Goal: Task Accomplishment & Management: Complete application form

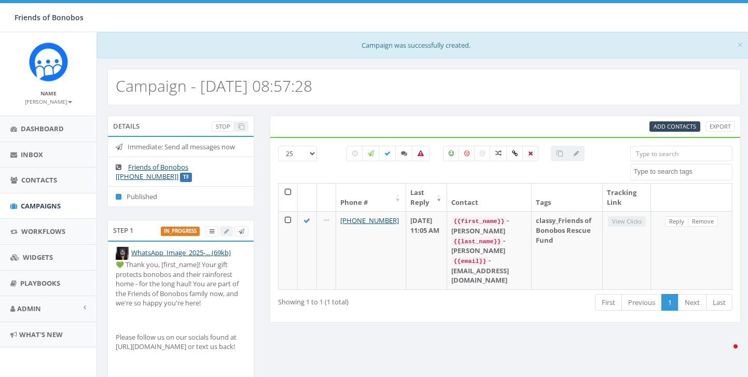
select select
click at [50, 186] on link "Contacts" at bounding box center [48, 179] width 96 height 25
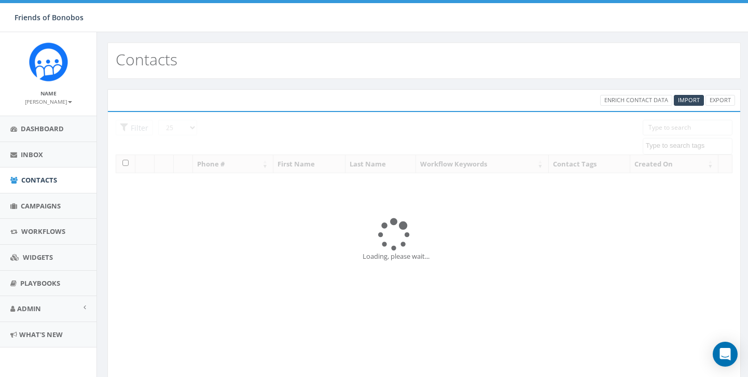
select select
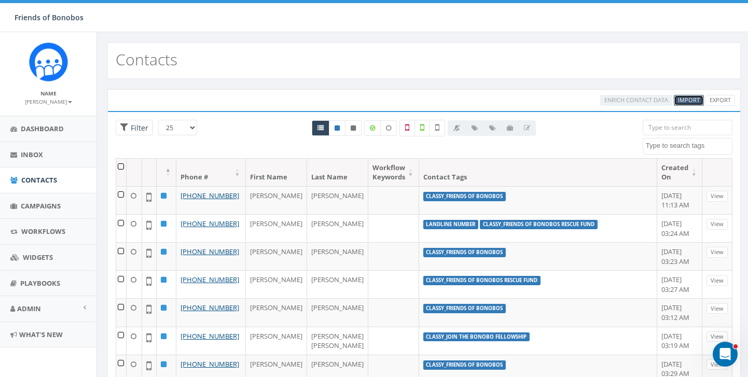
click at [688, 100] on span "Import" at bounding box center [689, 100] width 22 height 8
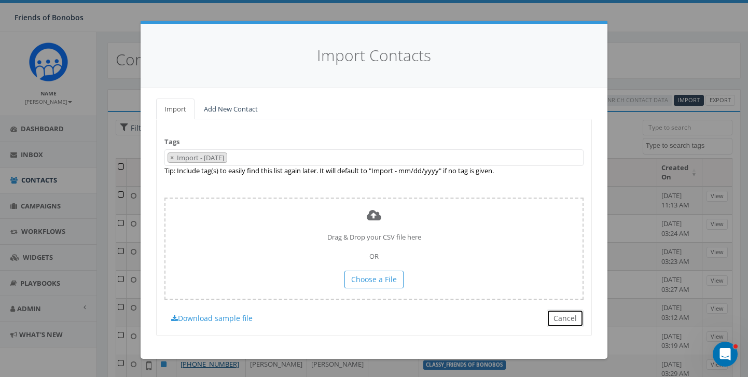
click at [571, 320] on button "Cancel" at bounding box center [564, 319] width 37 height 18
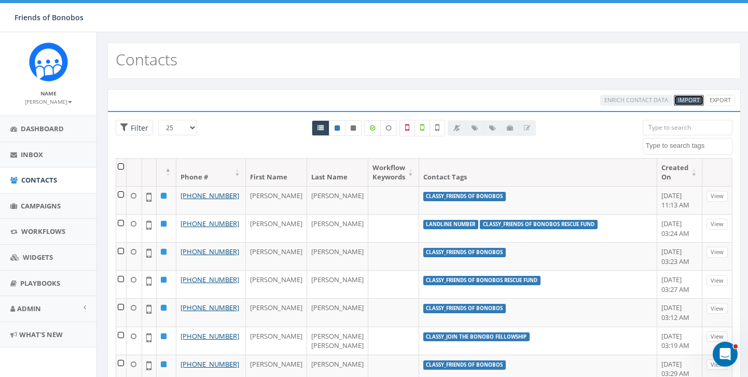
click at [683, 97] on span "Import" at bounding box center [689, 100] width 22 height 8
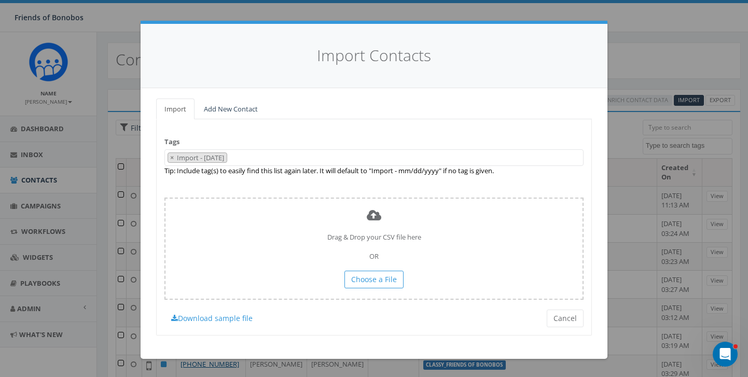
click at [227, 157] on 09\/10\/2025 "Import - [DATE]" at bounding box center [201, 157] width 51 height 9
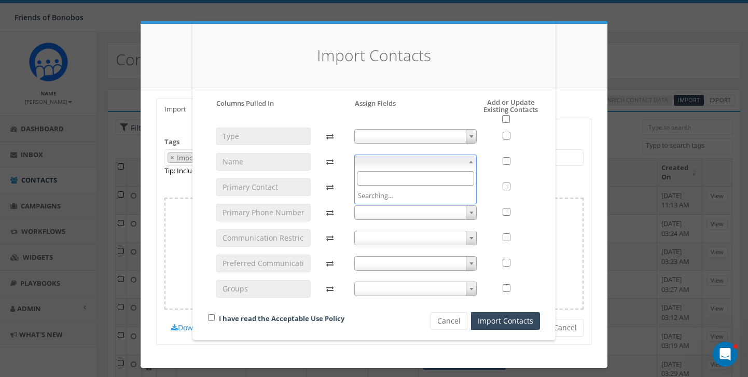
click at [470, 161] on b at bounding box center [471, 162] width 4 height 3
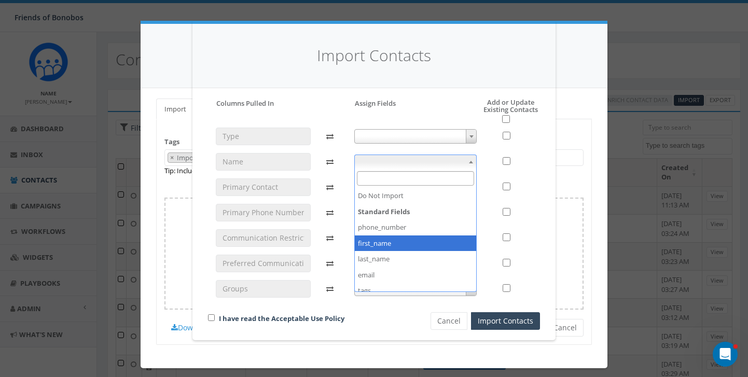
select select "first_name"
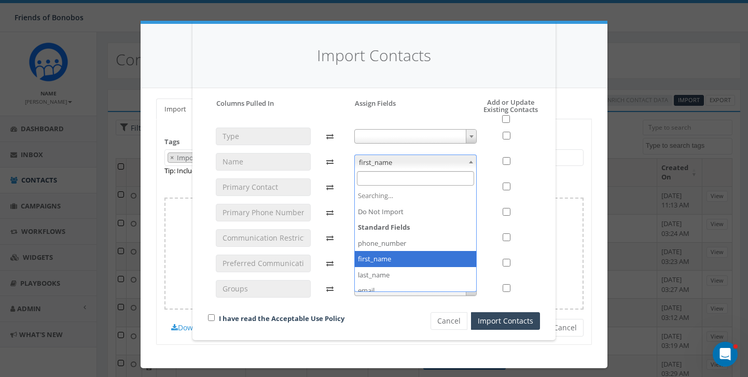
click at [469, 165] on span at bounding box center [471, 161] width 10 height 13
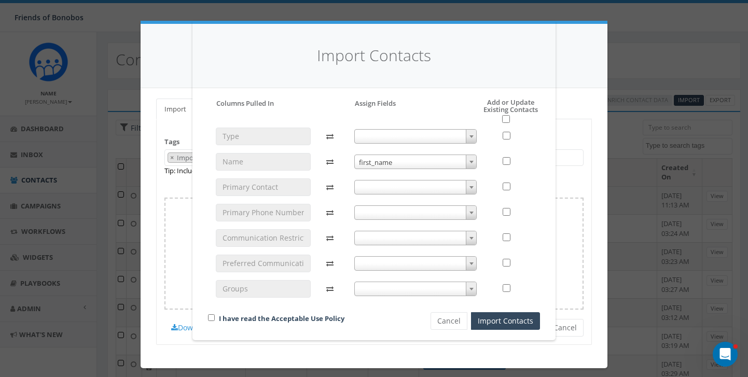
click at [469, 136] on b at bounding box center [471, 136] width 4 height 3
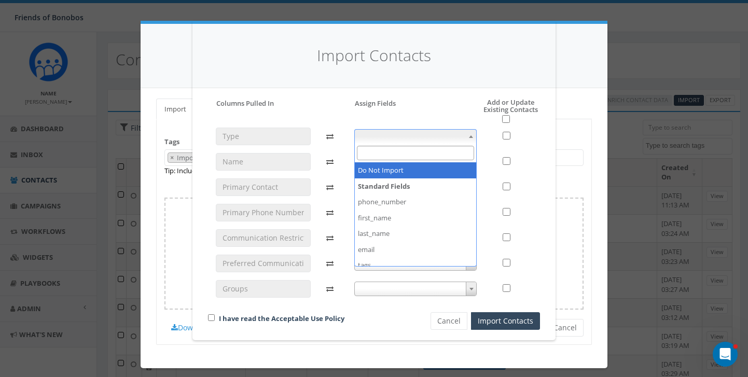
select select "do_not_import_this_field"
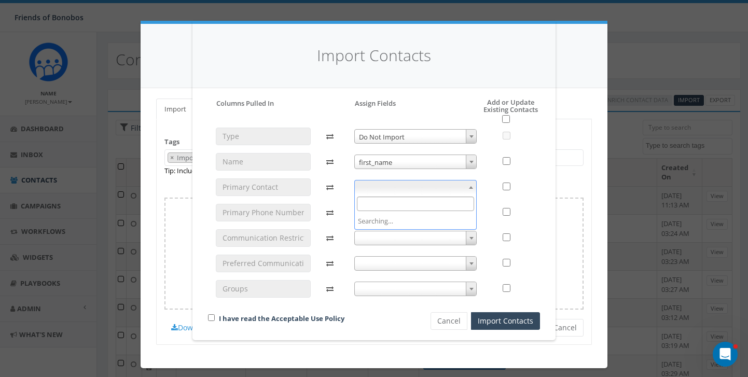
click at [471, 189] on span at bounding box center [471, 186] width 10 height 13
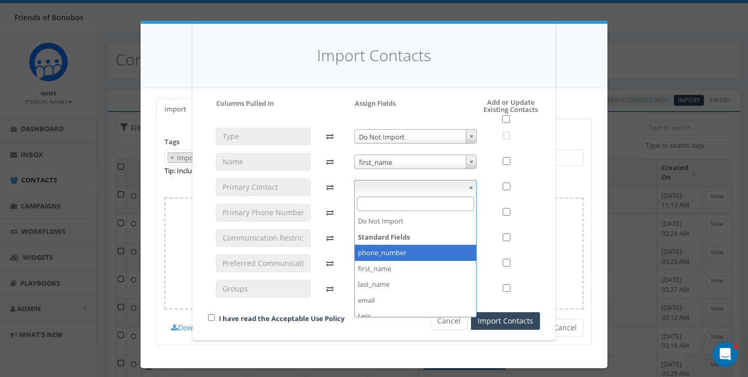
select select "phone_number"
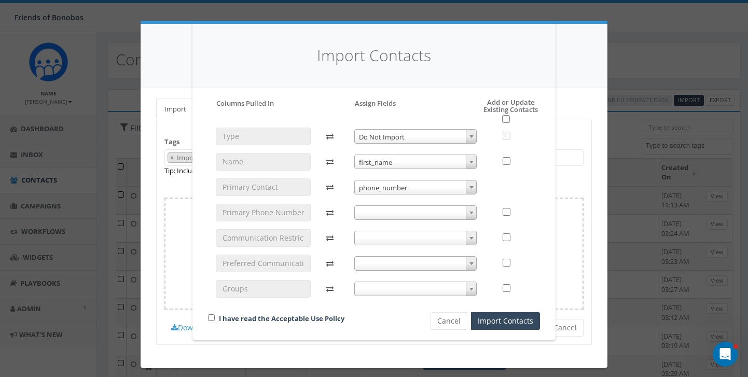
click at [470, 135] on b at bounding box center [471, 136] width 4 height 3
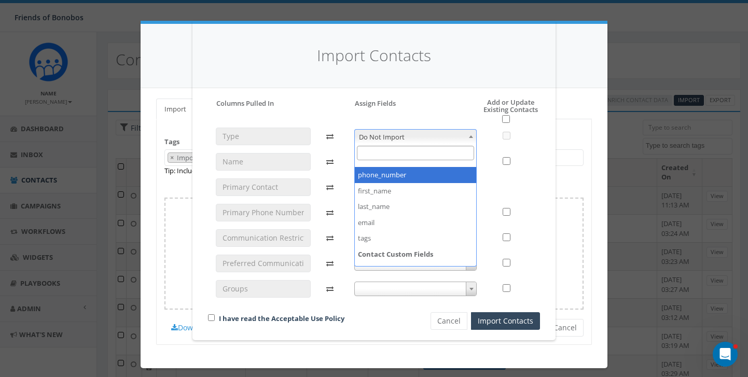
scroll to position [39, 0]
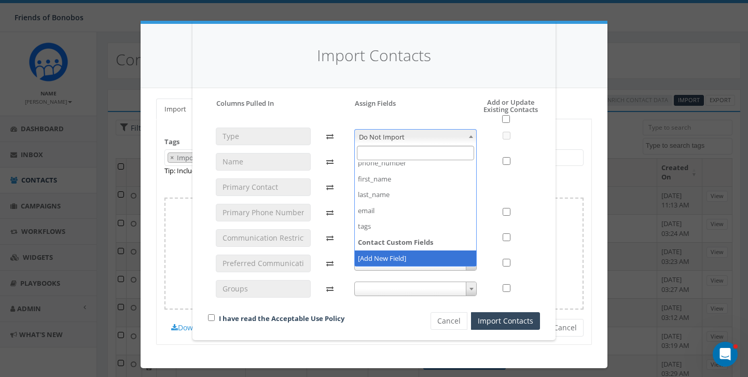
select select "add_new_field"
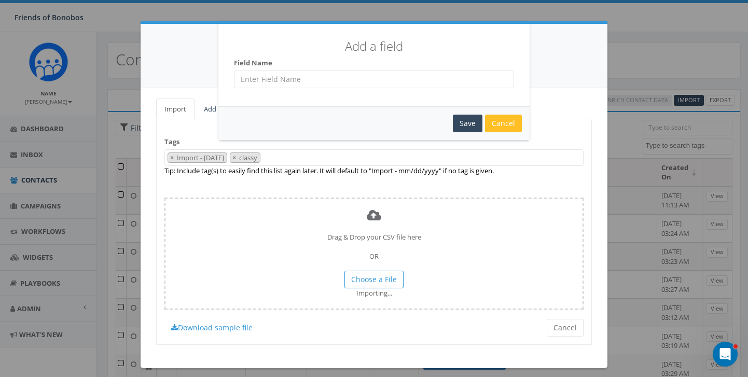
click at [510, 123] on div "Cancel" at bounding box center [503, 124] width 37 height 18
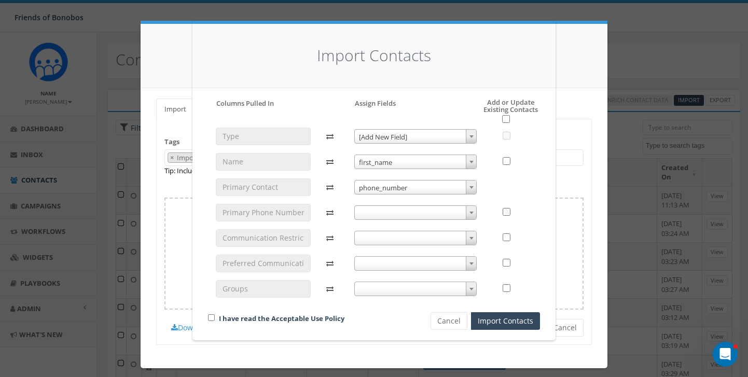
click at [468, 189] on span at bounding box center [471, 186] width 10 height 13
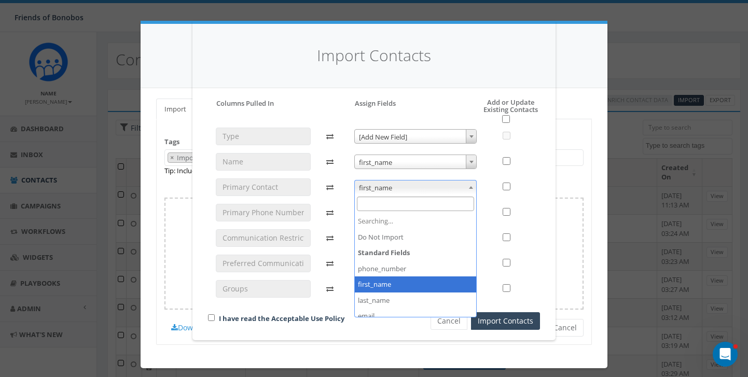
click at [469, 194] on body "Friends of Bonobos Friends of Bonobos Profile Sign Out 0.00 % of Available Amou…" at bounding box center [374, 188] width 748 height 377
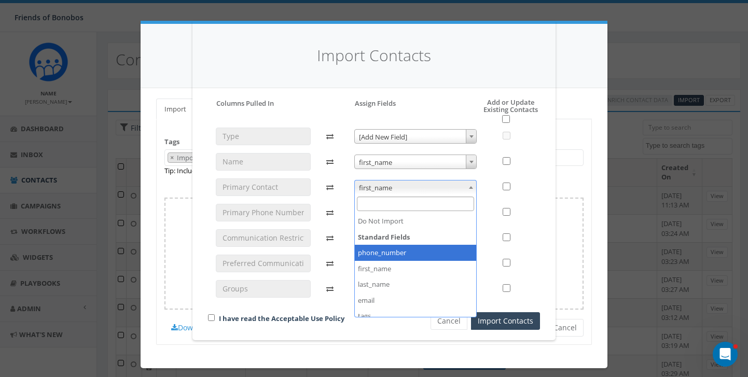
scroll to position [1, 0]
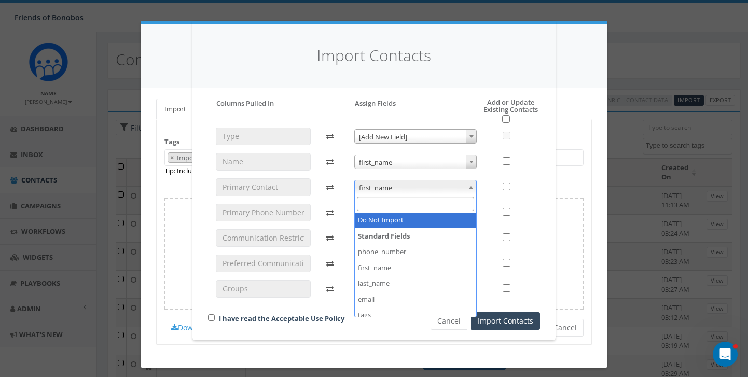
select select "do_not_import_this_field"
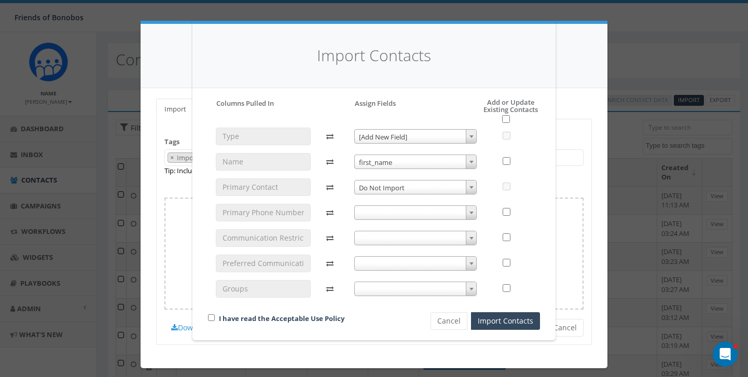
click at [467, 213] on span at bounding box center [471, 212] width 10 height 13
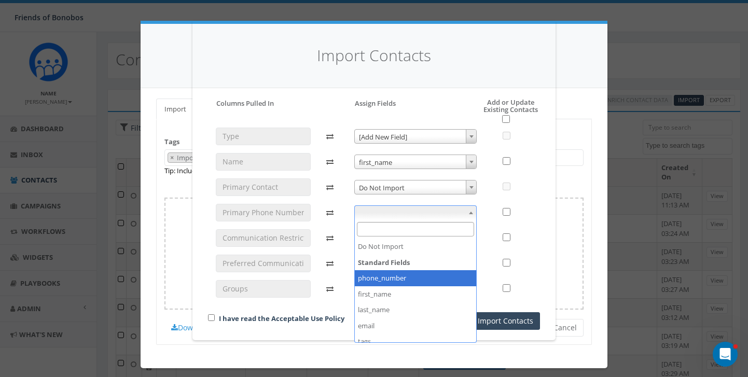
select select "phone_number"
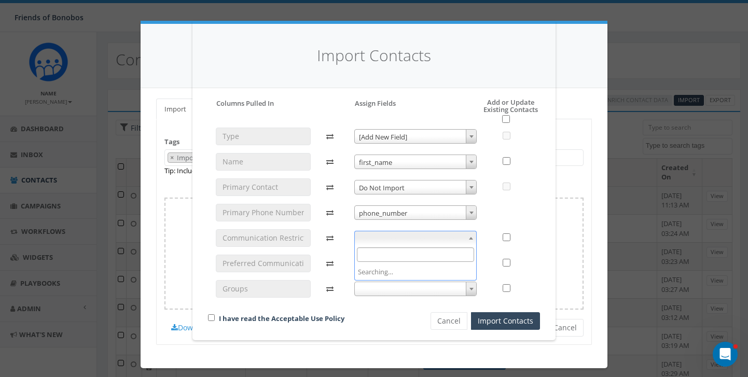
click at [469, 238] on b at bounding box center [471, 238] width 4 height 3
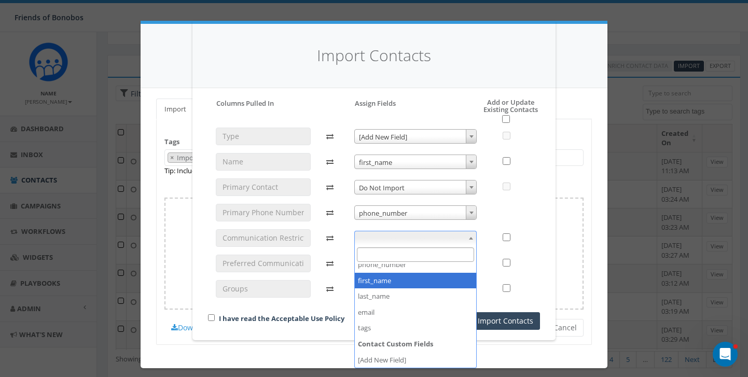
scroll to position [0, 0]
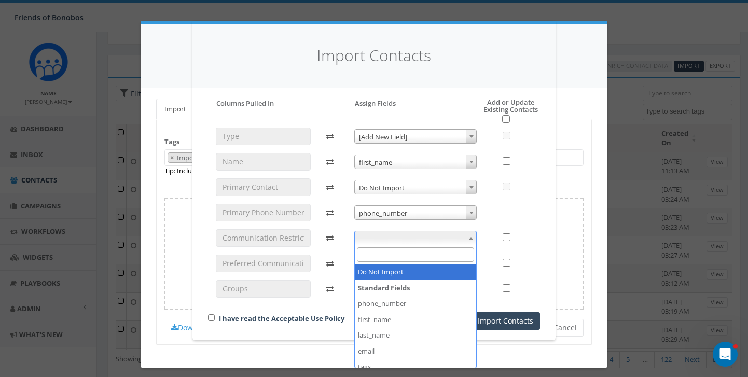
select select "do_not_import_this_field"
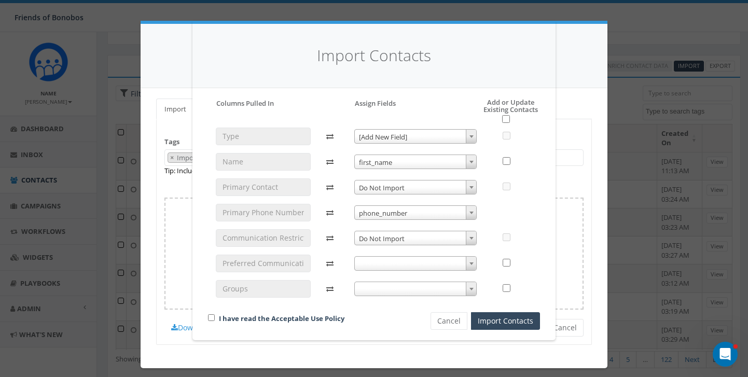
click at [381, 271] on div "Do Not Import [Add New Field] [Add New Field] first_name first_name phone_numbe…" at bounding box center [415, 217] width 138 height 179
click at [421, 269] on span at bounding box center [415, 263] width 123 height 15
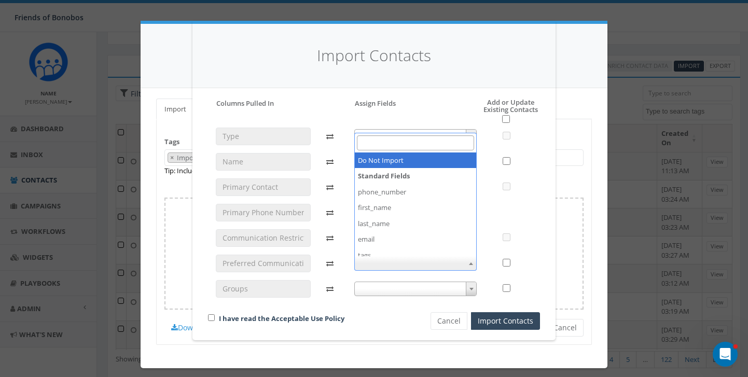
select select "do_not_import_this_field"
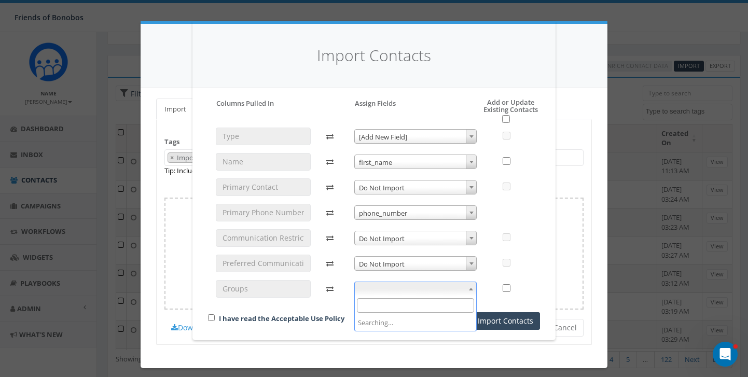
click at [469, 289] on span at bounding box center [471, 288] width 10 height 13
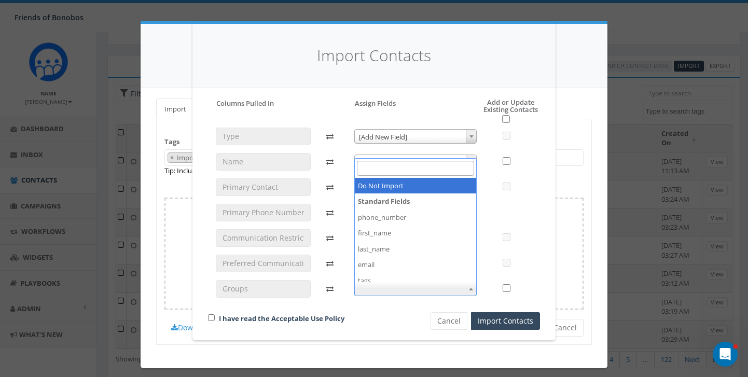
click at [468, 290] on span at bounding box center [471, 288] width 10 height 13
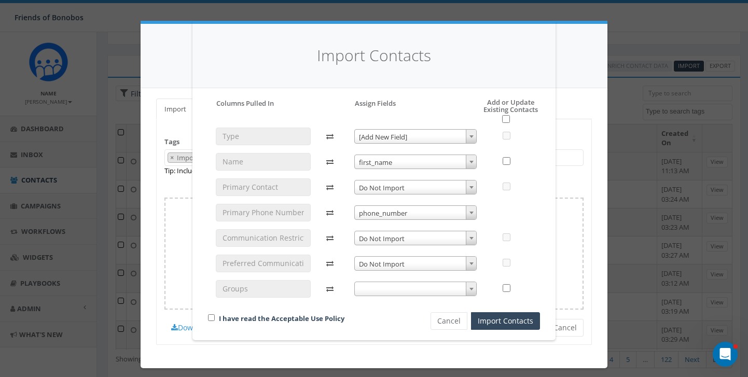
click at [468, 290] on span at bounding box center [471, 288] width 10 height 13
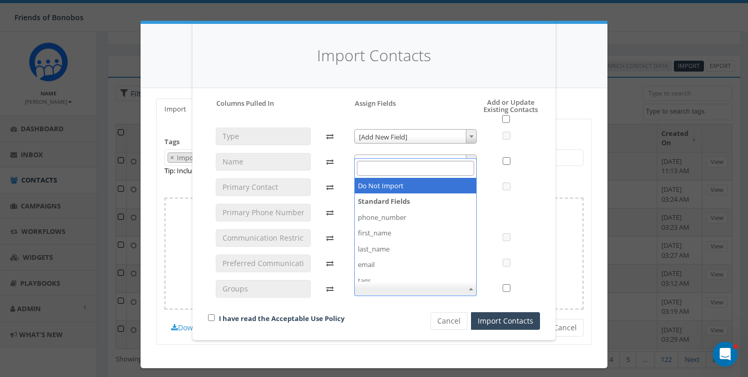
select select "do_not_import_this_field"
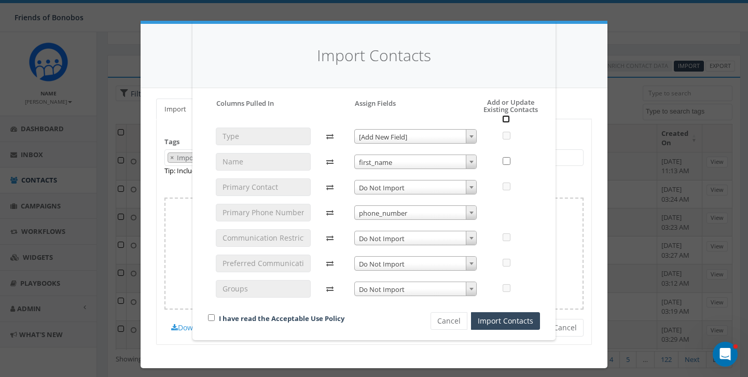
click at [506, 118] on input "checkbox" at bounding box center [506, 119] width 8 height 8
checkbox input "true"
click at [211, 318] on input "checkbox" at bounding box center [211, 317] width 7 height 7
checkbox input "true"
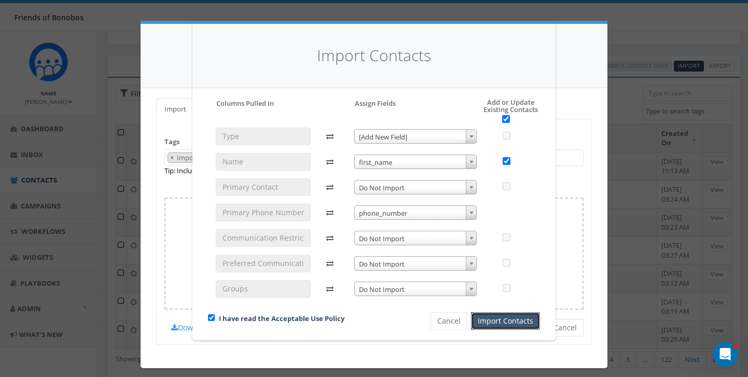
click at [500, 323] on button "Import Contacts" at bounding box center [505, 321] width 69 height 18
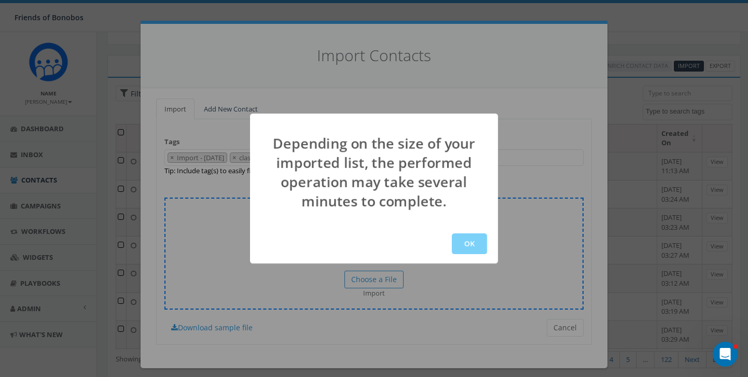
click at [469, 243] on button "OK" at bounding box center [469, 243] width 35 height 21
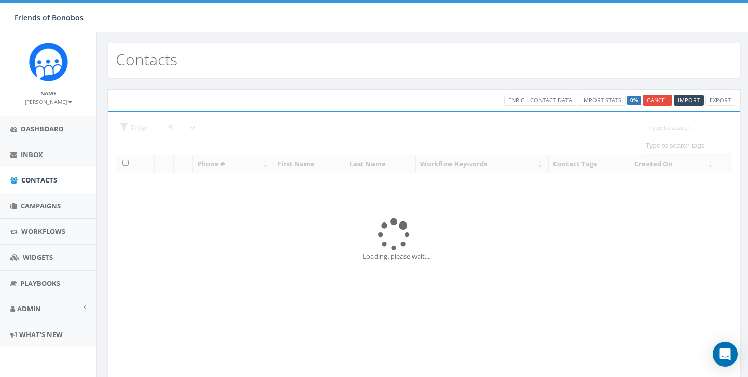
select select
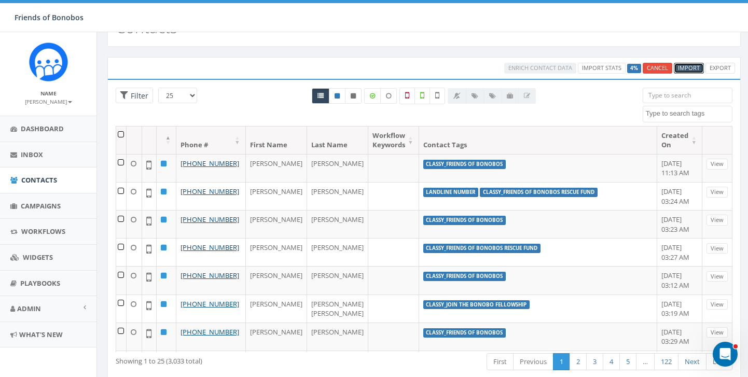
click at [690, 72] on link "Import" at bounding box center [689, 68] width 30 height 11
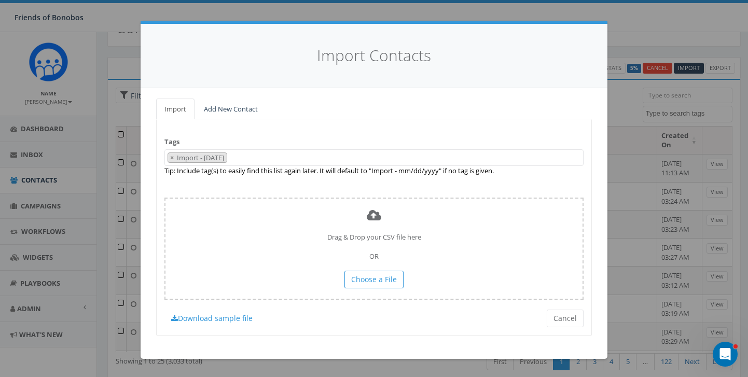
click at [256, 161] on span "× Import - 09/10/2025" at bounding box center [373, 157] width 419 height 17
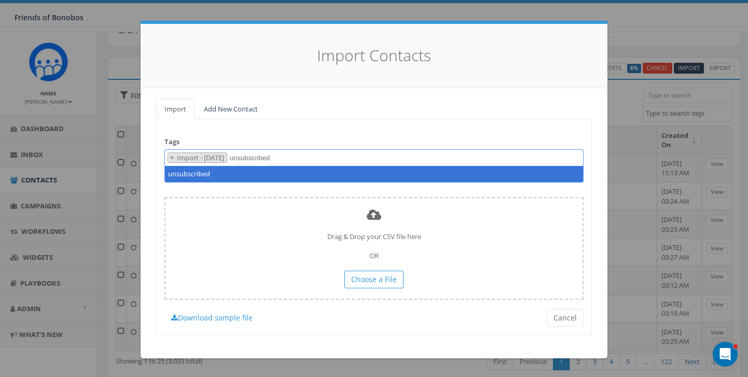
type textarea "unsubscribed"
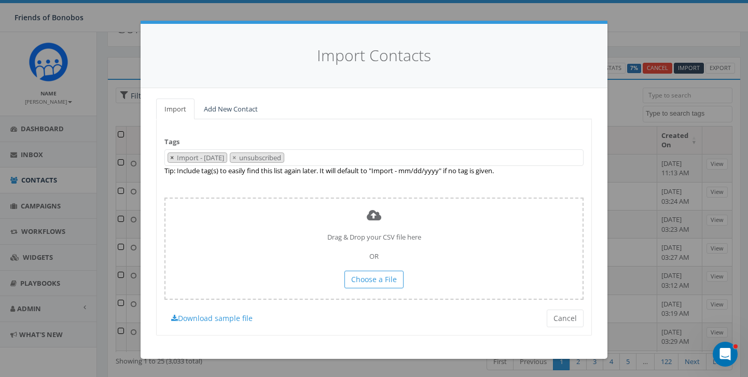
click at [171, 157] on span "×" at bounding box center [172, 157] width 4 height 9
select select "unsubscribed"
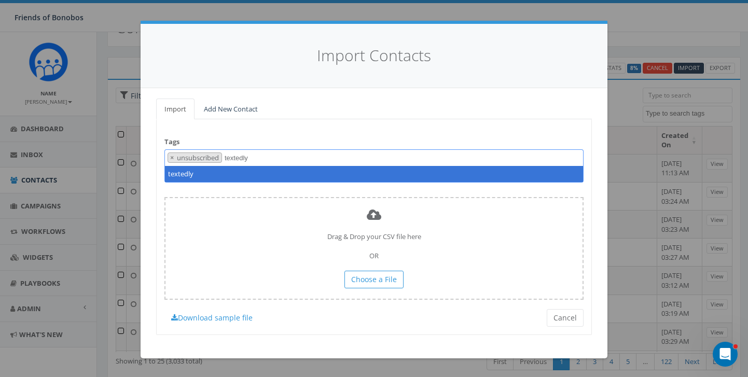
type textarea "textedly"
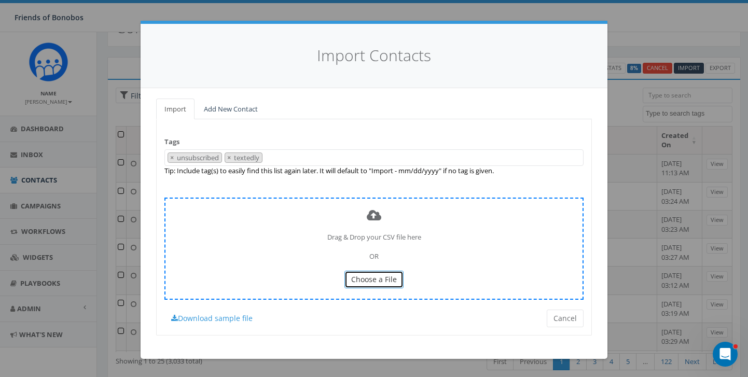
click at [358, 284] on span "Choose a File" at bounding box center [374, 279] width 46 height 10
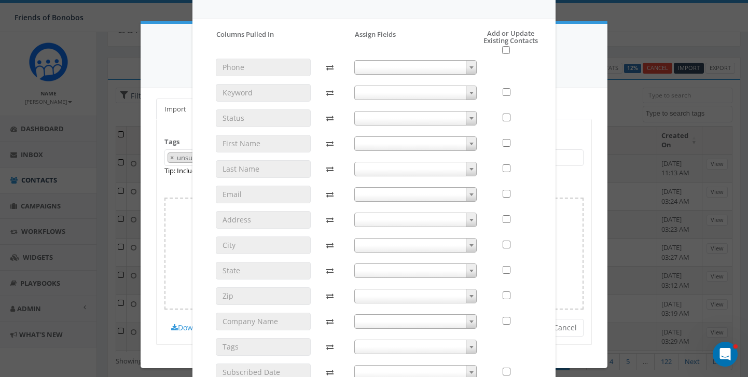
scroll to position [77, 0]
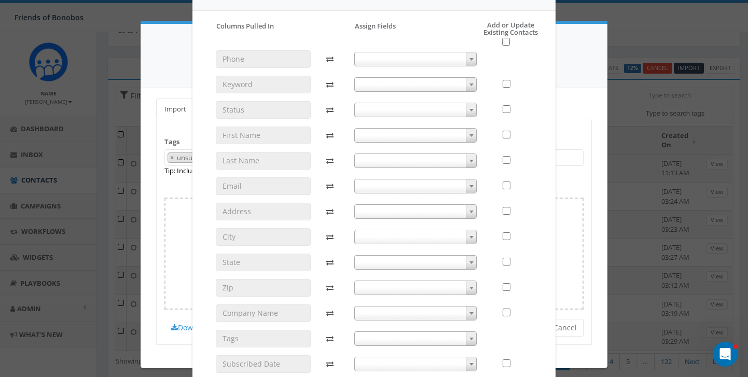
click at [468, 136] on span at bounding box center [471, 135] width 10 height 13
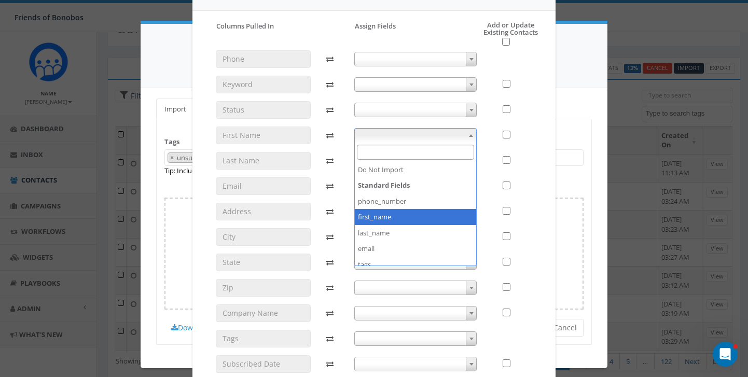
select select "first_name"
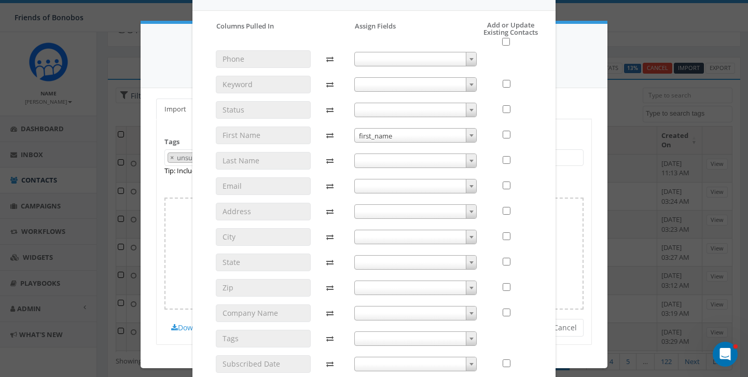
click at [473, 157] on span at bounding box center [471, 160] width 10 height 13
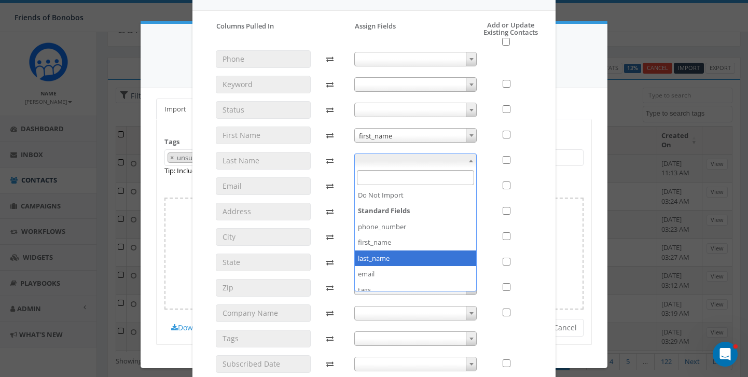
select select "last_name"
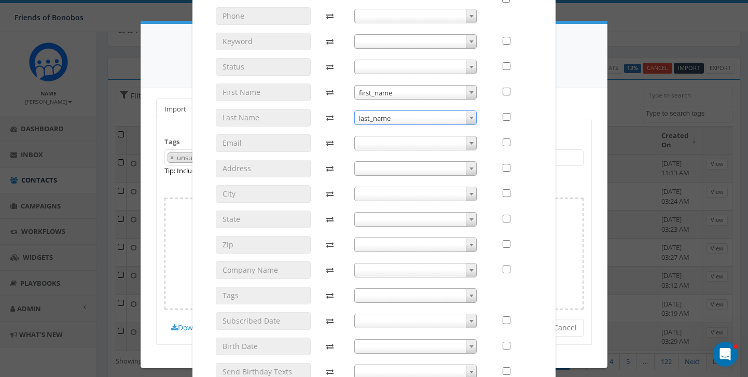
scroll to position [121, 0]
click at [469, 139] on span at bounding box center [471, 141] width 10 height 13
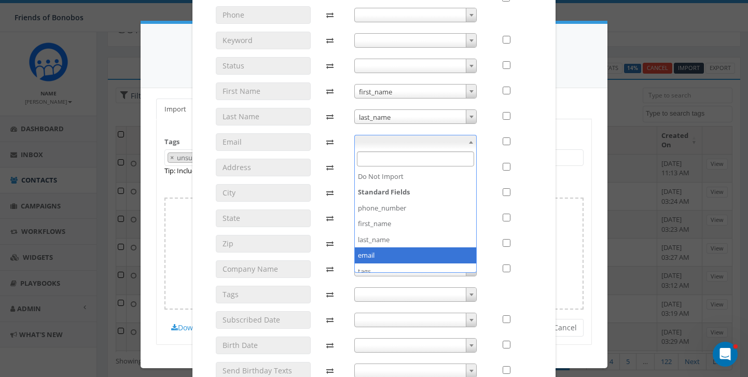
select select "email"
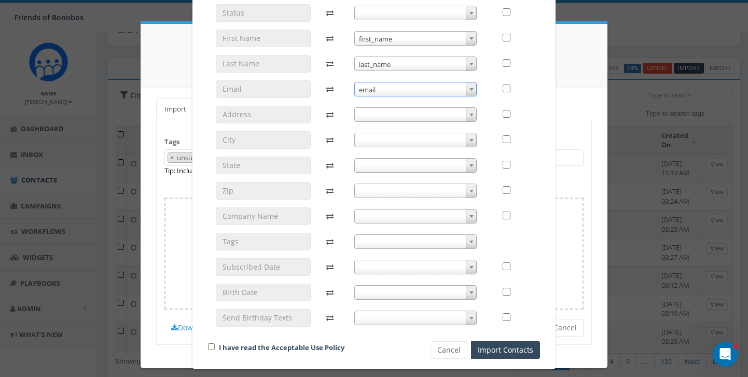
scroll to position [176, 0]
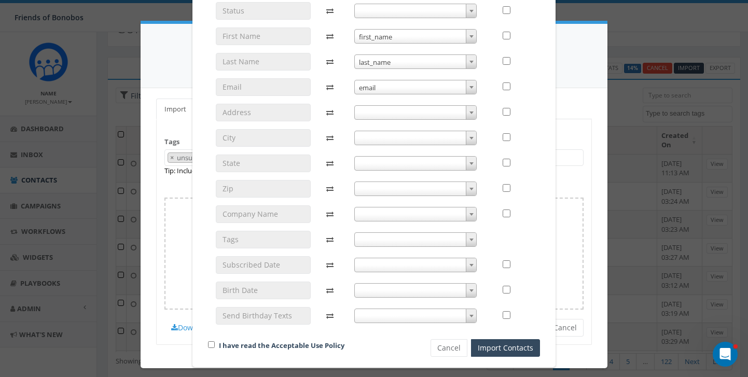
click at [468, 239] on span at bounding box center [471, 239] width 10 height 13
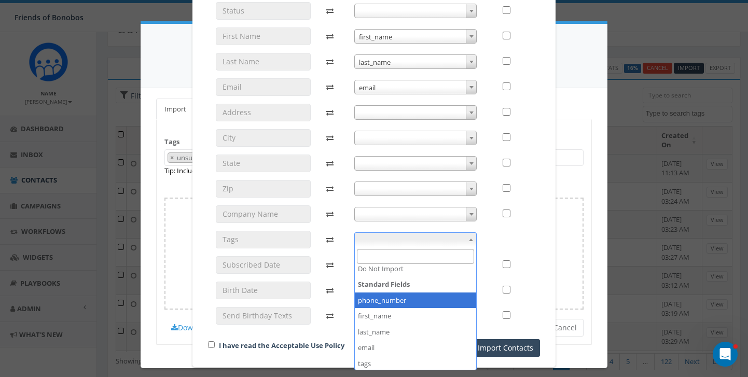
scroll to position [0, 0]
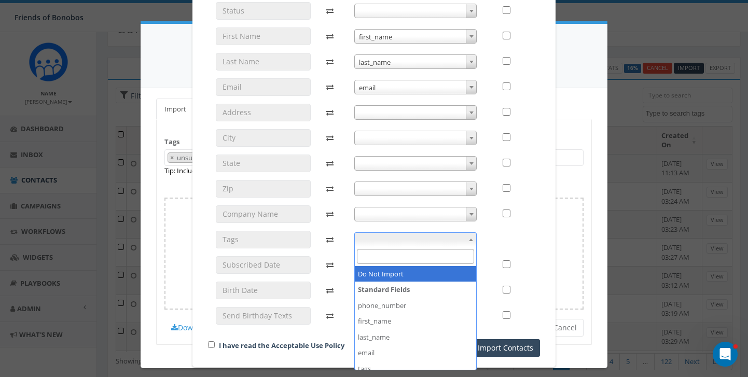
click at [412, 257] on input "Search" at bounding box center [416, 256] width 118 height 15
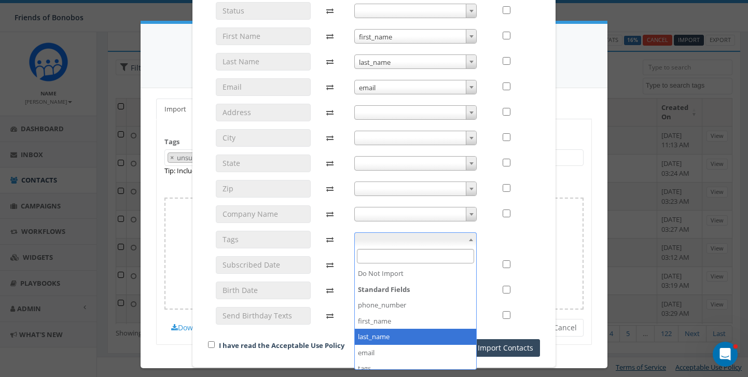
scroll to position [39, 0]
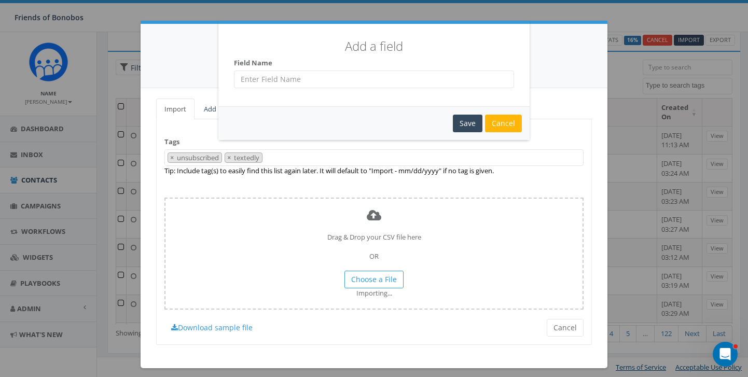
click at [305, 80] on input "text" at bounding box center [374, 80] width 280 height 18
type input "Unsubscribed"
click at [473, 129] on div "Save" at bounding box center [468, 124] width 30 height 18
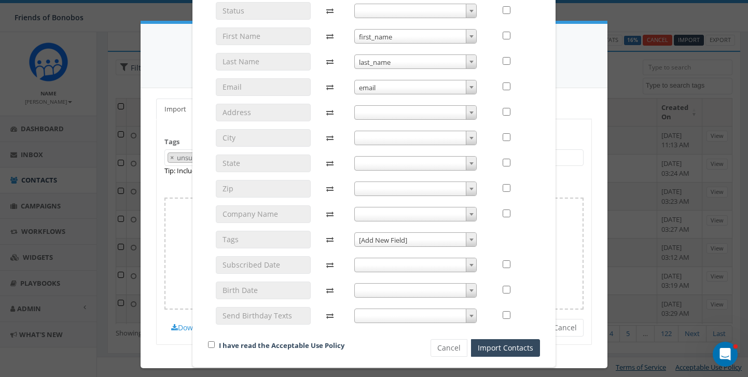
click at [474, 240] on span at bounding box center [471, 239] width 10 height 13
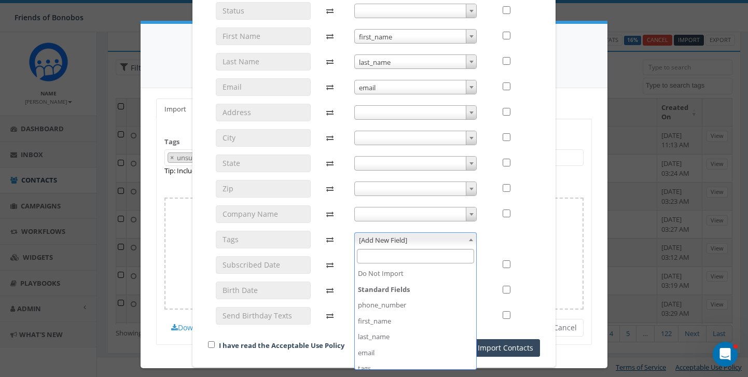
scroll to position [54, 0]
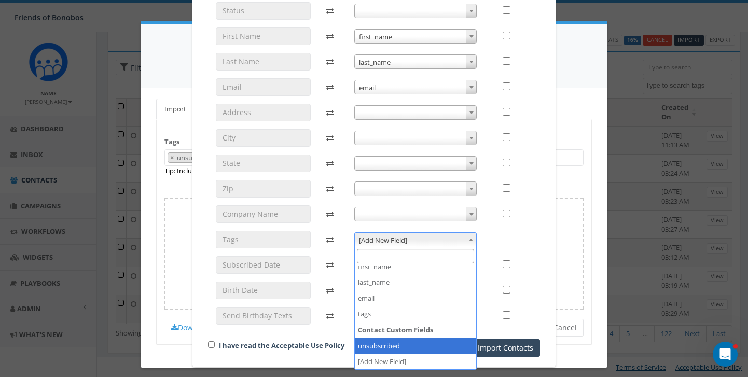
select select "unsubscribed"
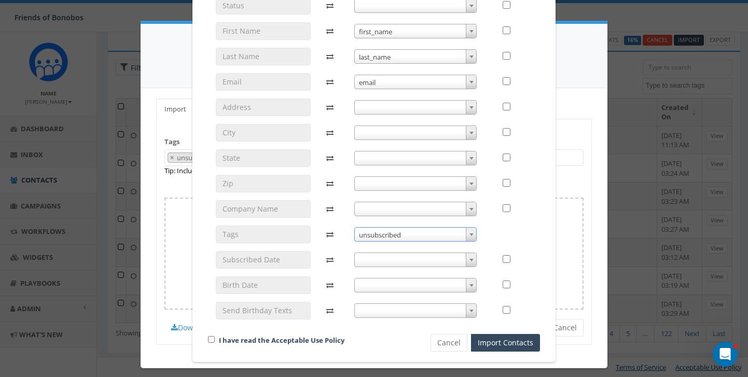
scroll to position [0, 0]
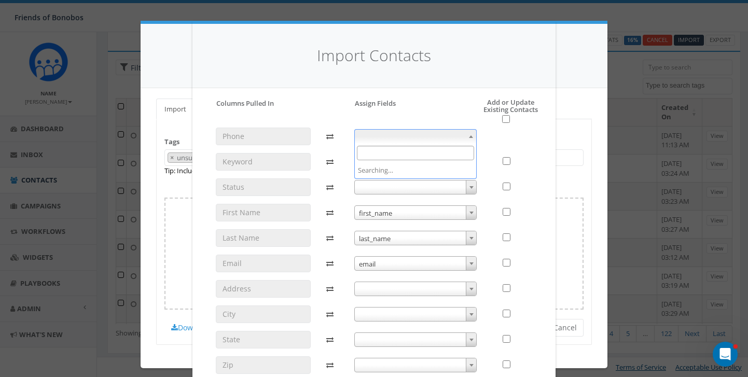
click at [470, 133] on span at bounding box center [471, 136] width 10 height 13
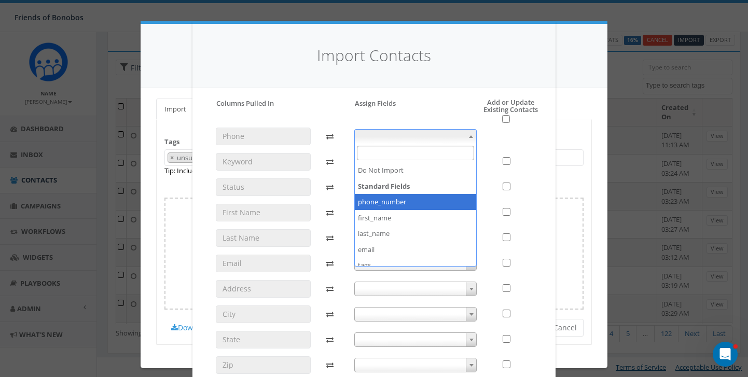
select select "phone_number"
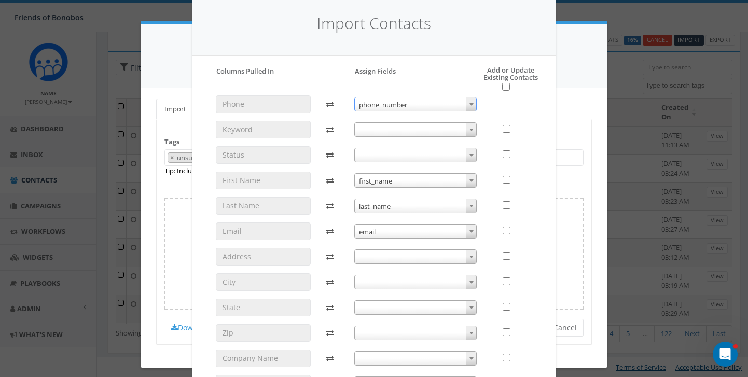
scroll to position [33, 0]
click at [467, 131] on span at bounding box center [471, 128] width 10 height 13
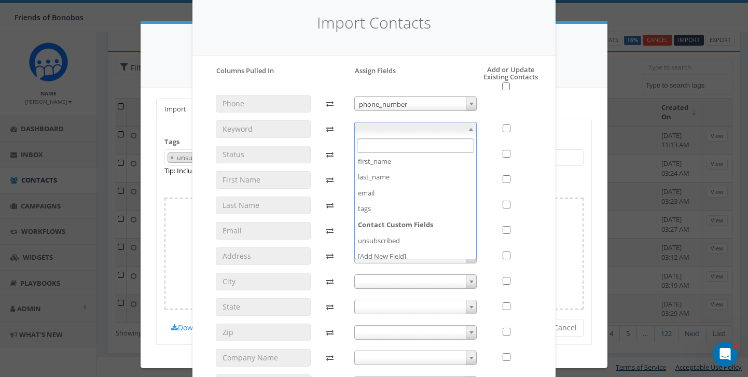
scroll to position [54, 0]
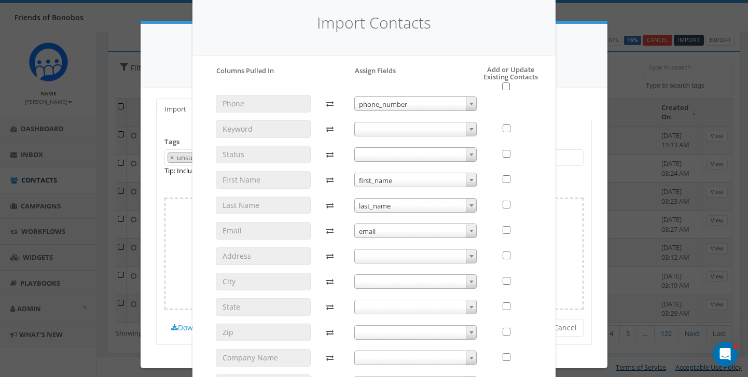
click at [522, 104] on div at bounding box center [512, 104] width 40 height 18
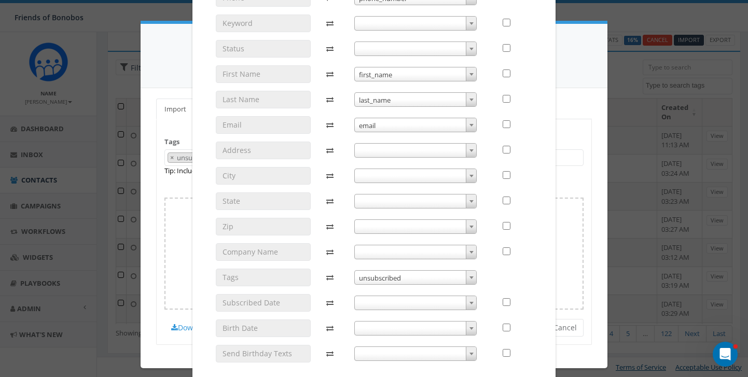
scroll to position [142, 0]
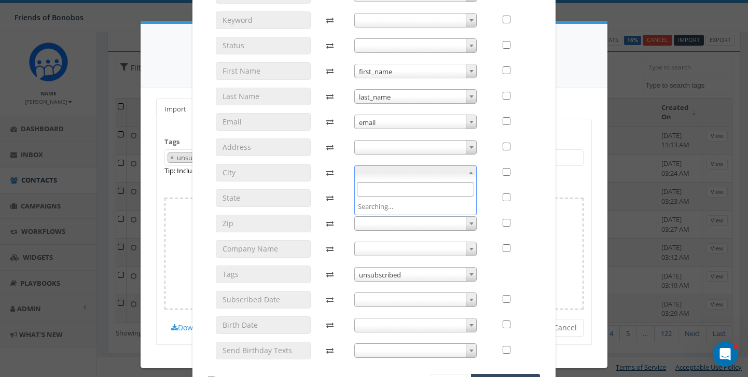
click at [470, 175] on span at bounding box center [471, 172] width 10 height 13
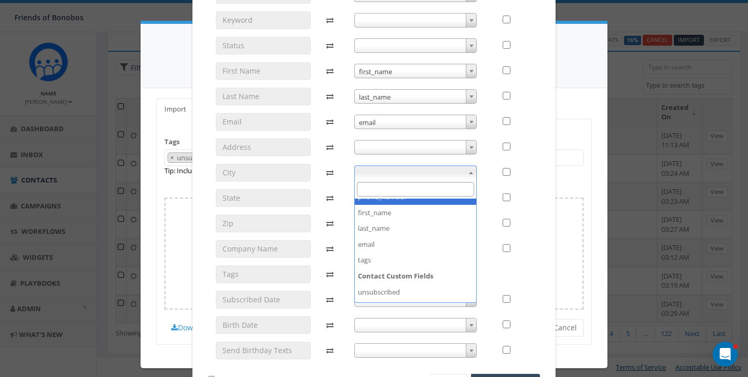
scroll to position [54, 0]
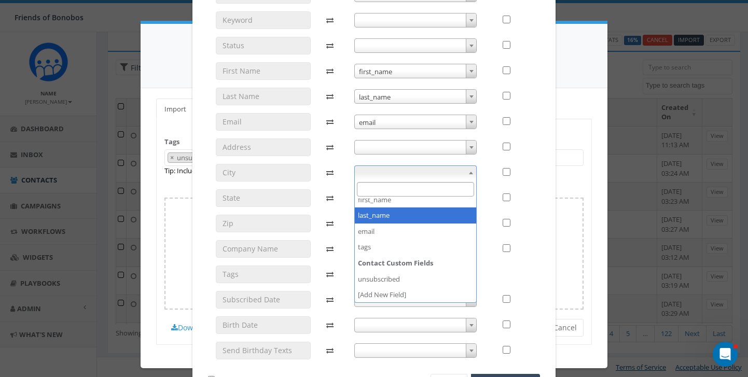
click at [539, 145] on div at bounding box center [511, 176] width 55 height 381
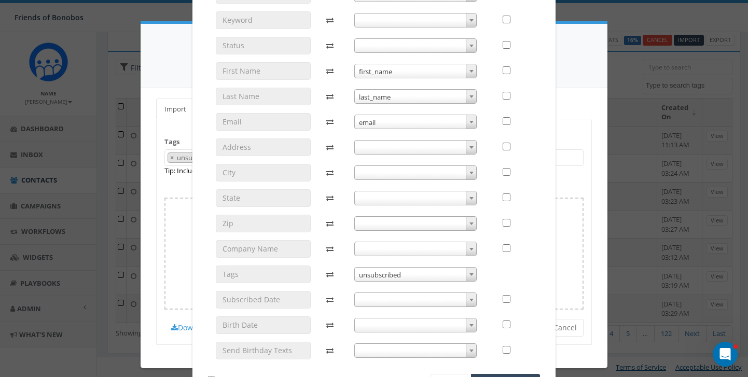
scroll to position [181, 0]
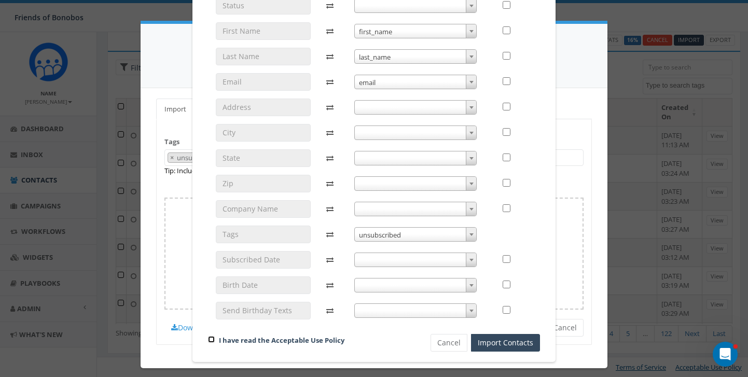
click at [210, 340] on input "checkbox" at bounding box center [211, 339] width 7 height 7
checkbox input "true"
click at [486, 342] on button "Import Contacts" at bounding box center [505, 343] width 69 height 18
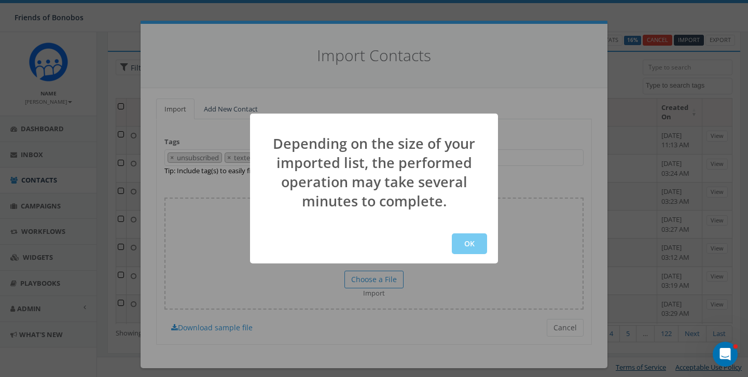
click at [461, 244] on button "OK" at bounding box center [469, 243] width 35 height 21
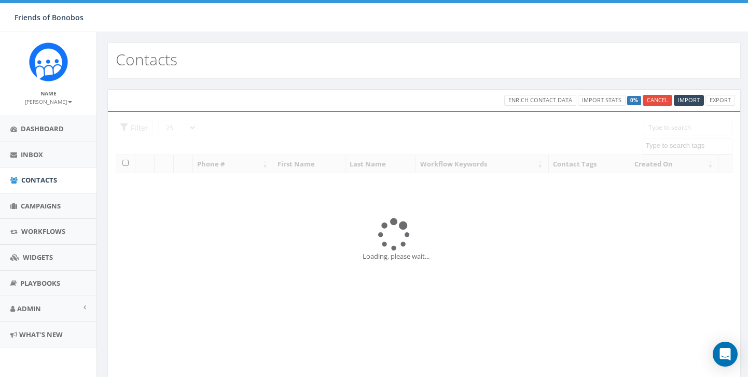
select select
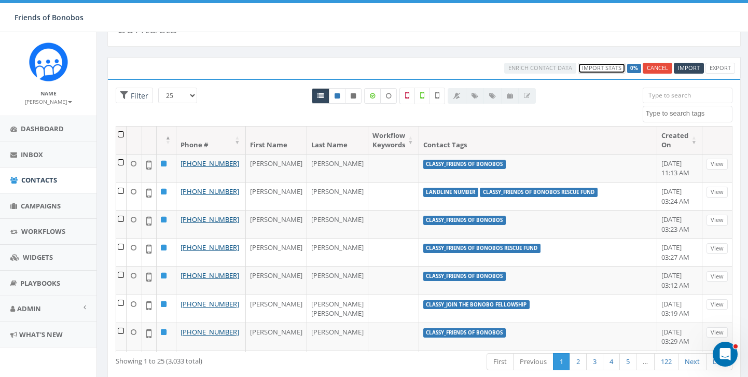
click at [606, 69] on link "Import Stats" at bounding box center [602, 68] width 48 height 11
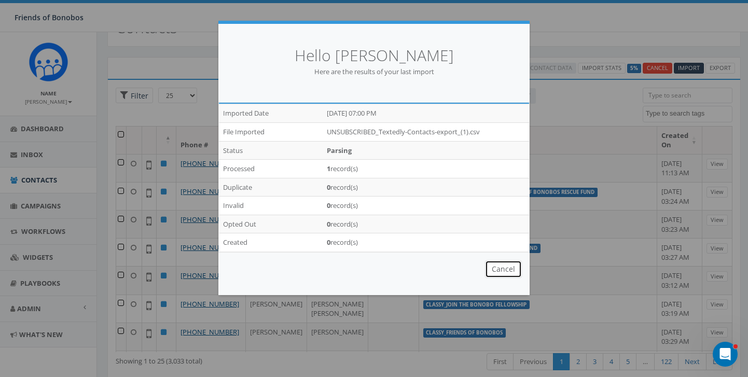
click at [493, 270] on button "Cancel" at bounding box center [503, 269] width 37 height 18
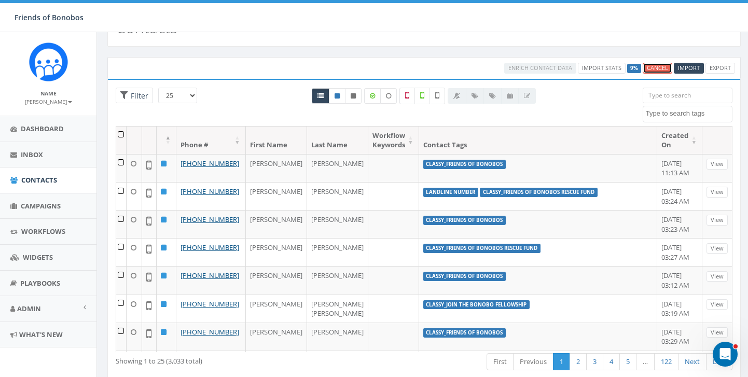
click at [664, 71] on link "Cancel" at bounding box center [657, 68] width 30 height 11
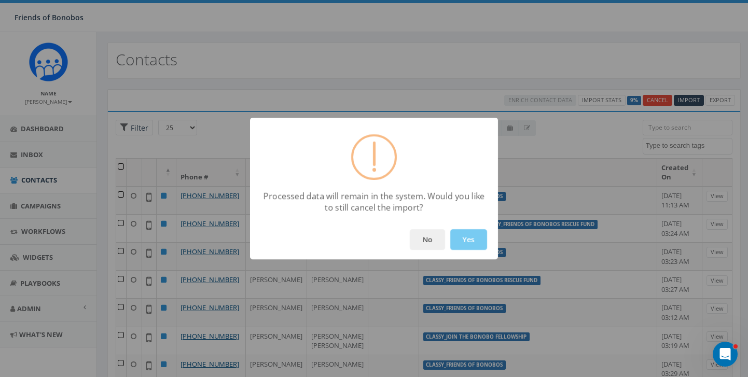
click at [460, 243] on button "Yes" at bounding box center [468, 239] width 37 height 21
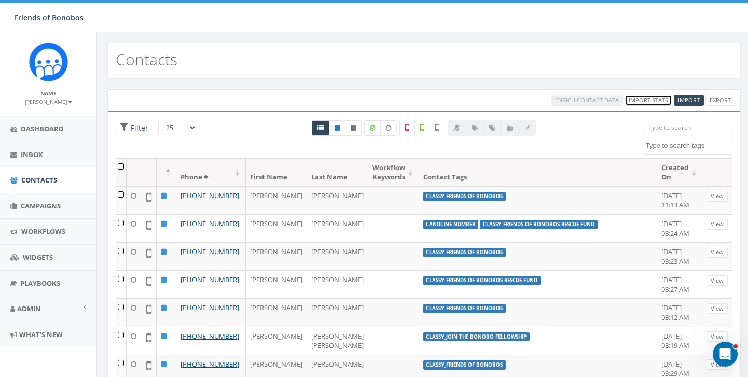
click at [652, 100] on link "Import Stats" at bounding box center [648, 100] width 48 height 11
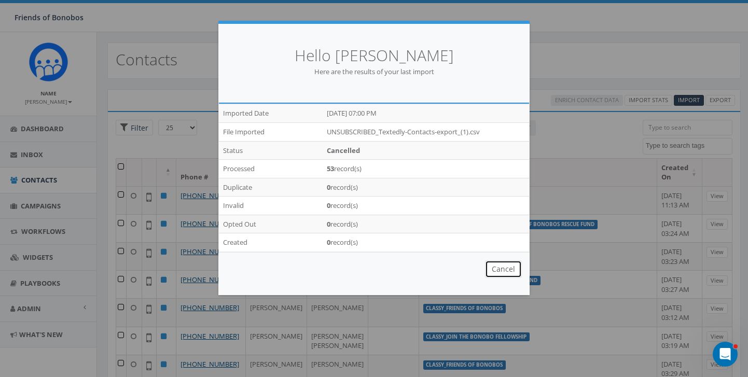
click at [504, 265] on button "Cancel" at bounding box center [503, 269] width 37 height 18
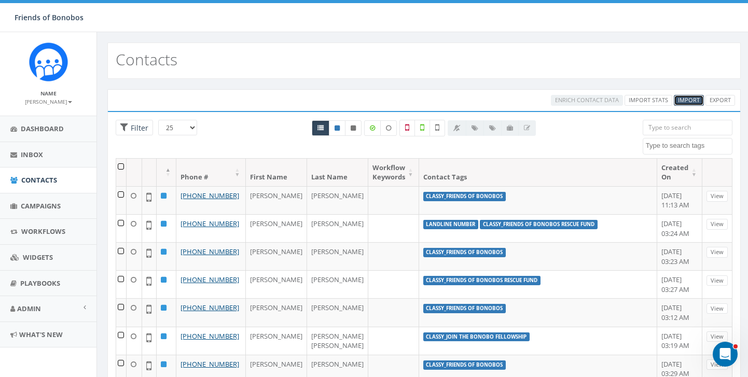
click at [690, 101] on span "Import" at bounding box center [689, 100] width 22 height 8
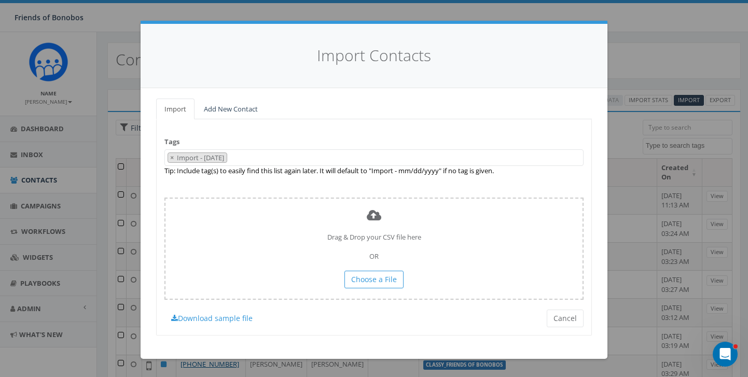
click at [235, 158] on textarea "Search" at bounding box center [232, 157] width 5 height 9
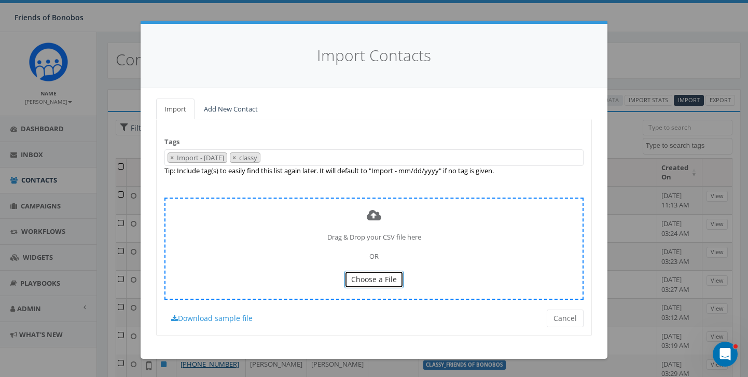
click at [373, 282] on span "Choose a File" at bounding box center [374, 279] width 46 height 10
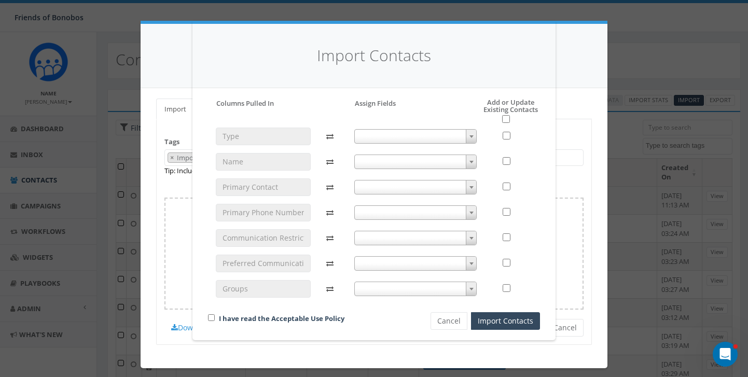
click at [328, 213] on icon at bounding box center [331, 213] width 27 height 18
click at [475, 213] on span at bounding box center [471, 212] width 10 height 13
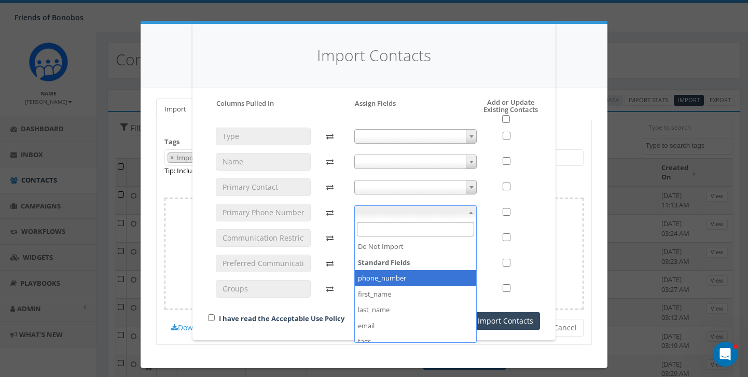
select select "phone_number"
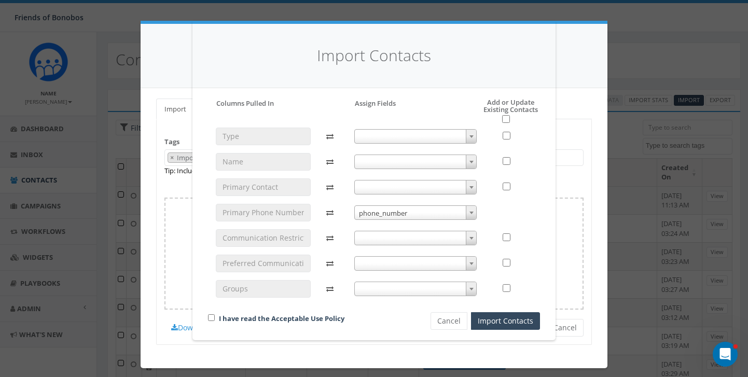
click at [472, 185] on span at bounding box center [471, 186] width 10 height 13
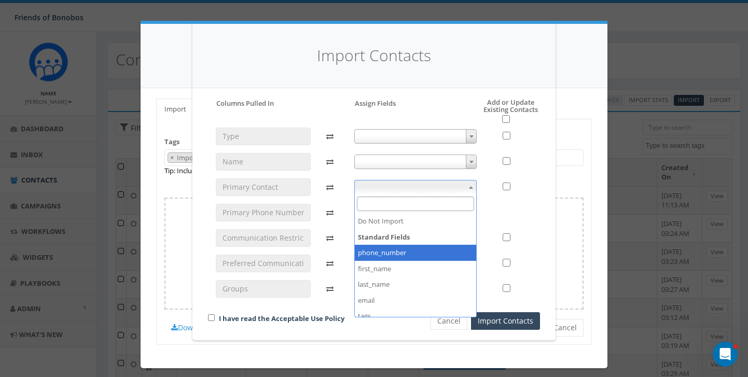
click at [476, 158] on span at bounding box center [415, 162] width 123 height 15
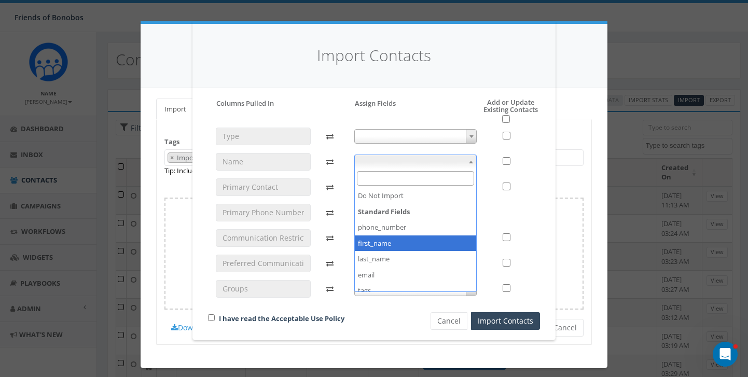
select select "first_name"
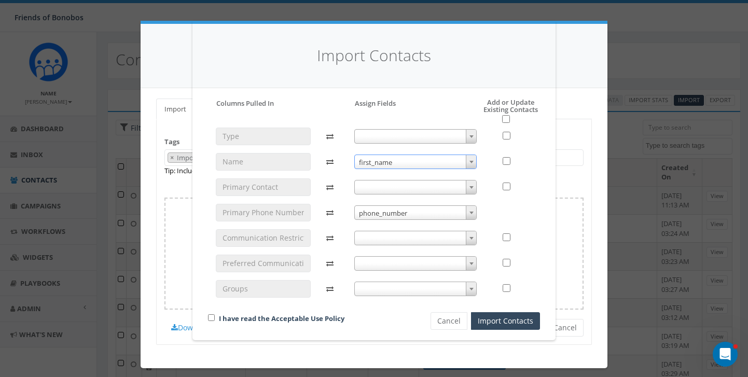
scroll to position [22, 0]
click at [504, 161] on input "checkbox" at bounding box center [506, 161] width 8 height 8
checkbox input "true"
click at [469, 239] on span at bounding box center [471, 237] width 10 height 13
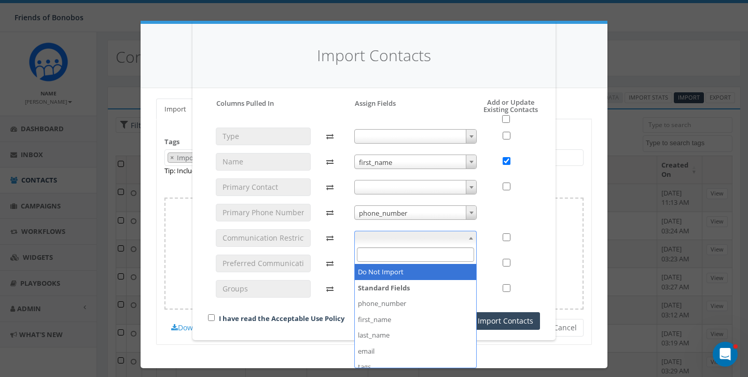
select select "do_not_import_this_field"
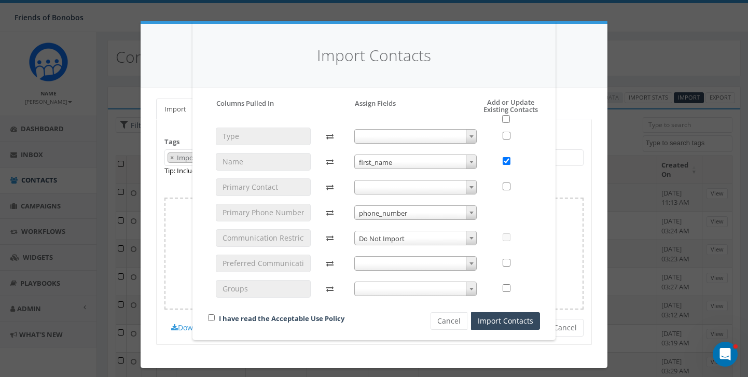
click at [473, 264] on span at bounding box center [471, 263] width 10 height 13
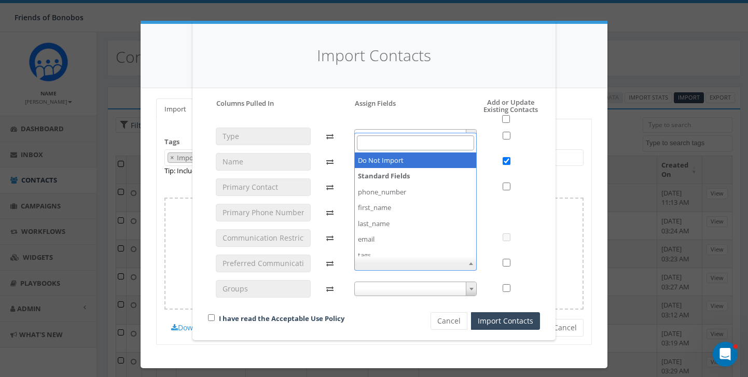
select select "do_not_import_this_field"
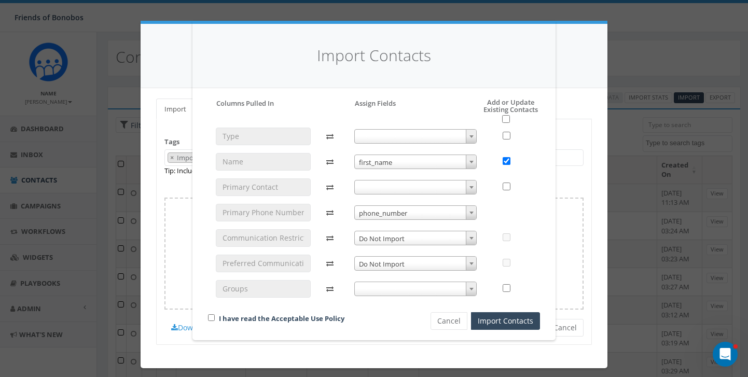
click at [472, 288] on b at bounding box center [471, 289] width 4 height 3
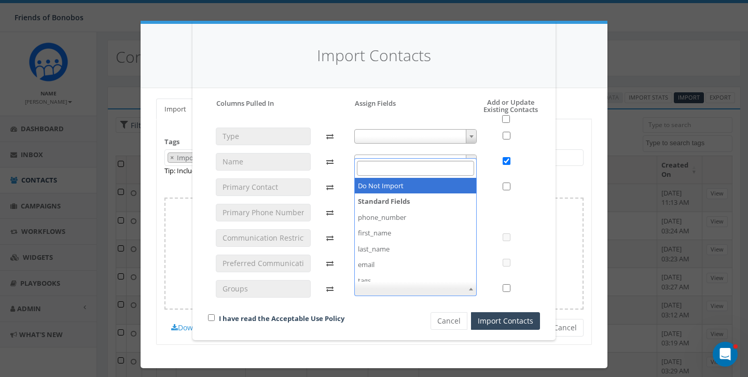
select select "do_not_import_this_field"
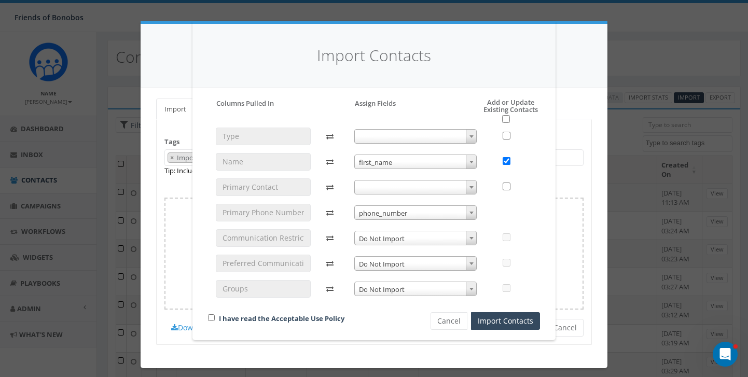
click at [468, 137] on span at bounding box center [471, 136] width 10 height 13
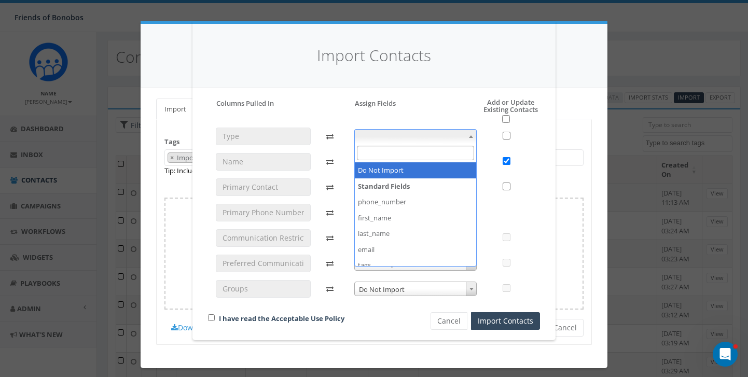
select select "do_not_import_this_field"
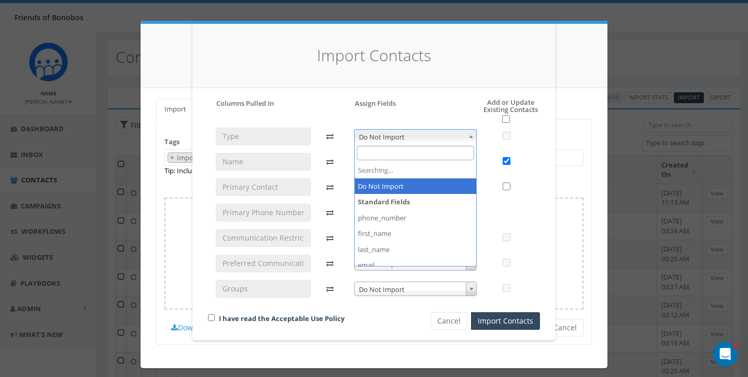
click at [468, 141] on span at bounding box center [471, 136] width 10 height 13
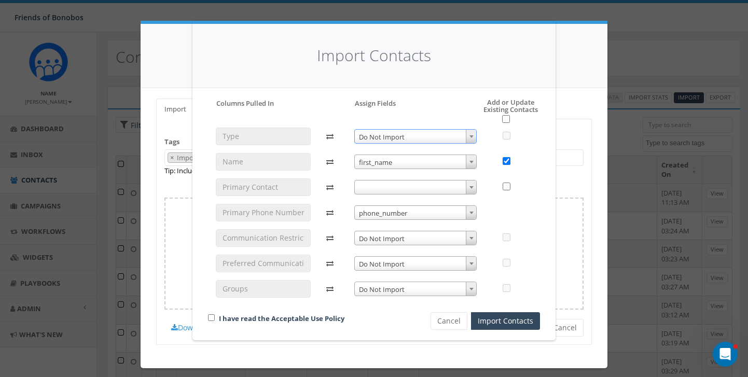
click at [468, 138] on span at bounding box center [471, 136] width 10 height 13
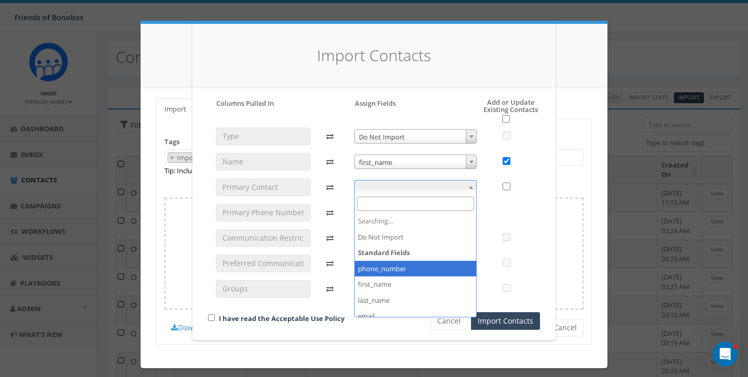
click at [470, 188] on b at bounding box center [471, 187] width 4 height 3
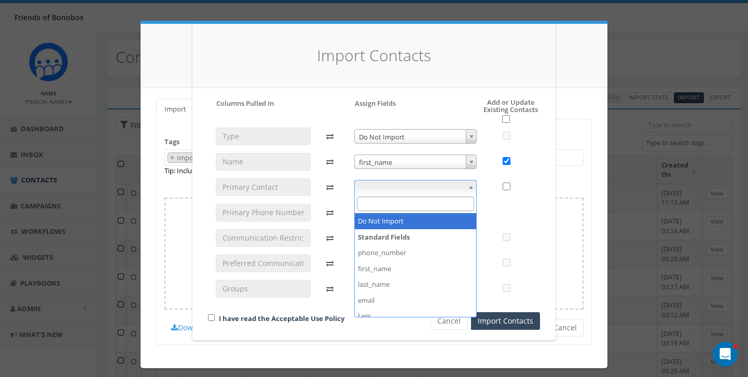
select select "do_not_import_this_field"
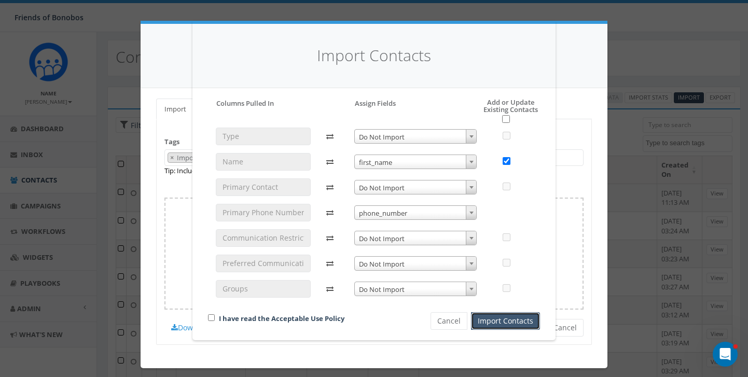
click at [490, 320] on button "Import Contacts" at bounding box center [505, 321] width 69 height 18
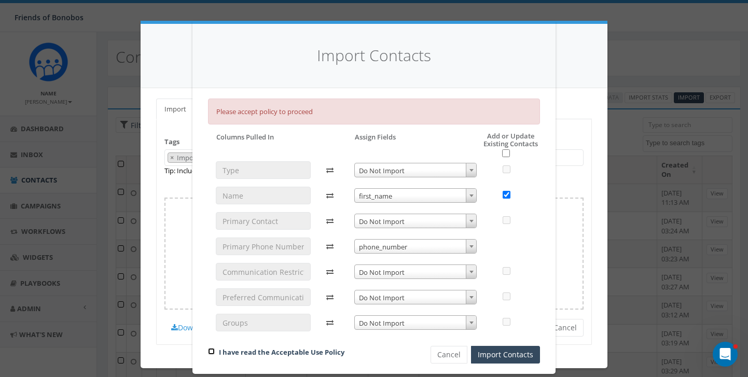
click at [210, 351] on input "checkbox" at bounding box center [211, 351] width 7 height 7
checkbox input "true"
click at [502, 358] on button "Import Contacts" at bounding box center [505, 355] width 69 height 18
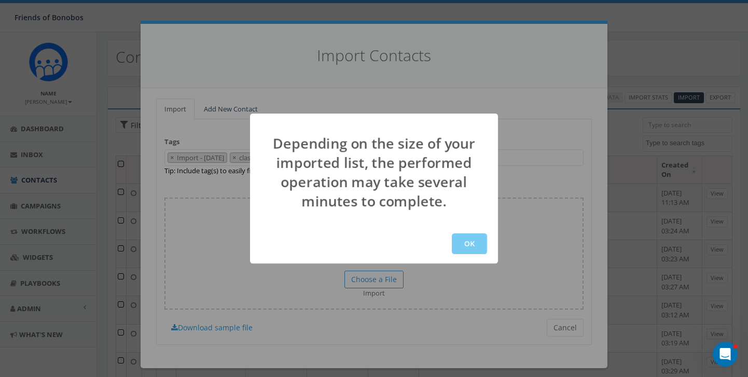
click at [461, 246] on button "OK" at bounding box center [469, 243] width 35 height 21
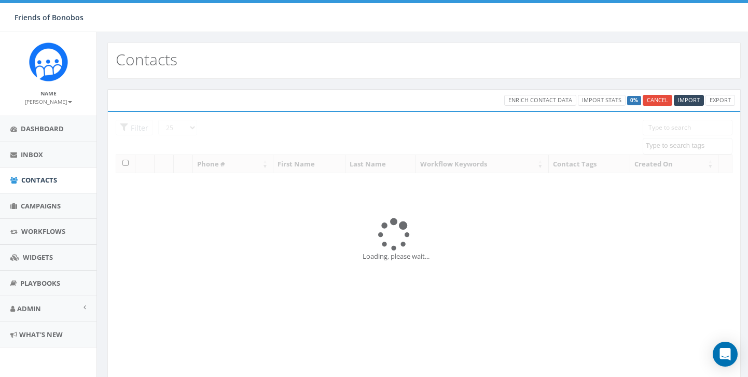
select select
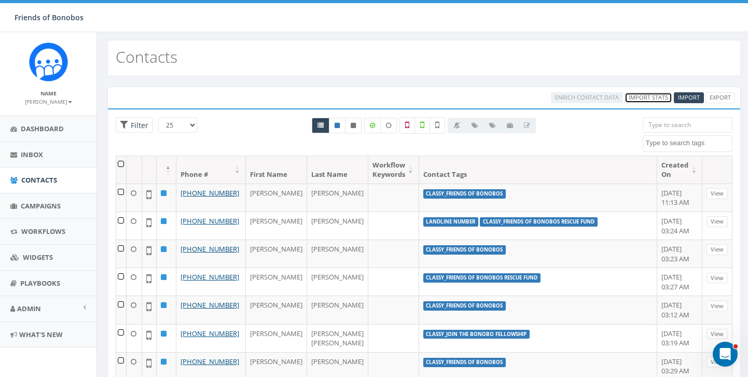
click at [648, 95] on link "Import Stats" at bounding box center [648, 97] width 48 height 11
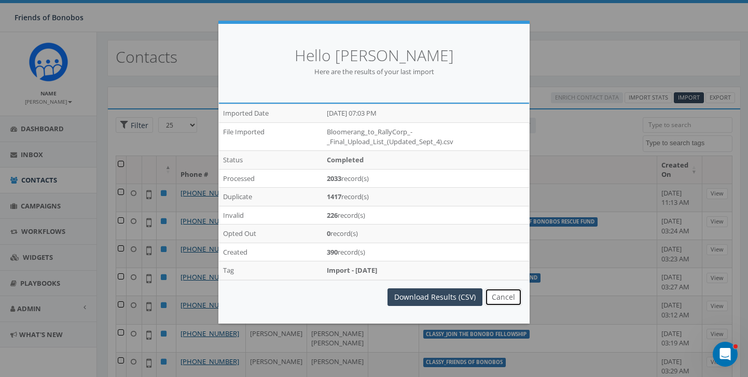
click at [501, 298] on button "Cancel" at bounding box center [503, 297] width 37 height 18
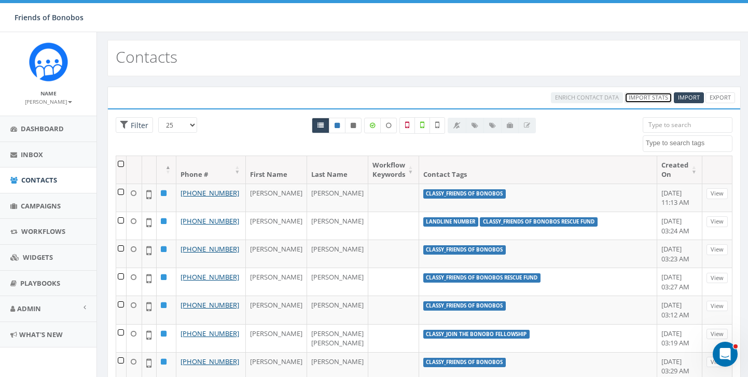
click at [642, 98] on link "Import Stats" at bounding box center [648, 97] width 48 height 11
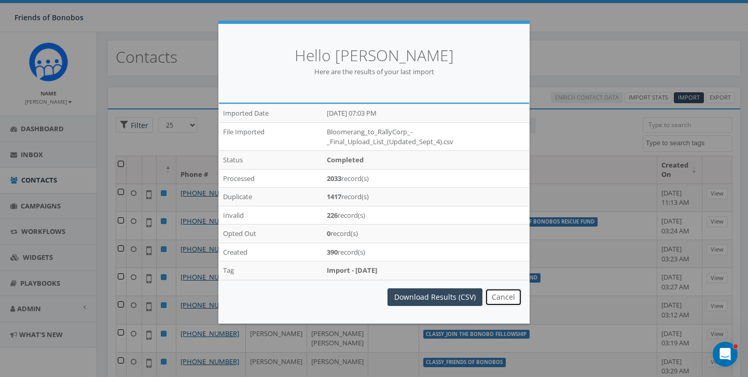
click at [495, 298] on button "Cancel" at bounding box center [503, 297] width 37 height 18
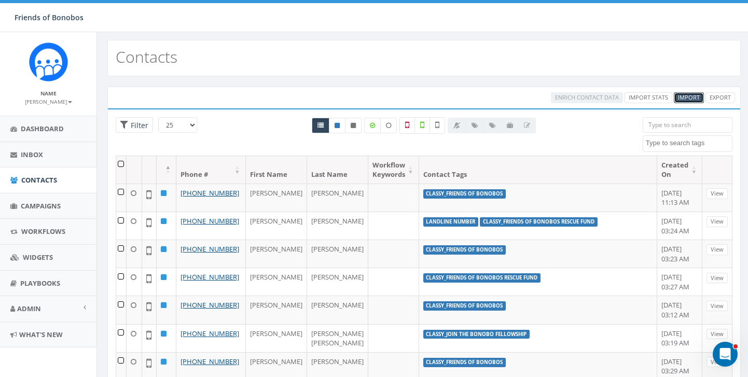
click at [684, 99] on span "Import" at bounding box center [689, 97] width 22 height 8
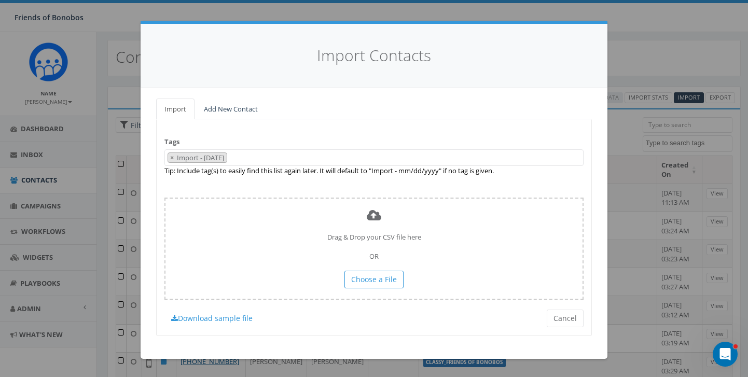
click at [267, 160] on span "× Import - [DATE]" at bounding box center [373, 157] width 419 height 17
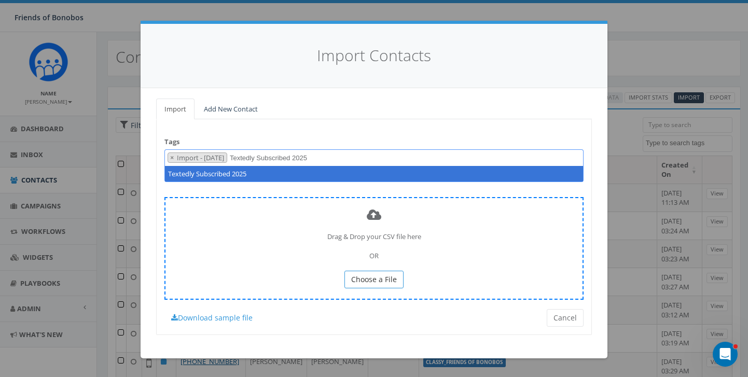
type textarea "Textedly Subscribed 2025"
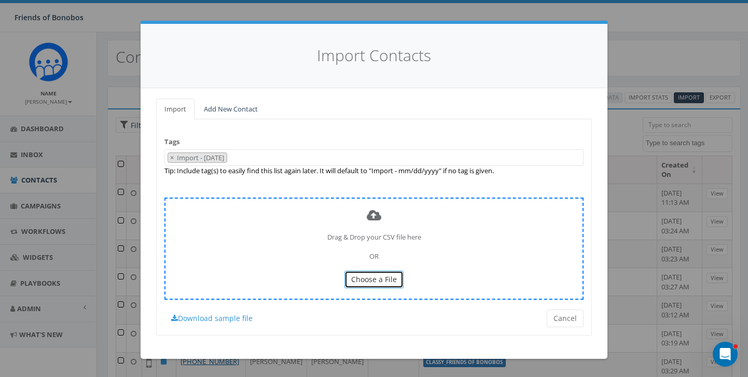
click at [363, 278] on span "Choose a File" at bounding box center [374, 279] width 46 height 10
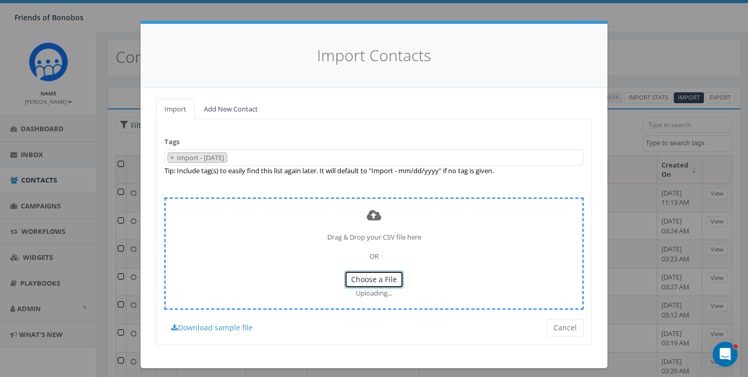
scroll to position [7, 0]
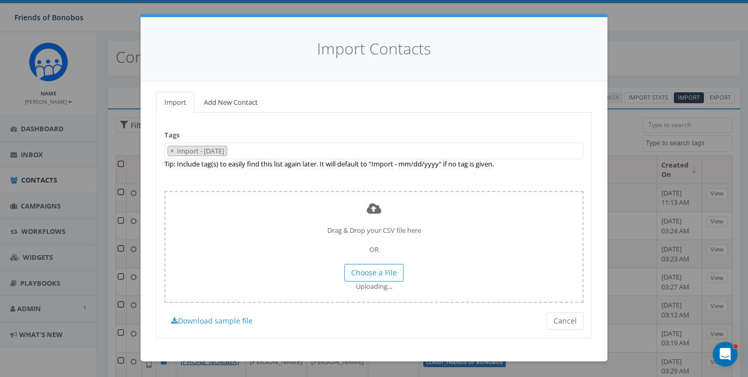
click at [303, 150] on span "× Import - [DATE]" at bounding box center [373, 151] width 419 height 17
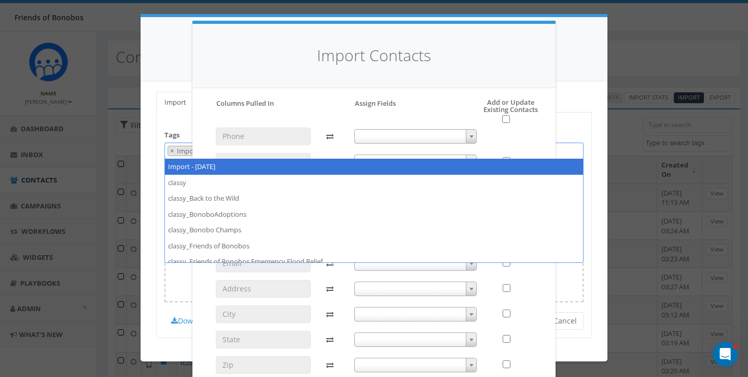
scroll to position [7, 0]
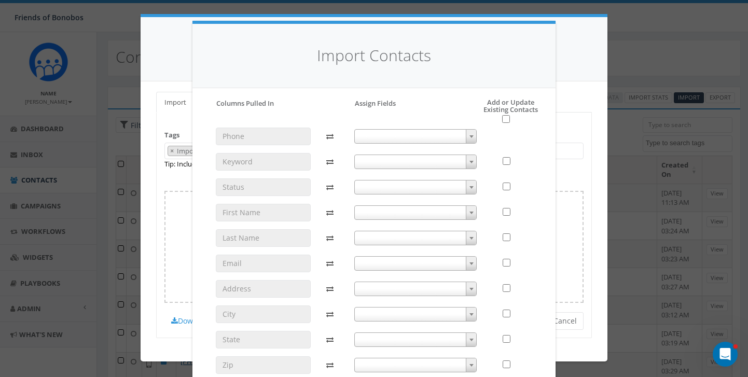
click at [253, 108] on div "Please accept policy to proceed Please map phone number field to proceed Column…" at bounding box center [374, 316] width 332 height 434
click at [469, 137] on b at bounding box center [471, 136] width 4 height 3
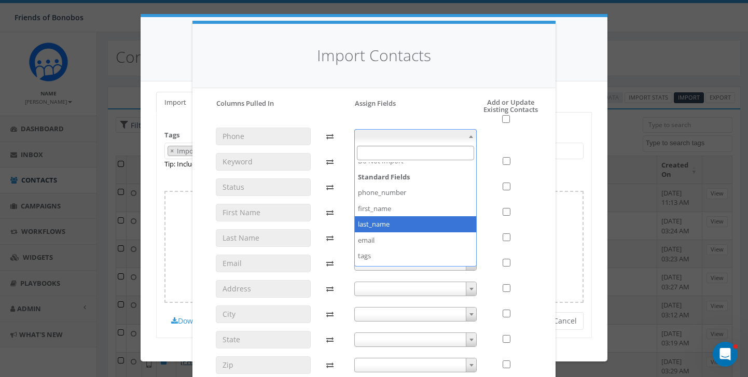
scroll to position [0, 0]
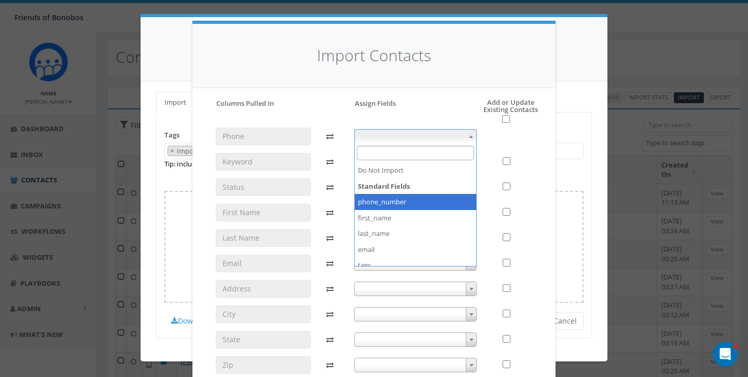
select select "phone_number"
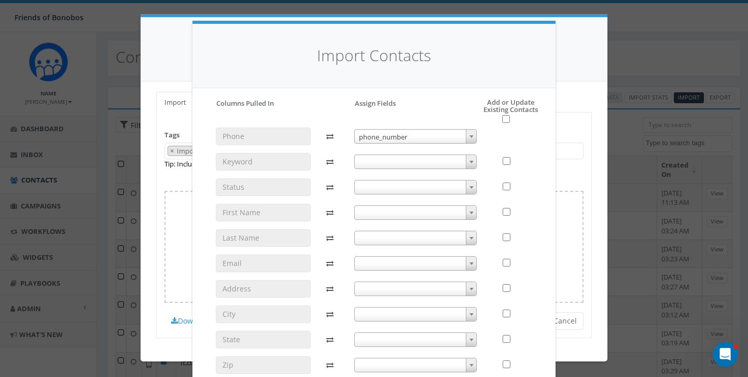
click at [471, 161] on b at bounding box center [471, 162] width 4 height 3
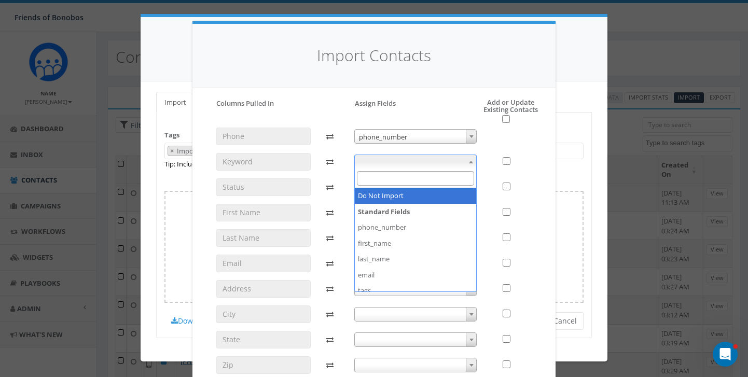
select select "do_not_import_this_field"
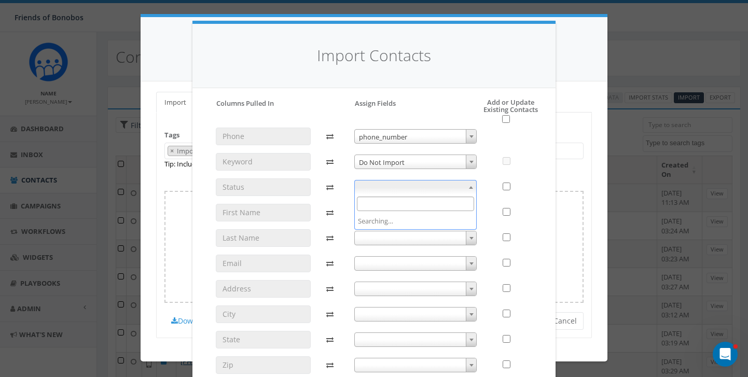
click at [471, 189] on span at bounding box center [471, 186] width 10 height 13
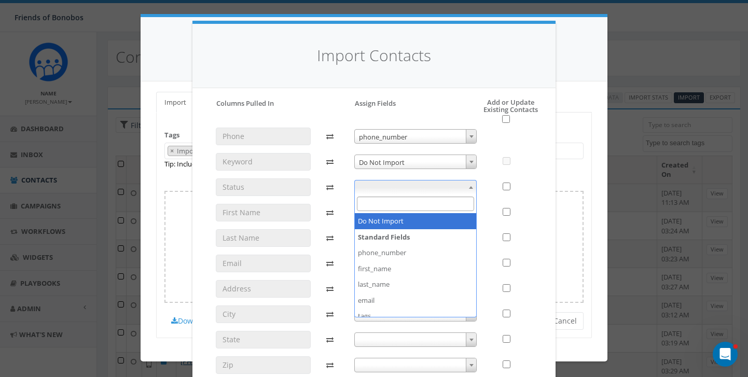
select select "do_not_import_this_field"
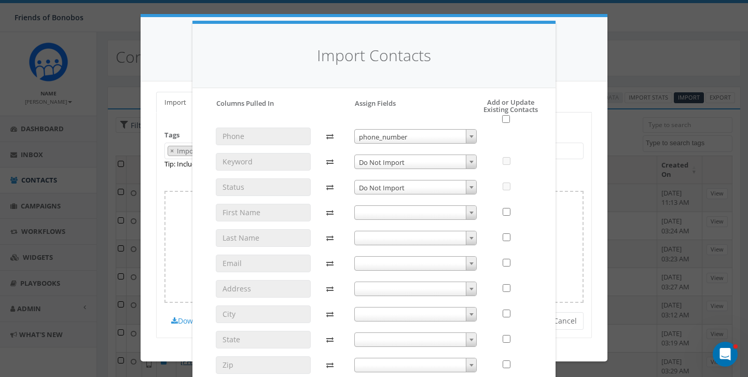
click at [472, 212] on b at bounding box center [471, 213] width 4 height 3
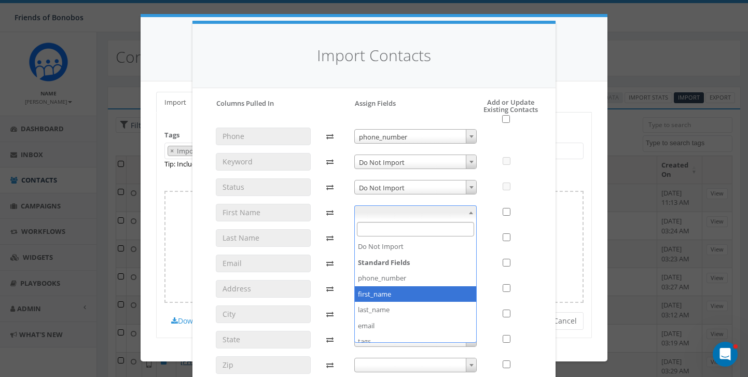
select select "first_name"
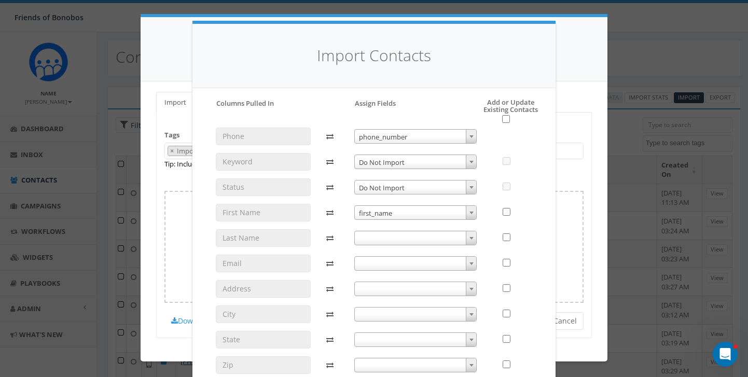
click at [469, 237] on b at bounding box center [471, 238] width 4 height 3
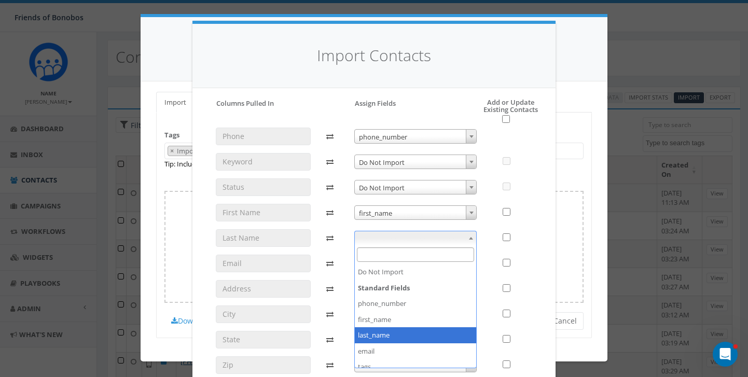
select select "last_name"
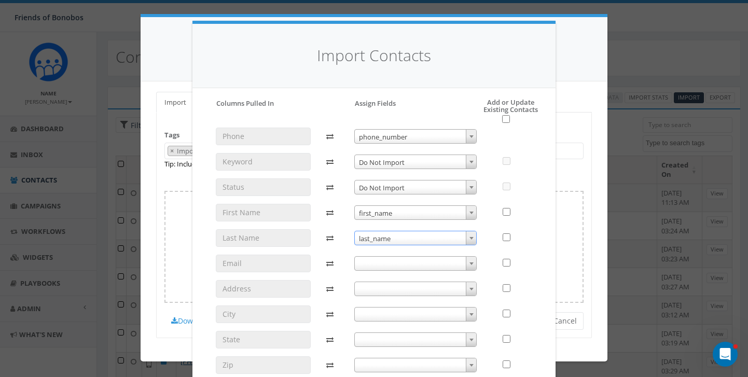
scroll to position [10, 0]
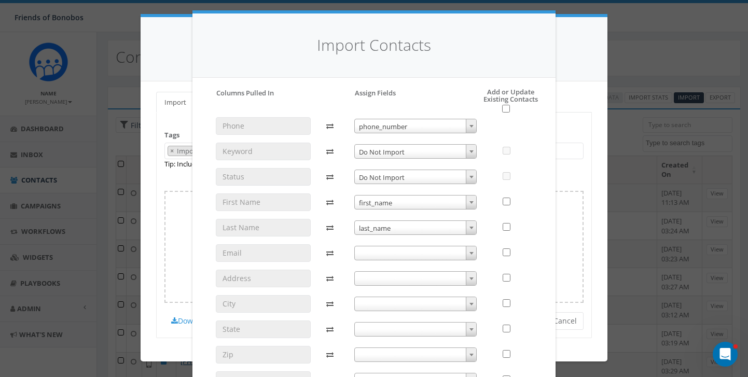
click at [472, 250] on span at bounding box center [471, 252] width 10 height 13
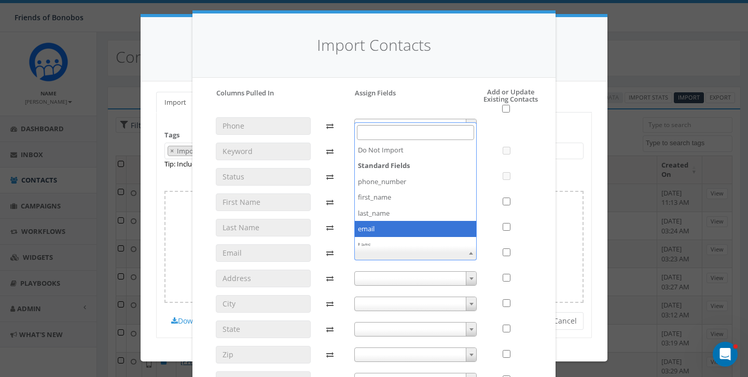
select select "email"
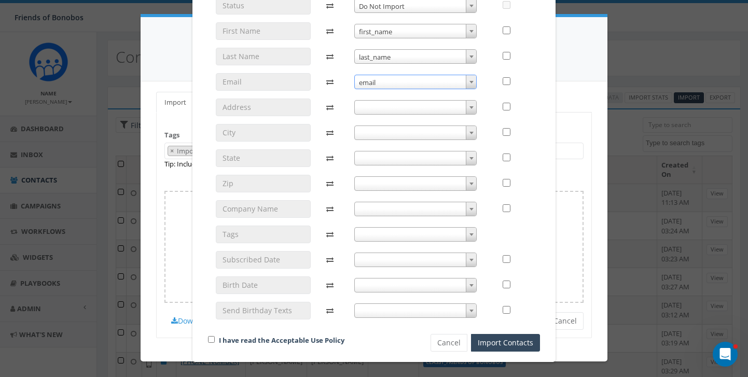
scroll to position [181, 0]
click at [471, 286] on b at bounding box center [471, 286] width 4 height 3
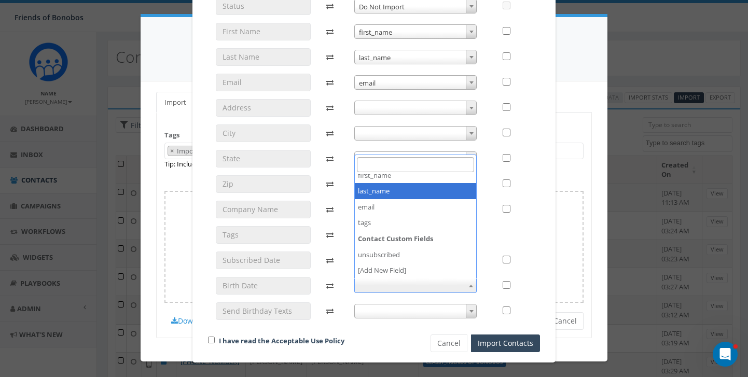
scroll to position [0, 0]
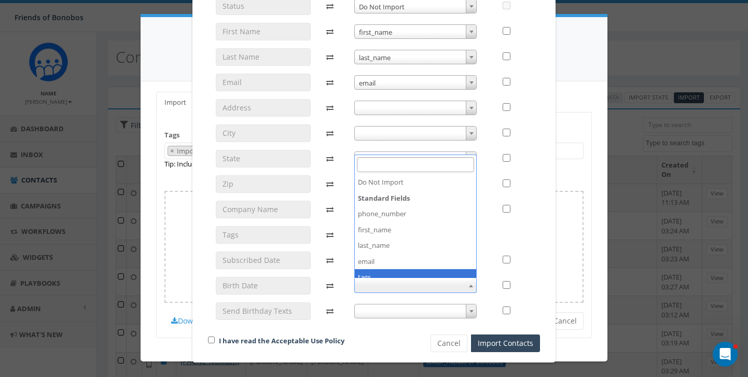
click at [423, 328] on div "phone_number phone_number Do Not Import Do Not Import Do Not Import Do Not Impo…" at bounding box center [415, 138] width 138 height 383
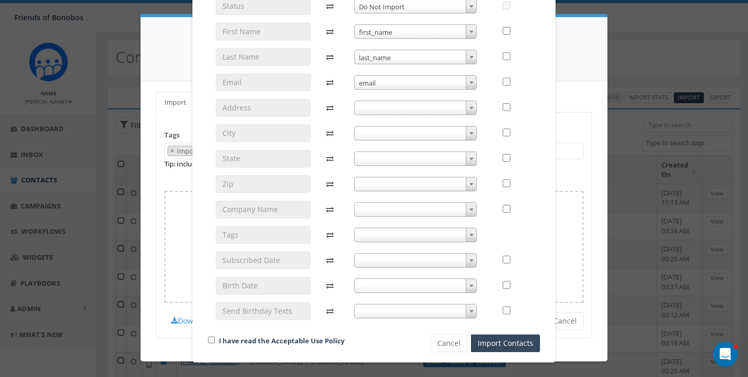
click at [472, 310] on b at bounding box center [471, 311] width 4 height 3
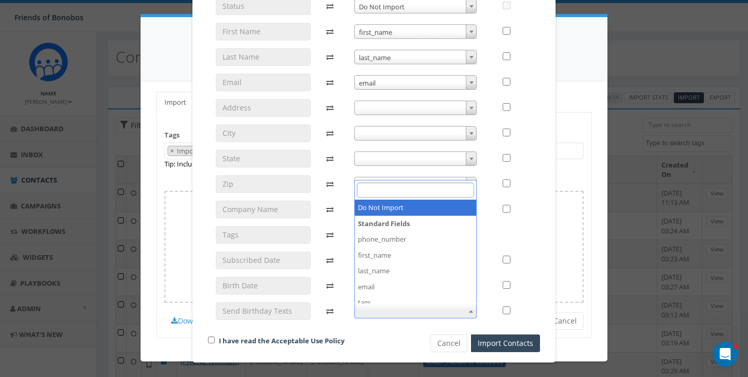
select select "do_not_import_this_field"
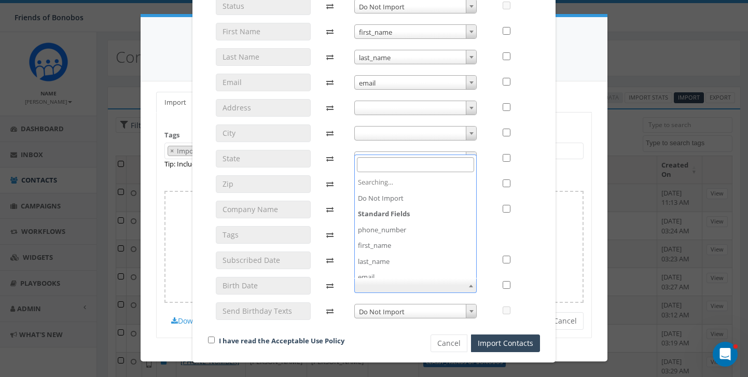
click at [472, 283] on span at bounding box center [471, 285] width 10 height 13
select select "do_not_import_this_field"
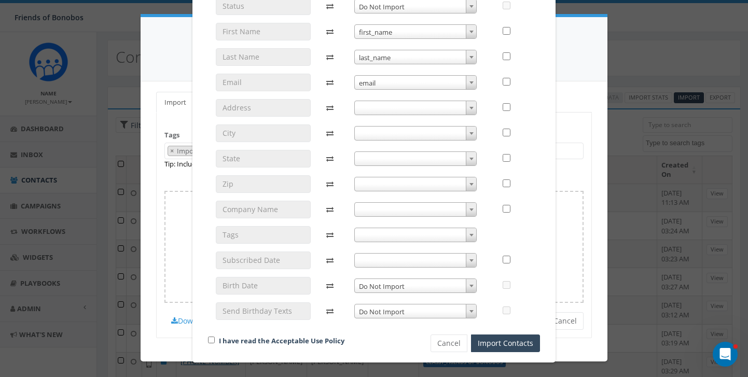
click at [471, 258] on span at bounding box center [471, 260] width 10 height 13
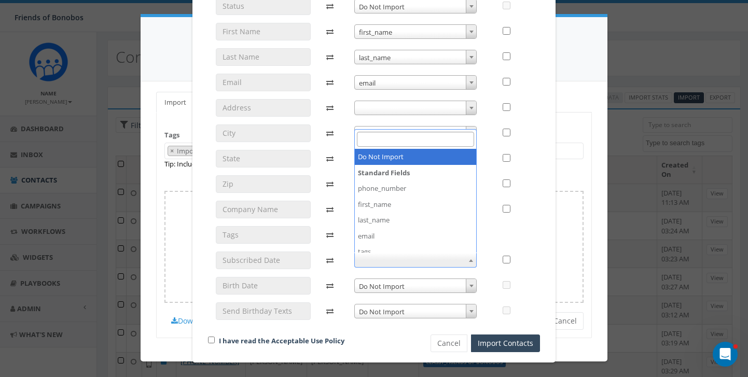
select select "do_not_import_this_field"
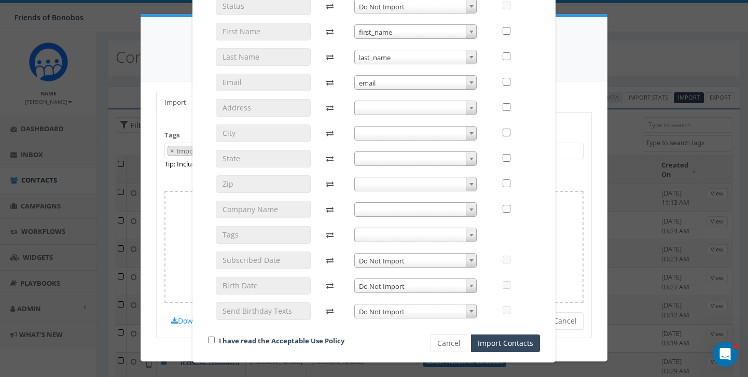
click at [472, 237] on span at bounding box center [471, 234] width 10 height 13
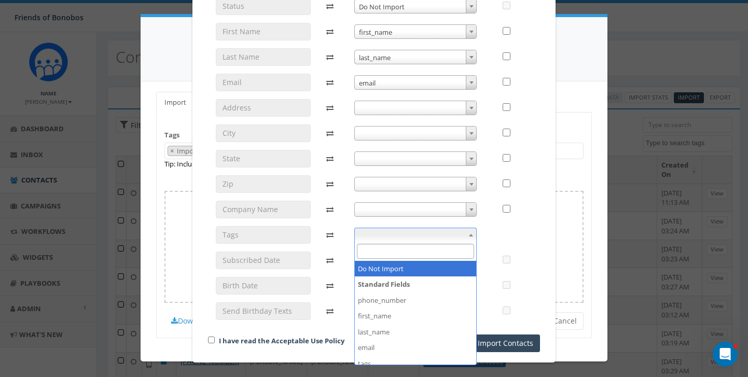
select select "do_not_import_this_field"
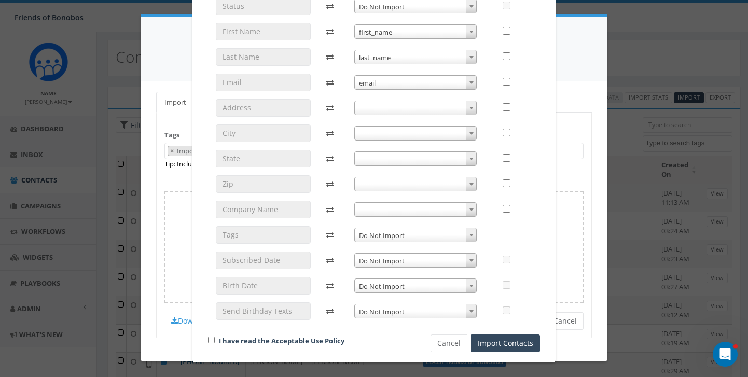
click at [473, 208] on span at bounding box center [471, 209] width 10 height 13
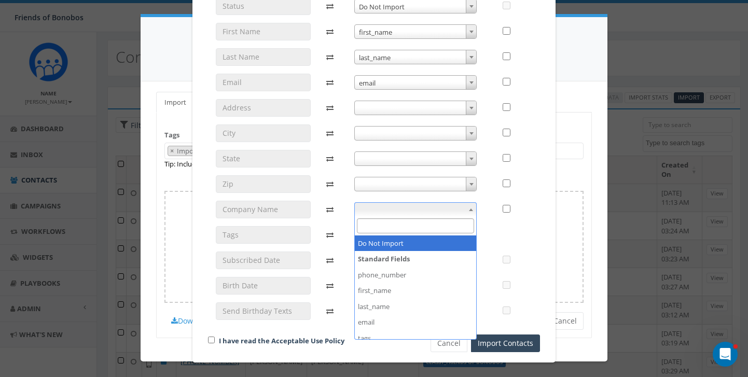
select select "do_not_import_this_field"
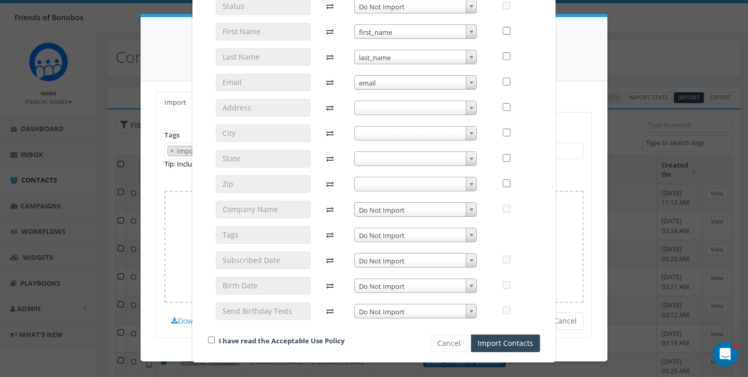
click at [470, 185] on b at bounding box center [471, 184] width 4 height 3
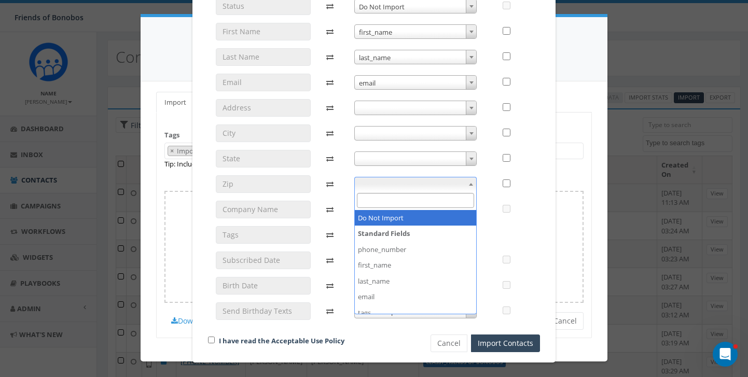
select select "do_not_import_this_field"
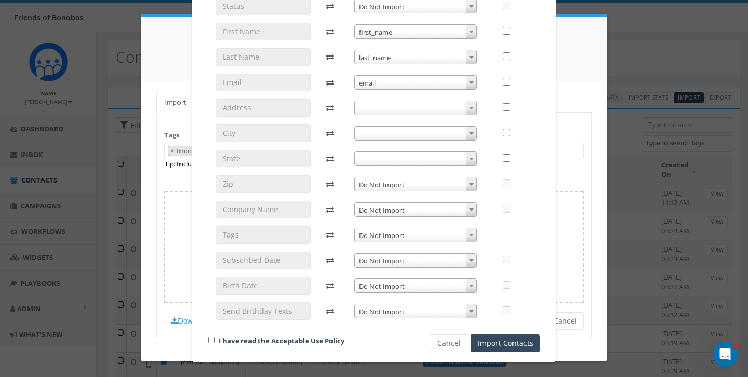
click at [473, 163] on span at bounding box center [471, 158] width 10 height 13
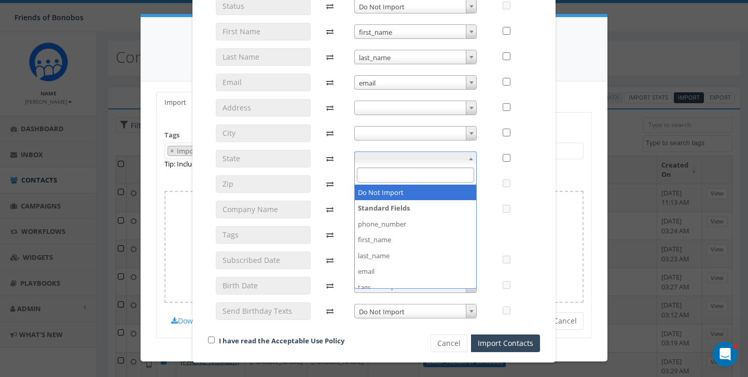
select select "do_not_import_this_field"
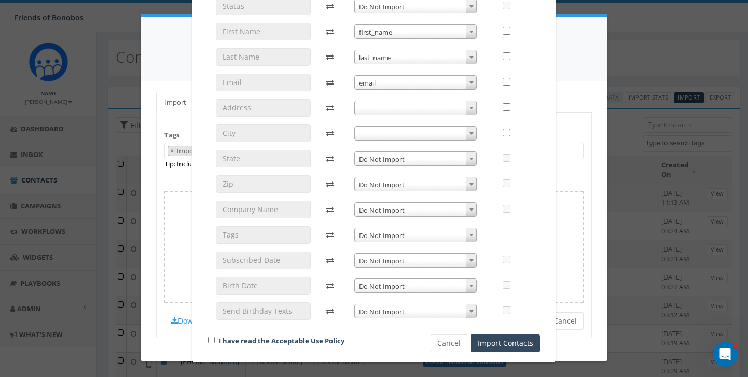
click at [472, 137] on span at bounding box center [471, 133] width 10 height 13
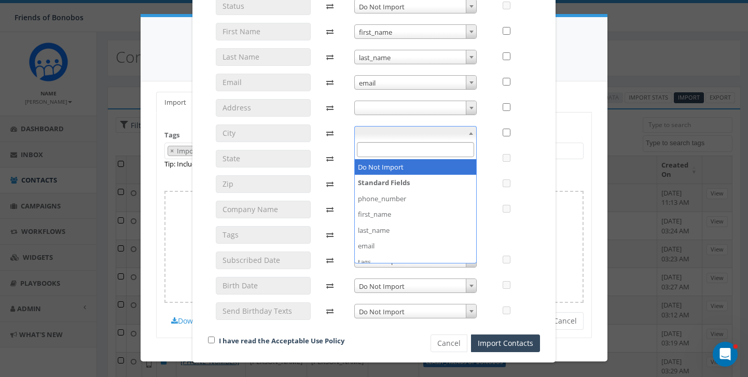
select select "do_not_import_this_field"
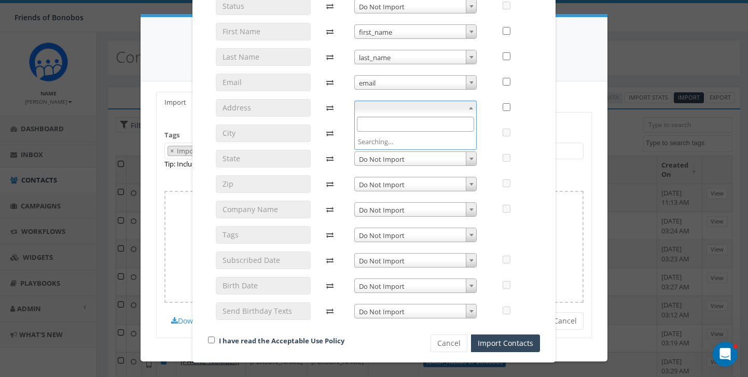
click at [472, 110] on span at bounding box center [471, 107] width 10 height 13
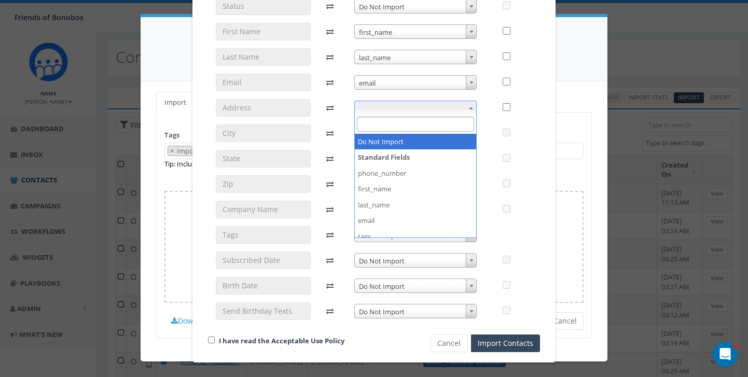
select select "do_not_import_this_field"
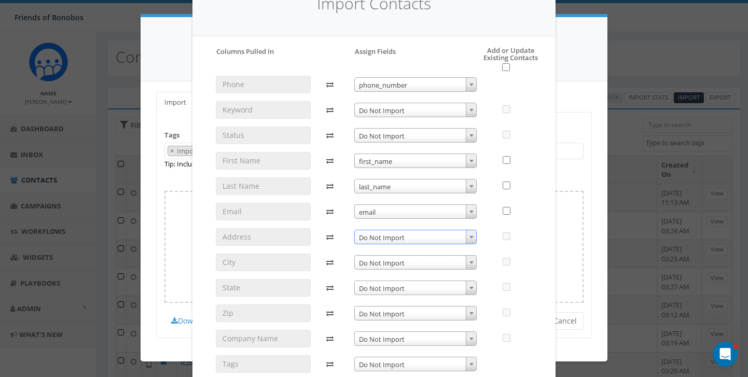
scroll to position [181, 0]
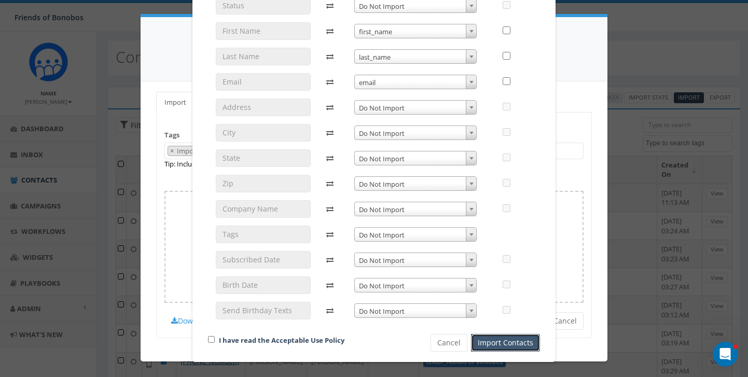
click at [493, 344] on button "Import Contacts" at bounding box center [505, 343] width 69 height 18
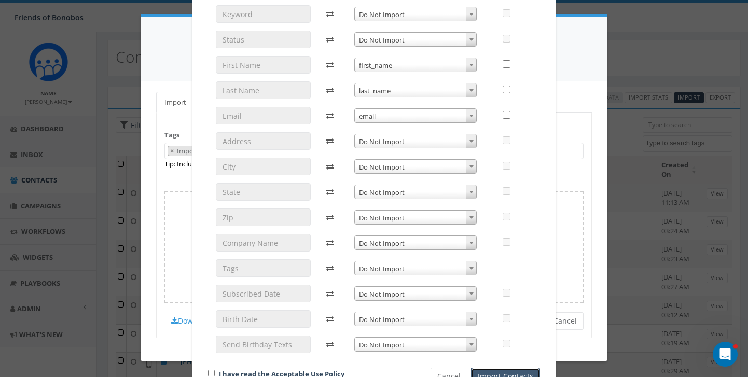
scroll to position [216, 0]
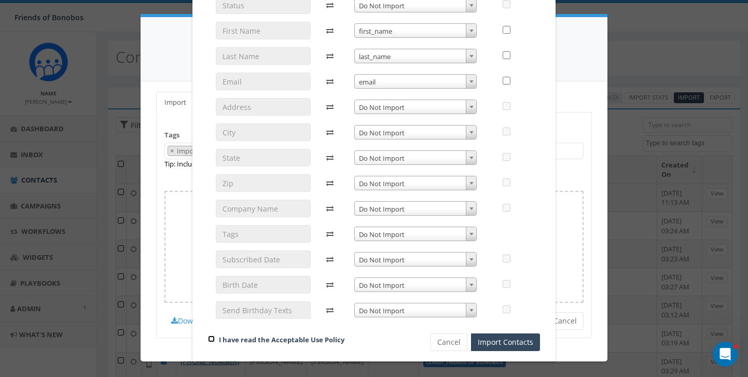
click at [211, 339] on input "checkbox" at bounding box center [211, 338] width 7 height 7
checkbox input "true"
click at [511, 345] on button "Import Contacts" at bounding box center [505, 342] width 69 height 18
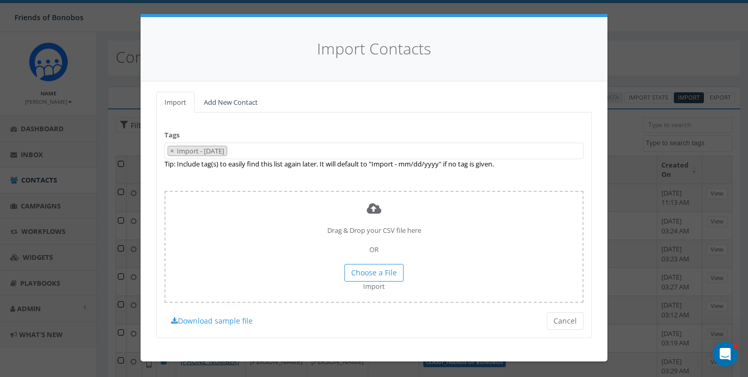
scroll to position [181, 0]
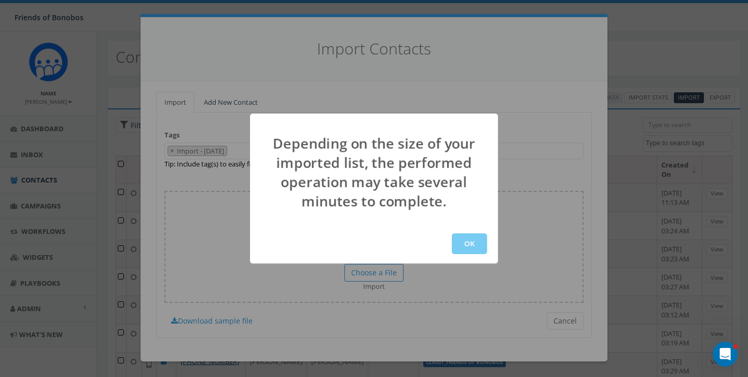
click at [458, 239] on button "OK" at bounding box center [469, 243] width 35 height 21
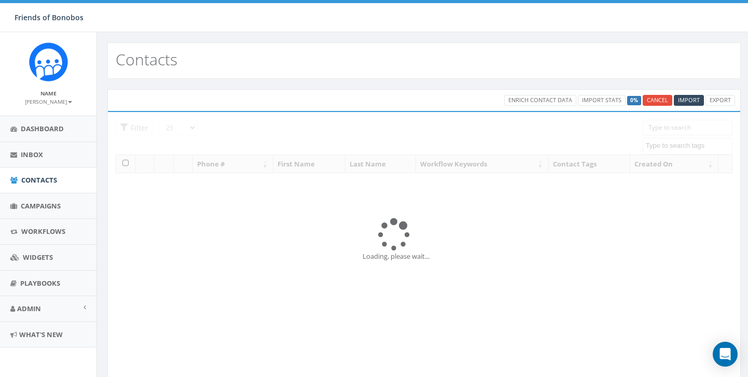
select select
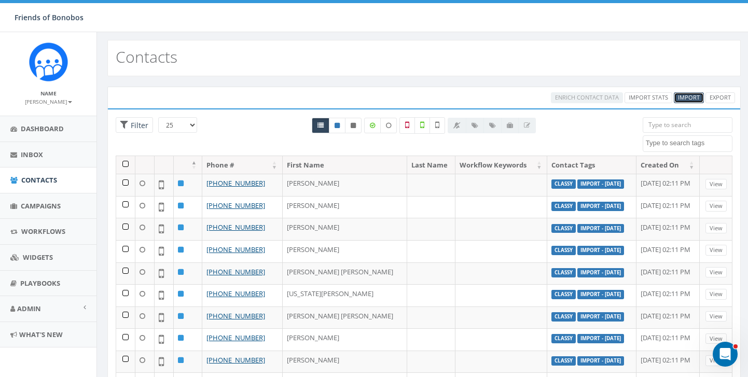
click at [688, 98] on span "Import" at bounding box center [689, 97] width 22 height 8
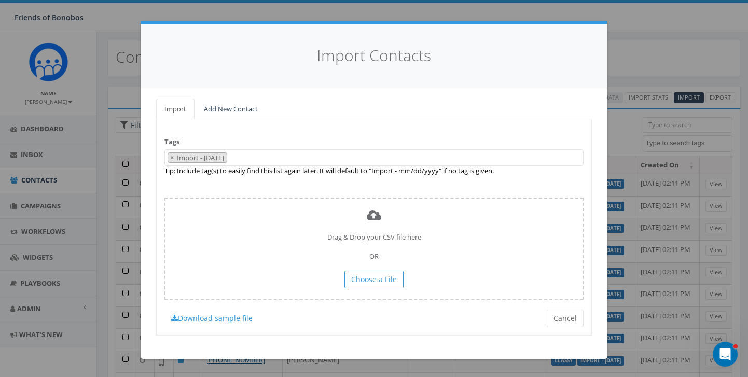
click at [259, 155] on span "× Import - [DATE]" at bounding box center [373, 157] width 419 height 17
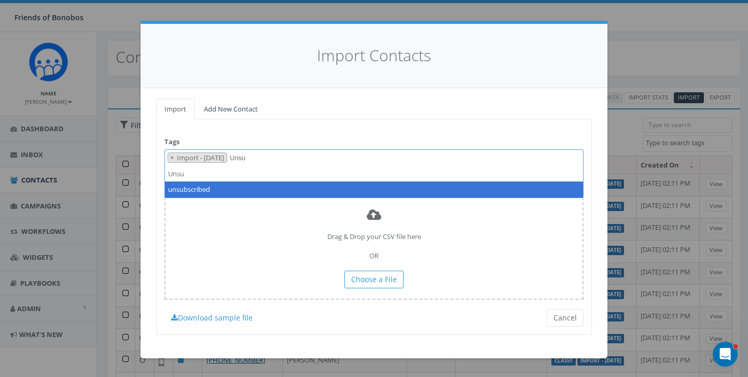
type textarea "Unsu"
type textarea "Texted"
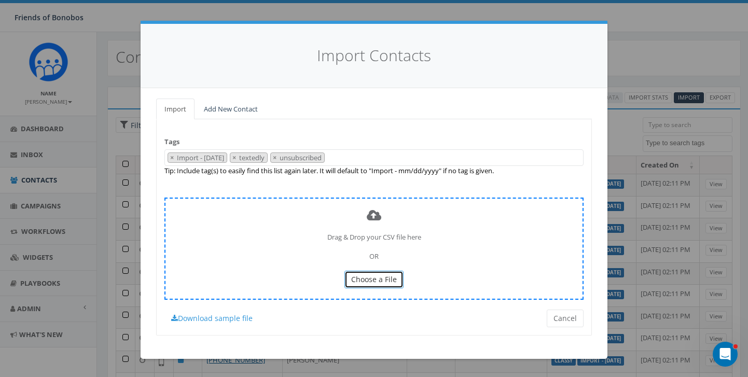
click at [385, 275] on span "Choose a File" at bounding box center [374, 279] width 46 height 10
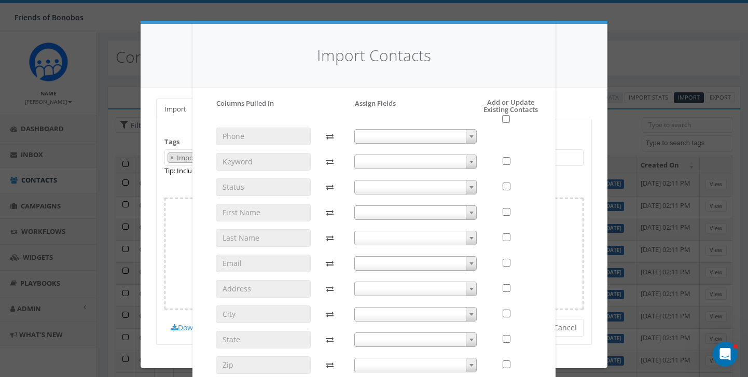
click at [470, 164] on span at bounding box center [471, 161] width 10 height 13
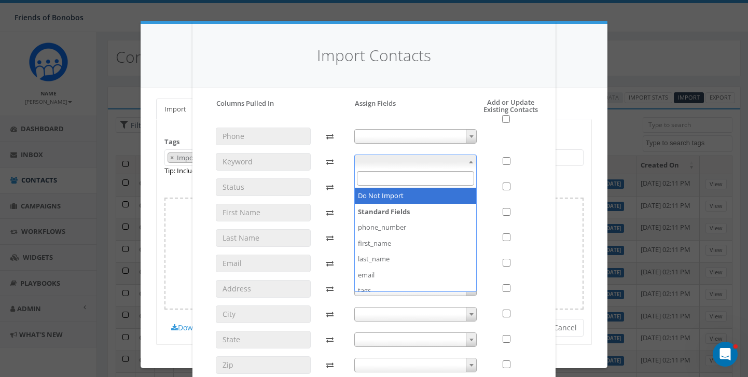
select select "do_not_import_this_field"
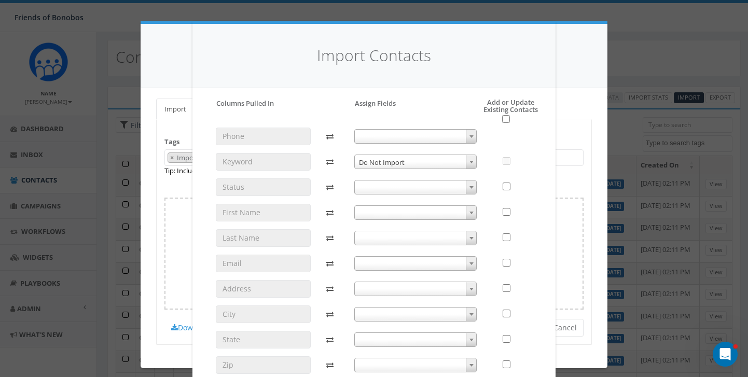
click at [469, 187] on b at bounding box center [471, 187] width 4 height 3
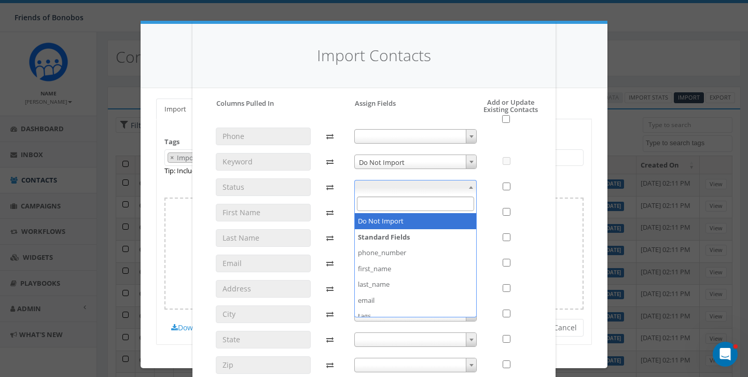
select select "do_not_import_this_field"
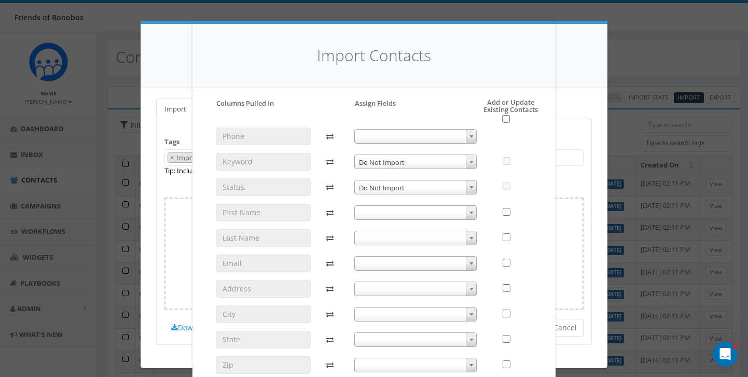
click at [470, 212] on b at bounding box center [471, 213] width 4 height 3
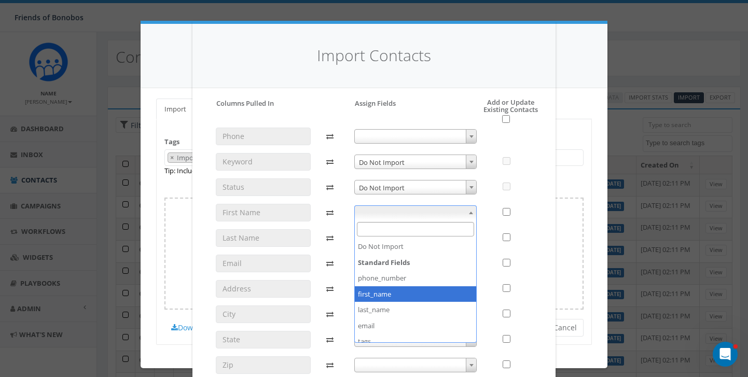
select select "first_name"
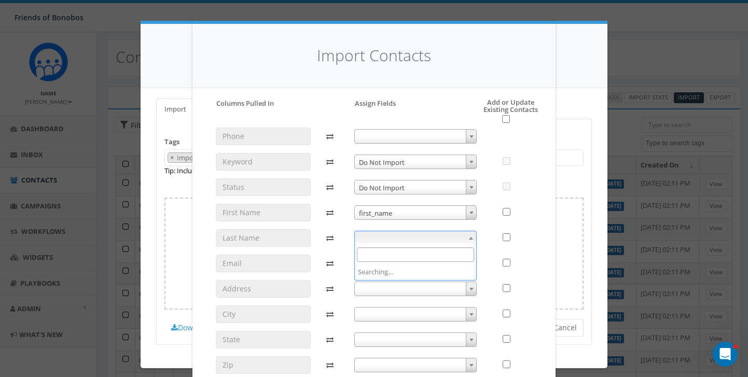
click at [472, 237] on b at bounding box center [471, 238] width 4 height 3
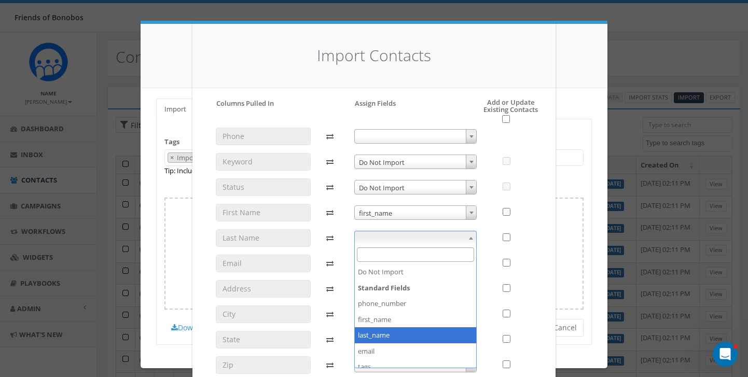
select select "last_name"
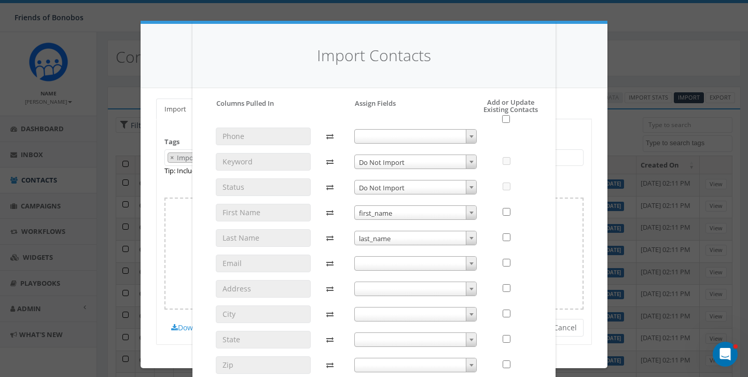
click at [472, 264] on b at bounding box center [471, 263] width 4 height 3
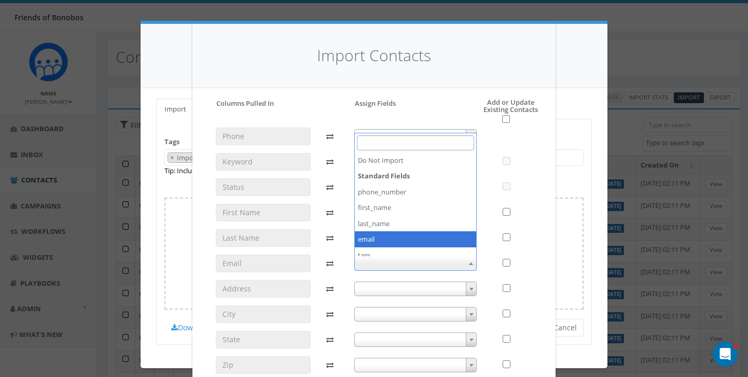
select select "email"
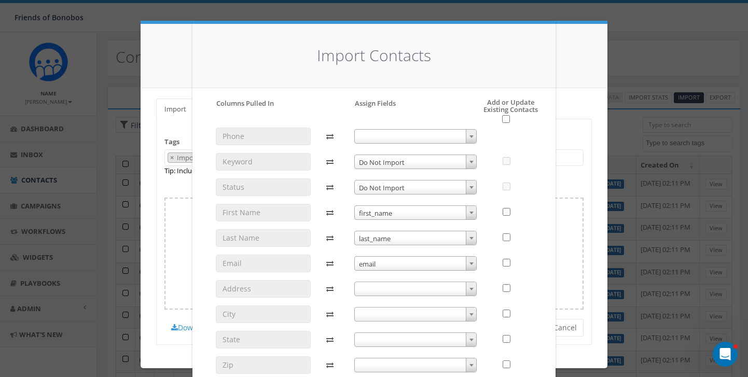
click at [468, 289] on span at bounding box center [471, 288] width 10 height 13
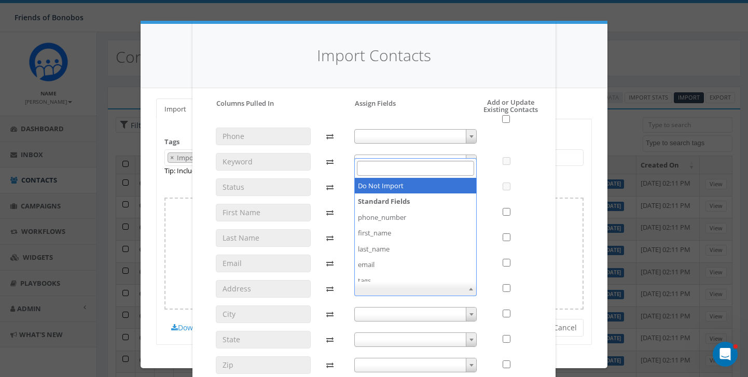
select select "do_not_import_this_field"
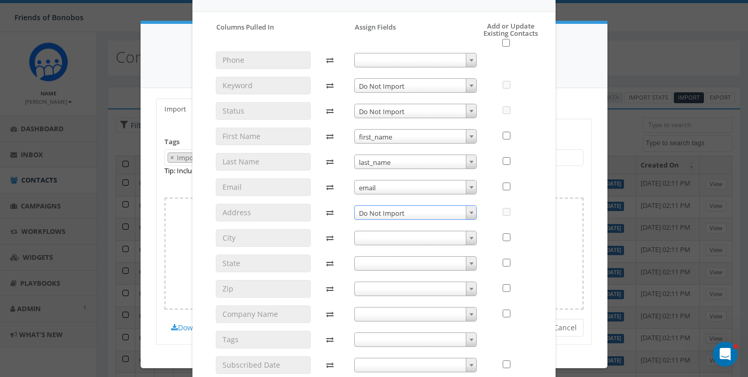
scroll to position [77, 0]
click at [474, 238] on span at bounding box center [471, 236] width 10 height 13
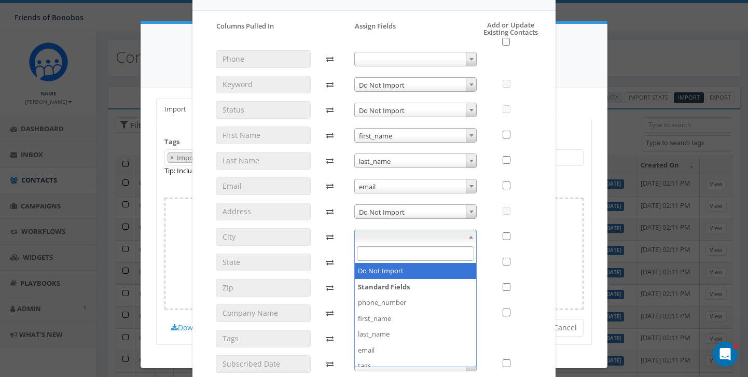
select select "do_not_import_this_field"
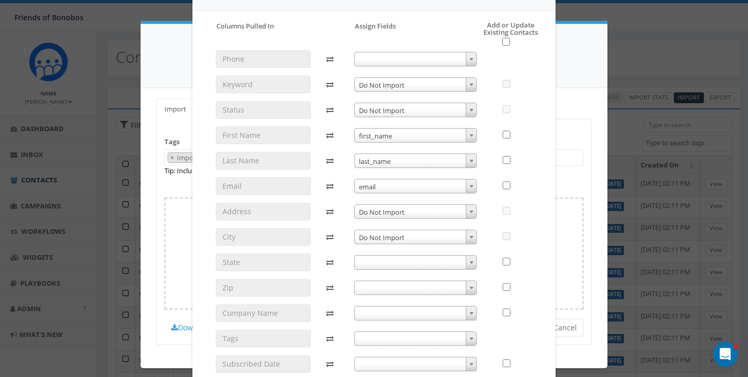
click at [474, 261] on span at bounding box center [471, 262] width 10 height 13
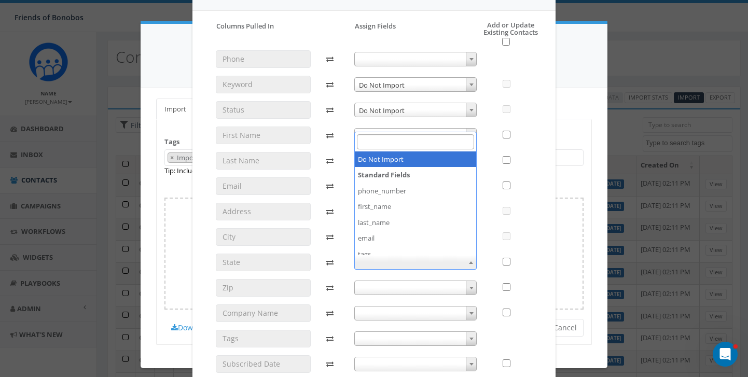
select select "do_not_import_this_field"
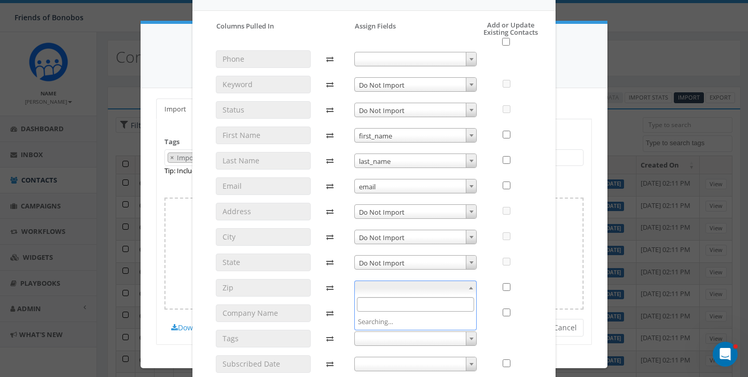
click at [474, 289] on span at bounding box center [471, 287] width 10 height 13
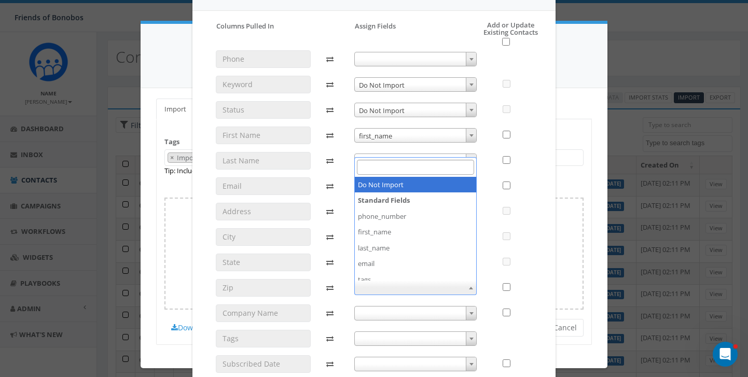
select select "do_not_import_this_field"
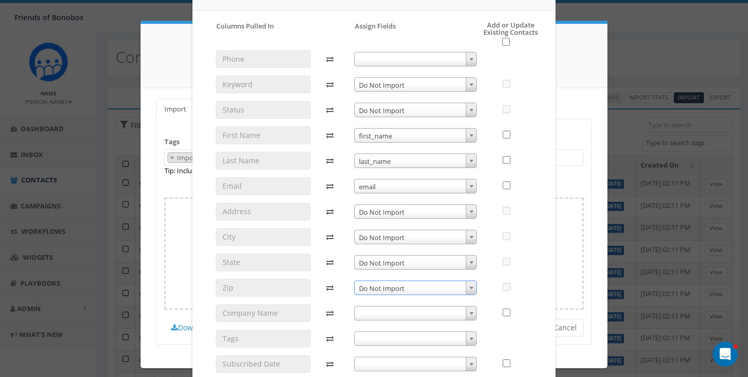
scroll to position [131, 0]
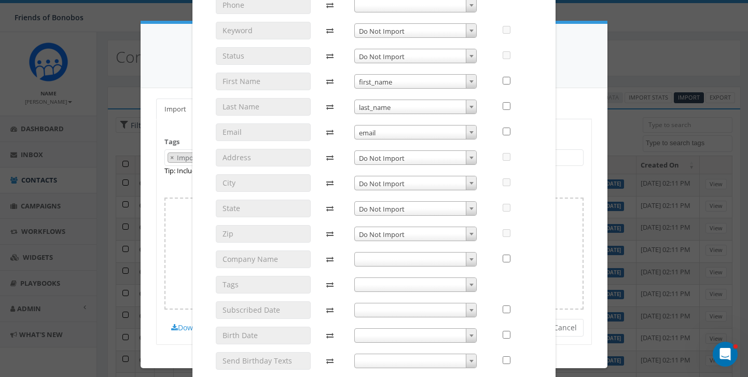
click at [473, 260] on span at bounding box center [471, 259] width 10 height 13
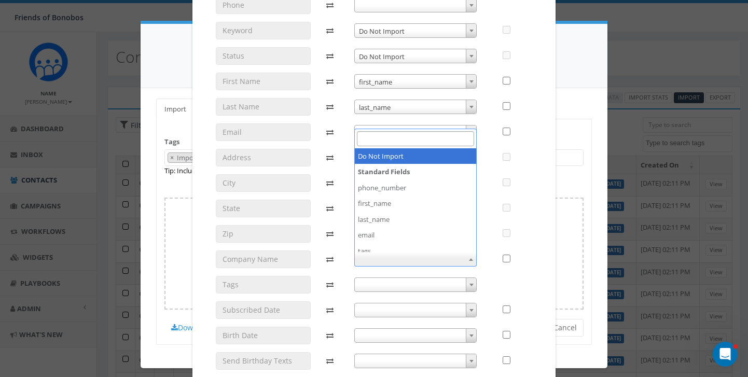
select select "do_not_import_this_field"
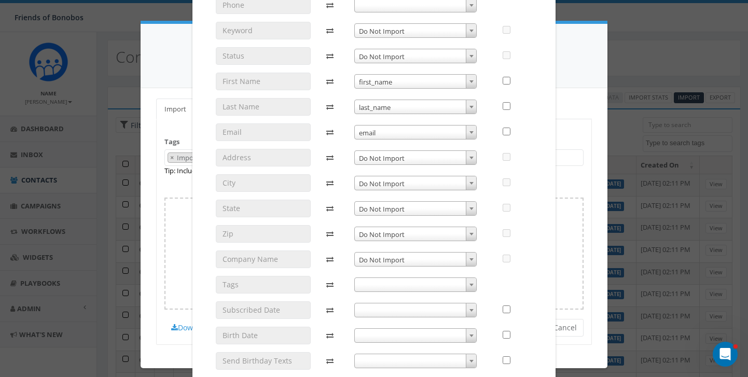
click at [469, 284] on b at bounding box center [471, 285] width 4 height 3
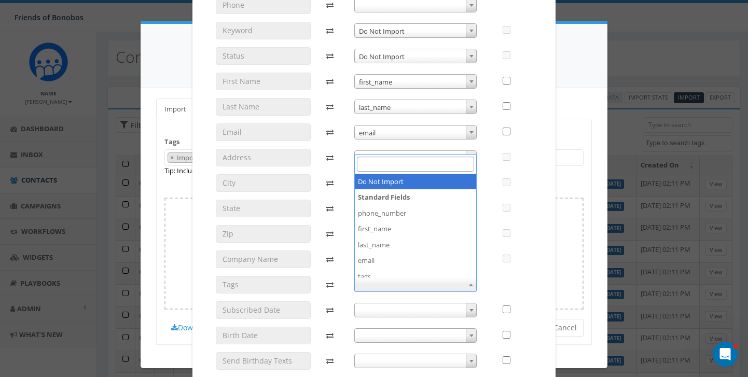
select select "do_not_import_this_field"
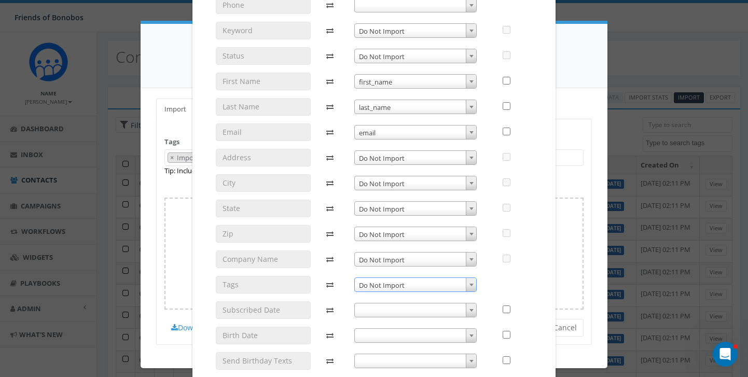
scroll to position [181, 0]
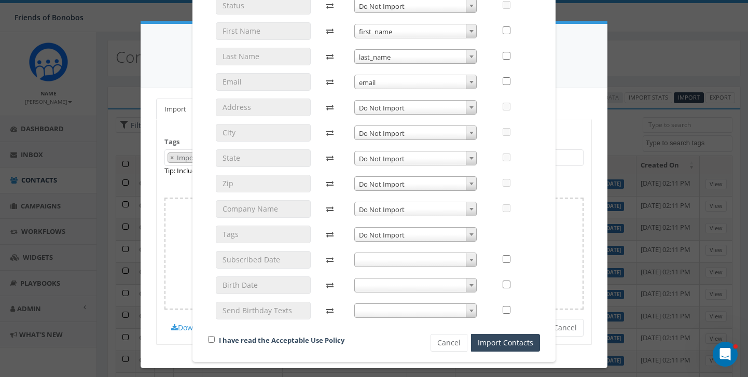
click at [472, 260] on b at bounding box center [471, 260] width 4 height 3
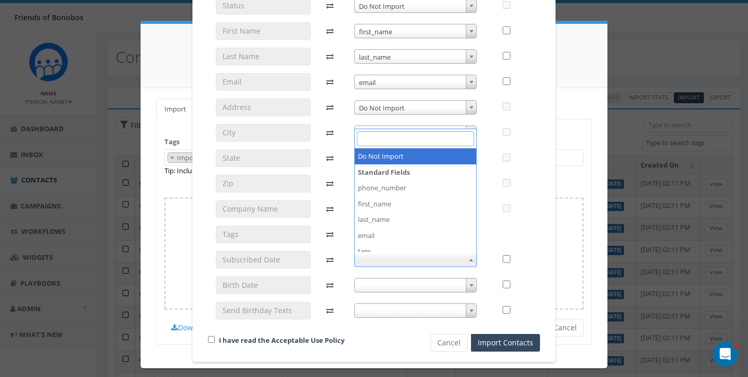
select select "do_not_import_this_field"
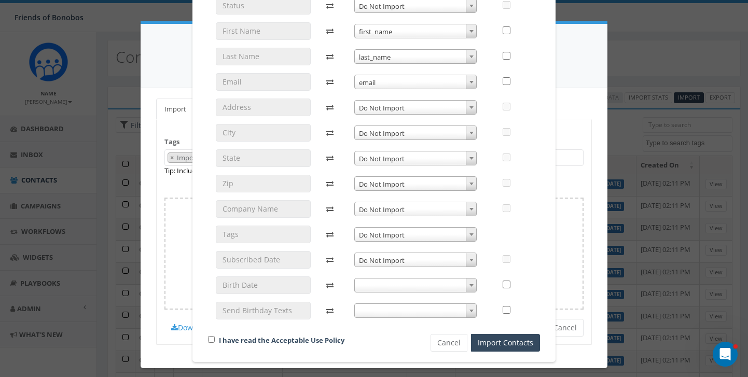
click at [472, 283] on span at bounding box center [471, 284] width 10 height 13
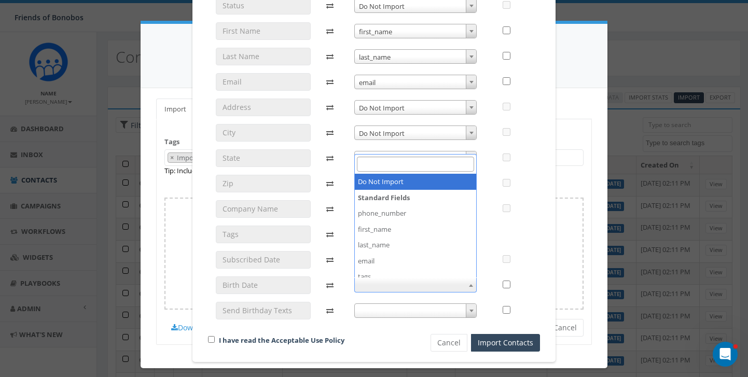
select select "do_not_import_this_field"
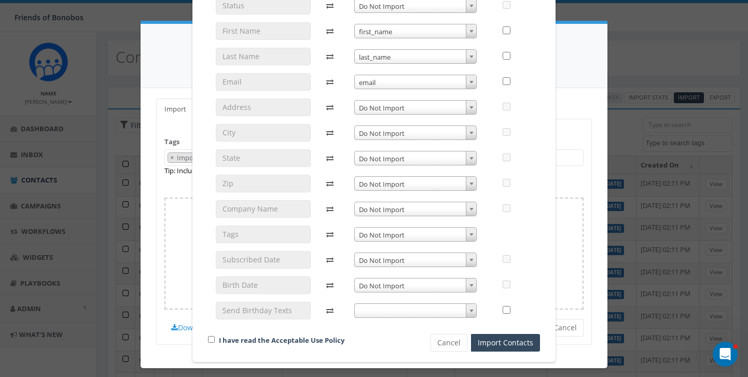
click at [471, 311] on b at bounding box center [471, 311] width 4 height 3
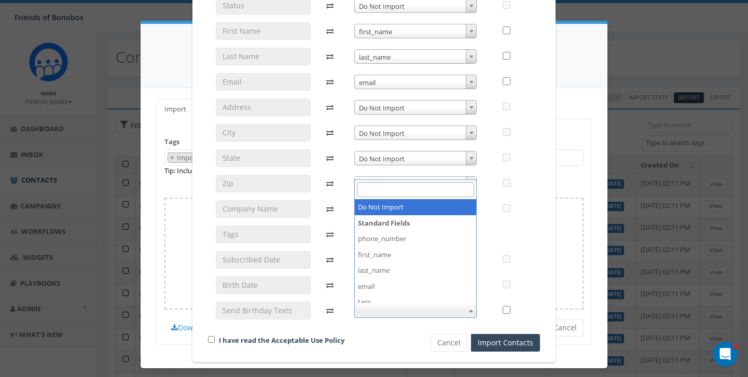
select select "do_not_import_this_field"
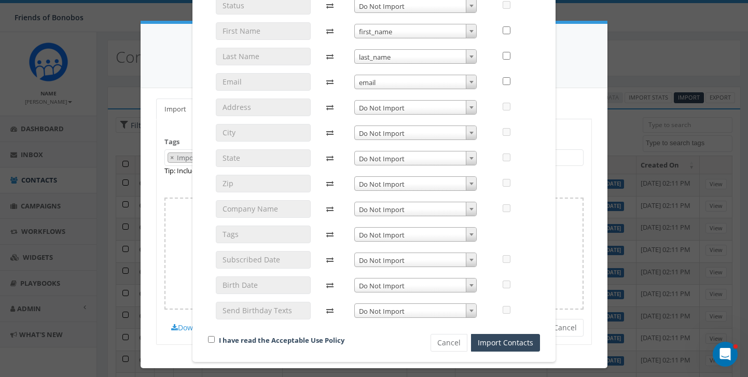
click at [215, 340] on div "I have read the Acceptable Use Policy" at bounding box center [301, 341] width 203 height 14
click at [211, 339] on input "checkbox" at bounding box center [211, 339] width 7 height 7
checkbox input "true"
click at [487, 343] on button "Import Contacts" at bounding box center [505, 343] width 69 height 18
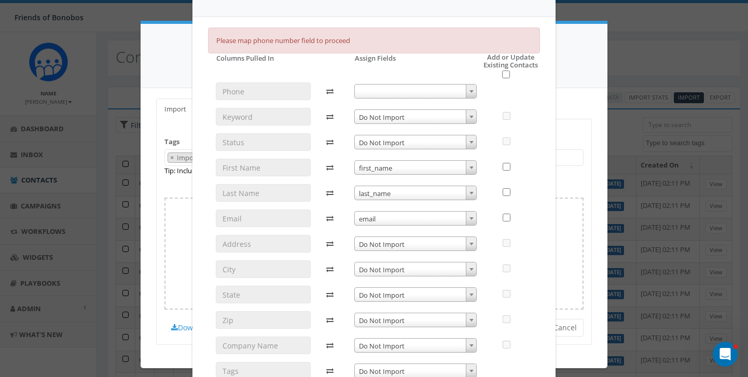
scroll to position [0, 0]
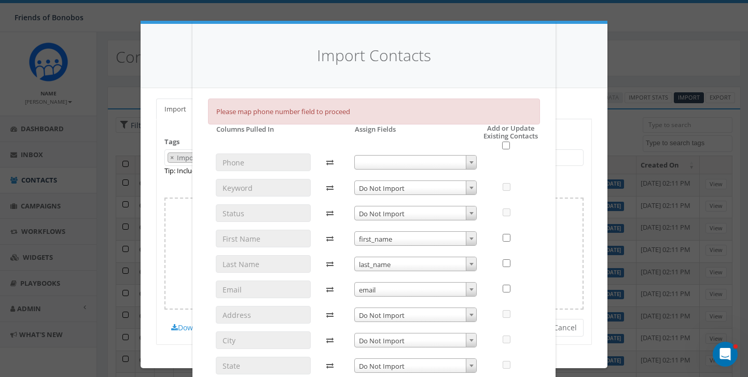
click at [472, 162] on b at bounding box center [471, 162] width 4 height 3
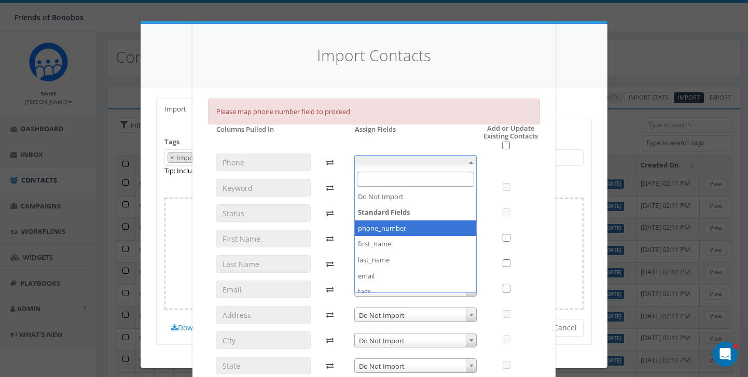
select select "phone_number"
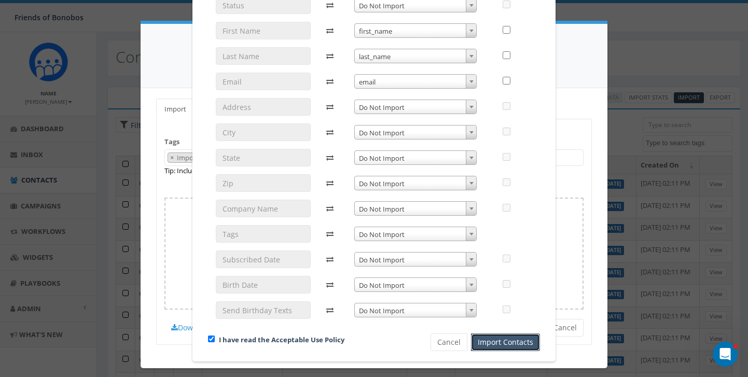
click at [504, 339] on button "Import Contacts" at bounding box center [505, 342] width 69 height 18
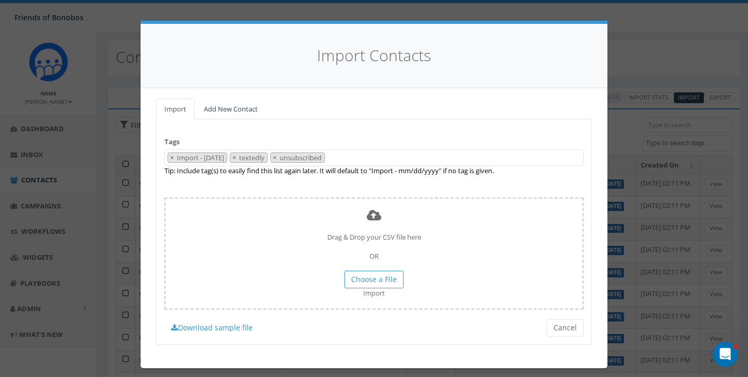
scroll to position [181, 0]
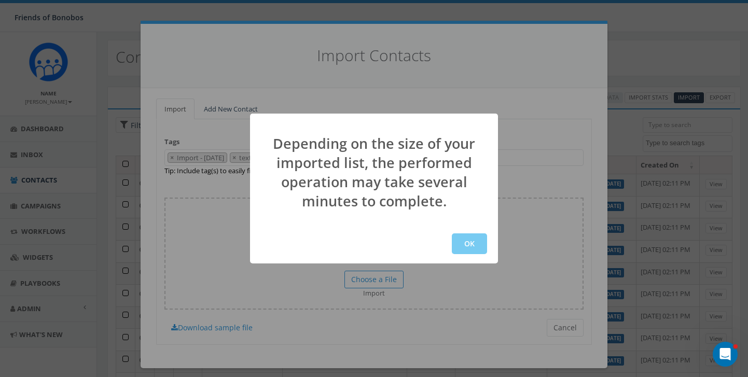
click at [471, 247] on button "OK" at bounding box center [469, 243] width 35 height 21
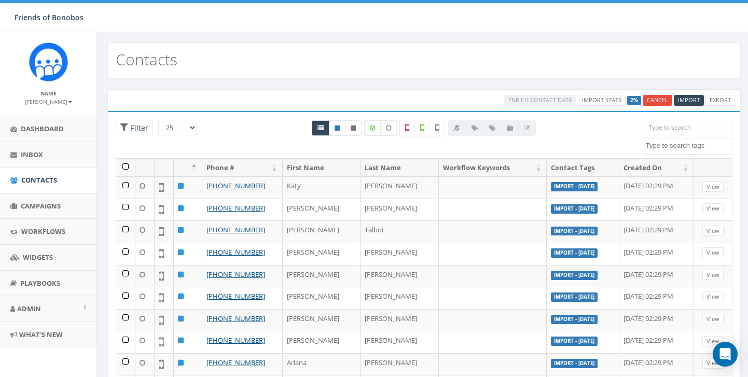
select select
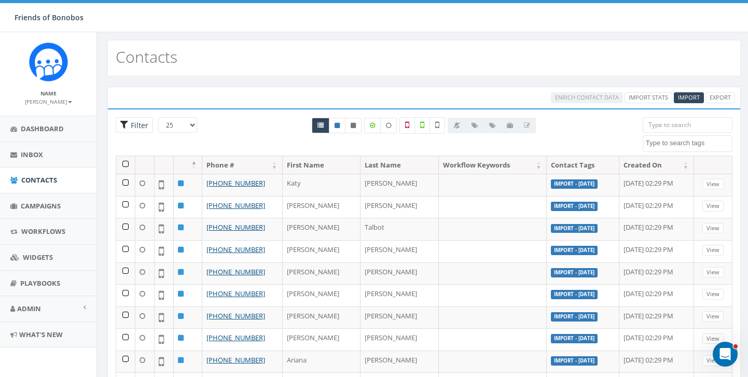
click at [132, 127] on span "Filter" at bounding box center [138, 125] width 20 height 10
radio input "true"
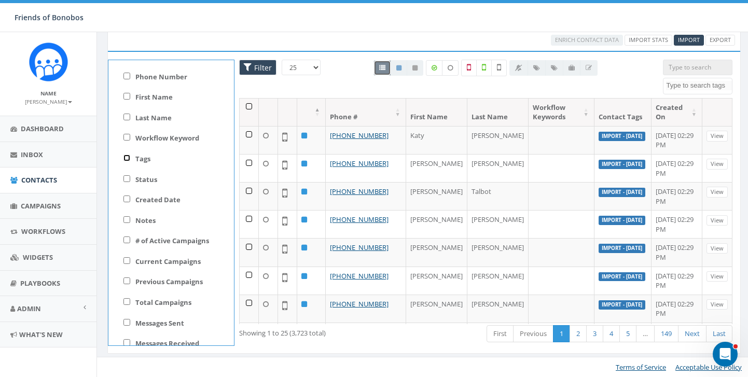
click at [127, 159] on input "Tags" at bounding box center [126, 158] width 7 height 7
checkbox input "true"
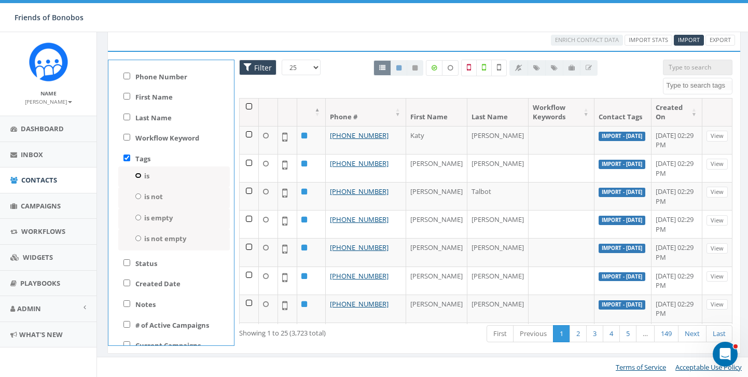
click at [138, 176] on input "is" at bounding box center [138, 176] width 7 height 6
radio input "true"
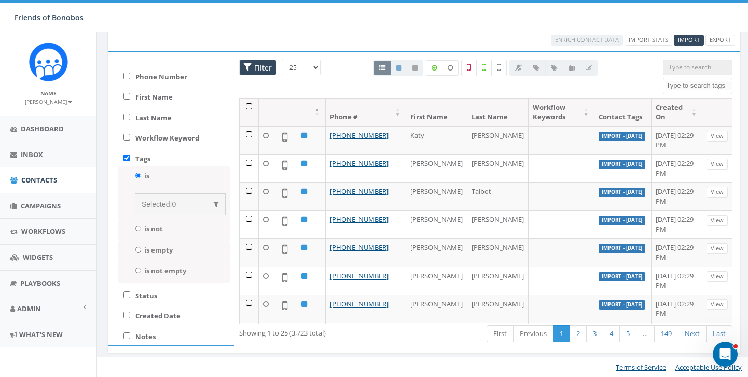
click at [158, 207] on span "Selected:" at bounding box center [157, 204] width 30 height 8
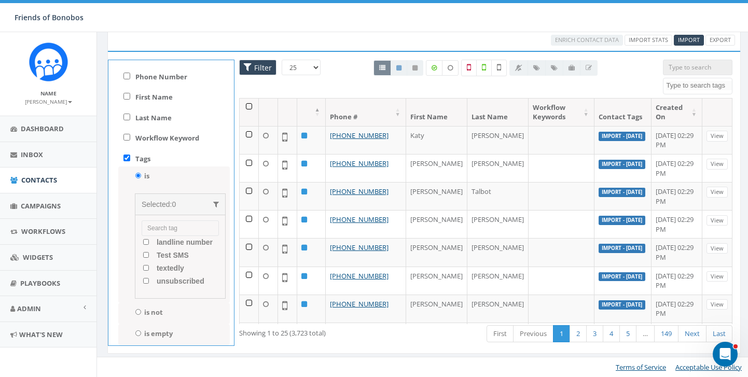
scroll to position [526, 0]
click at [145, 279] on input "unsubscribed" at bounding box center [146, 280] width 7 height 6
checkbox input "true"
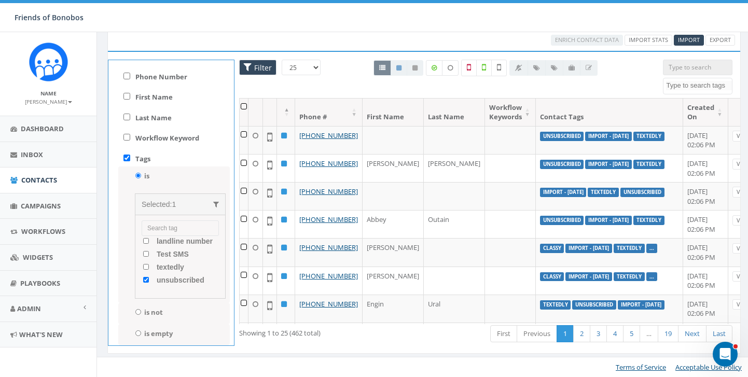
click at [246, 88] on div "25 50 100 Filter All 0 contact(s) on current page All 3723 contact(s) filtered …" at bounding box center [485, 79] width 509 height 38
click at [245, 106] on th at bounding box center [244, 112] width 9 height 27
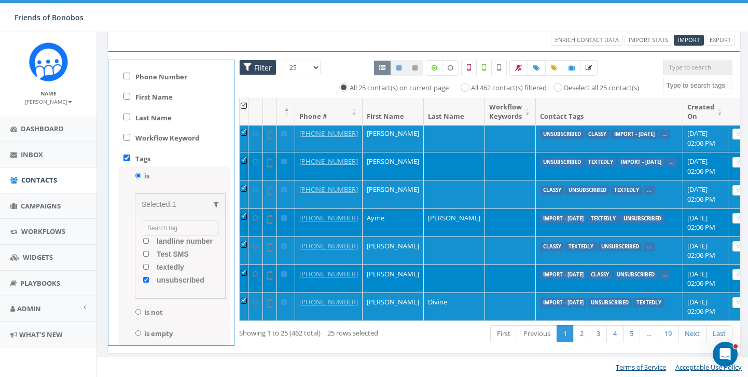
scroll to position [748, 0]
click at [516, 65] on icon at bounding box center [518, 68] width 7 height 6
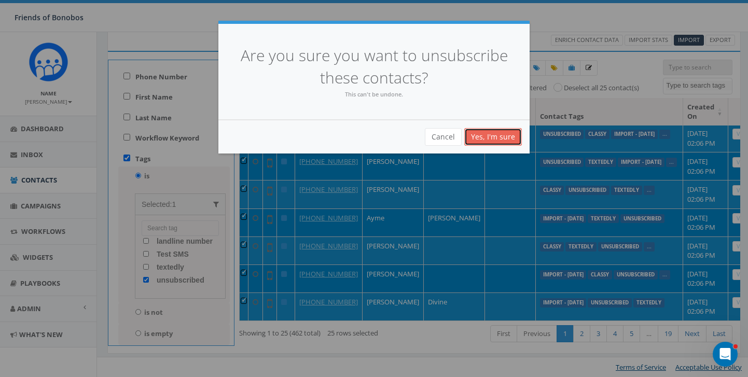
click at [488, 135] on link "Yes, I'm sure" at bounding box center [493, 137] width 58 height 18
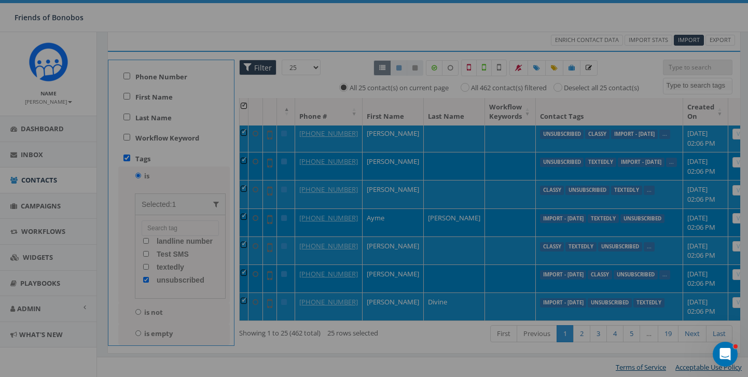
scroll to position [0, 0]
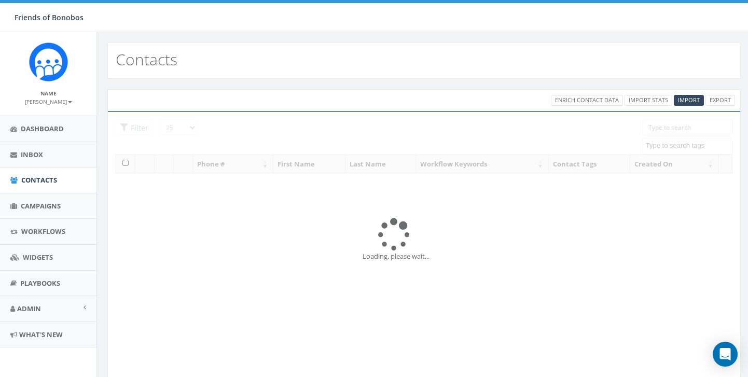
select select
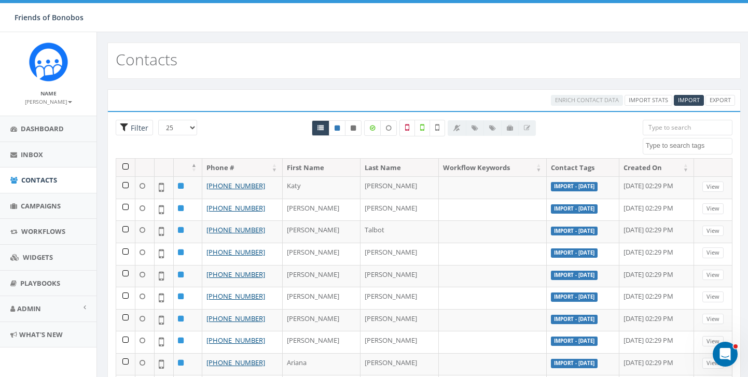
click at [143, 128] on span "Filter" at bounding box center [138, 128] width 20 height 10
radio input "true"
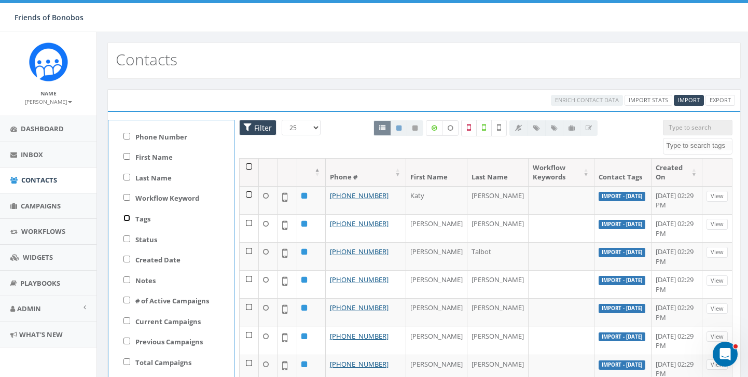
click at [128, 217] on input "Tags" at bounding box center [126, 218] width 7 height 7
checkbox input "true"
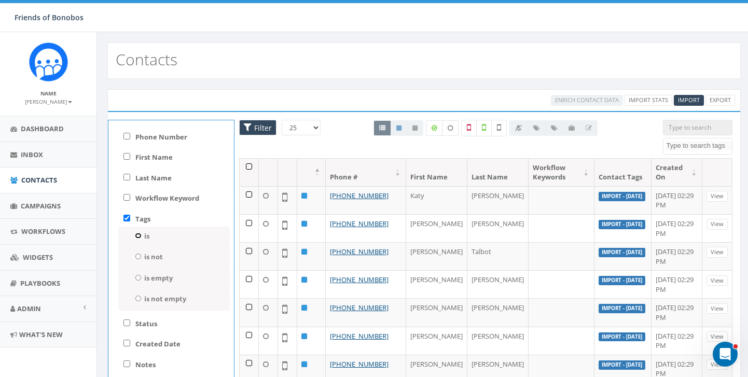
click at [137, 237] on input "is" at bounding box center [138, 236] width 7 height 6
radio input "true"
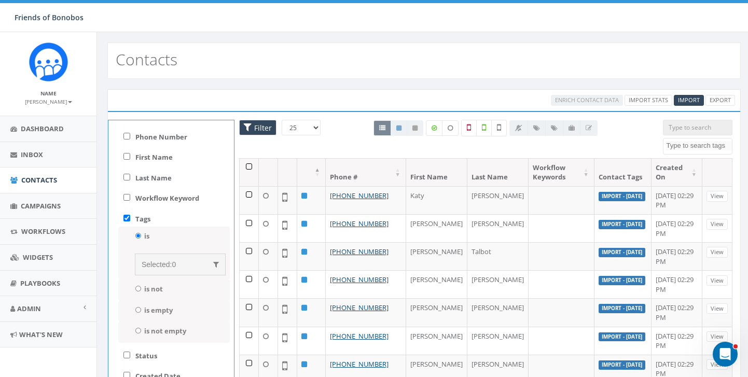
click at [164, 267] on span "Selected:" at bounding box center [157, 264] width 30 height 8
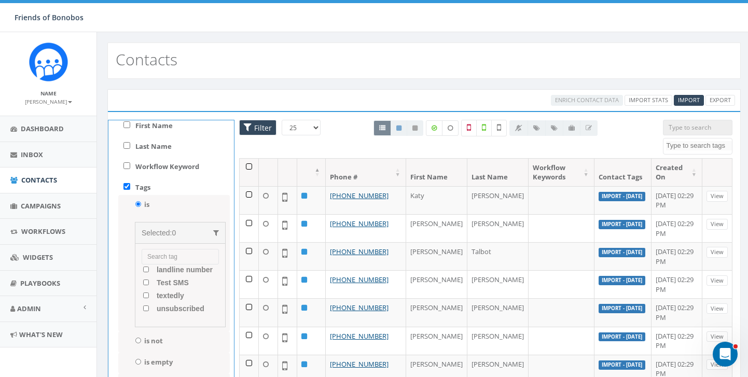
scroll to position [34, 0]
click at [146, 306] on input "unsubscribed" at bounding box center [146, 306] width 7 height 6
checkbox input "true"
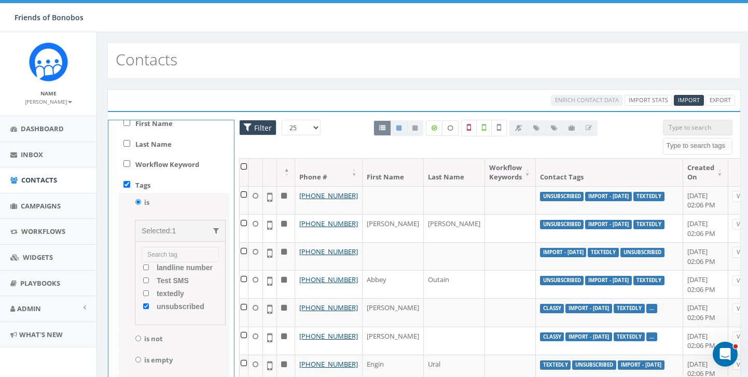
click at [311, 130] on select "25 50 100" at bounding box center [301, 128] width 39 height 16
select select "100"
click at [282, 120] on select "25 50 100" at bounding box center [301, 128] width 39 height 16
click at [245, 166] on th at bounding box center [244, 172] width 9 height 27
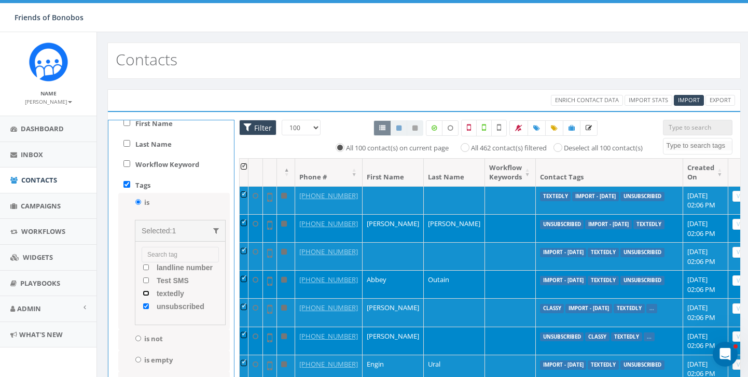
click at [147, 294] on input "textedly" at bounding box center [146, 293] width 7 height 6
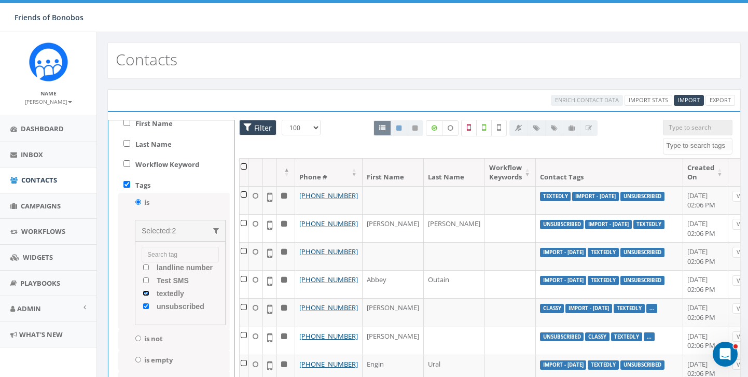
click at [146, 293] on input "textedly" at bounding box center [146, 293] width 7 height 6
click at [148, 294] on input "textedly" at bounding box center [146, 293] width 7 height 6
checkbox input "true"
click at [244, 166] on th at bounding box center [244, 172] width 9 height 27
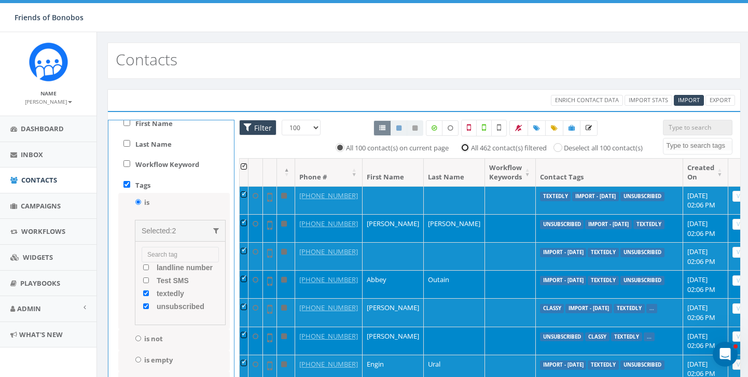
click at [464, 147] on input "All 462 contact(s) filtered" at bounding box center [467, 147] width 7 height 7
radio input "true"
click at [517, 129] on icon at bounding box center [518, 128] width 7 height 6
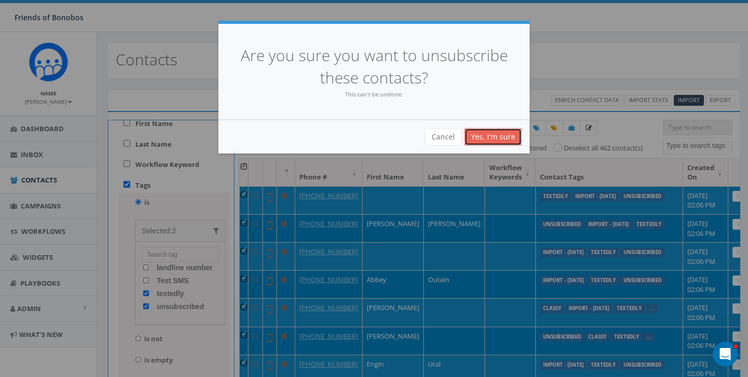
click at [500, 137] on link "Yes, I'm sure" at bounding box center [493, 137] width 58 height 18
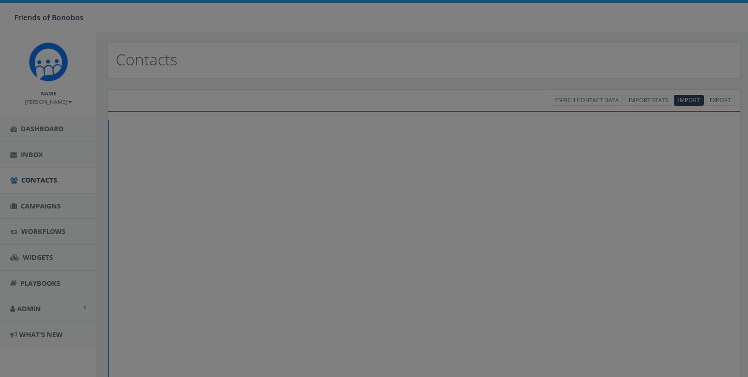
select select "100"
select select
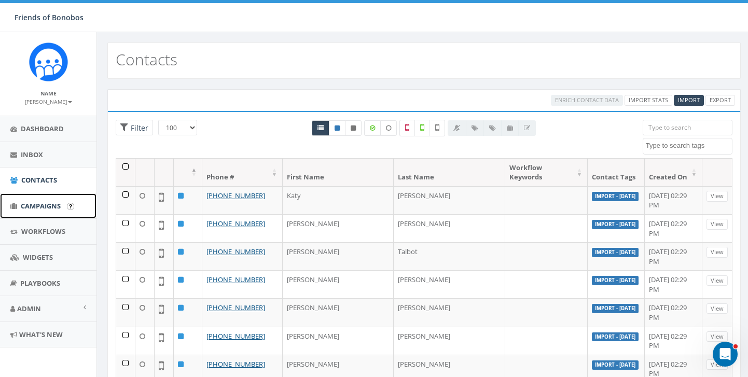
click at [53, 202] on span "Campaigns" at bounding box center [41, 205] width 40 height 9
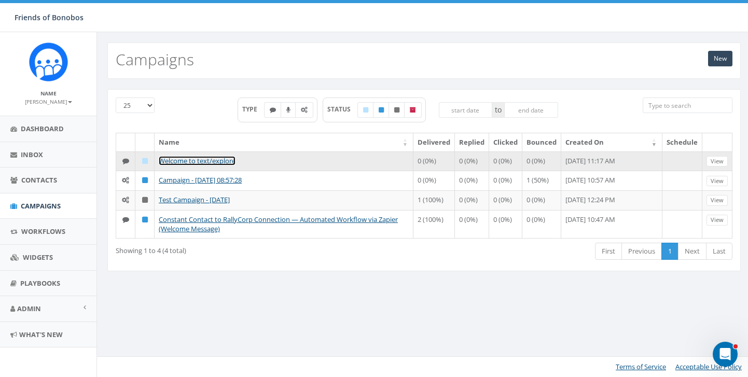
click at [213, 161] on link "Welcome to text/explore" at bounding box center [197, 160] width 77 height 9
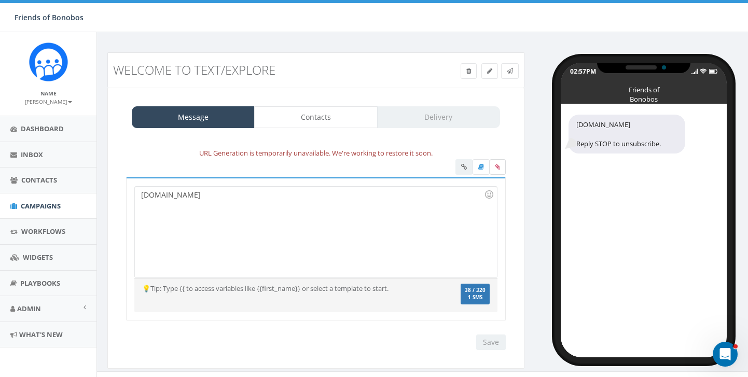
click at [496, 166] on icon at bounding box center [497, 167] width 5 height 6
click at [0, 0] on input "file" at bounding box center [0, 0] width 0 height 0
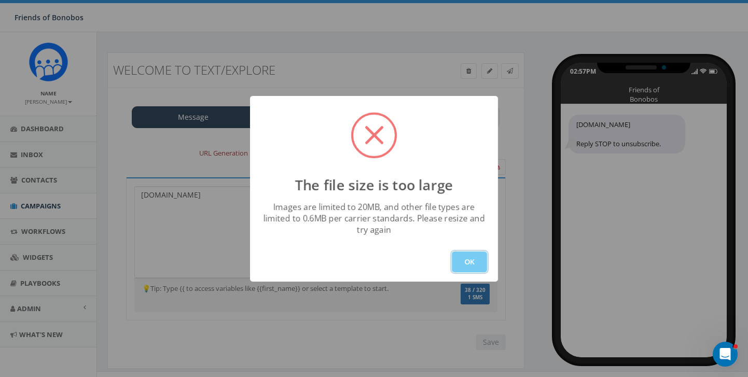
click at [479, 264] on button "OK" at bounding box center [469, 261] width 35 height 21
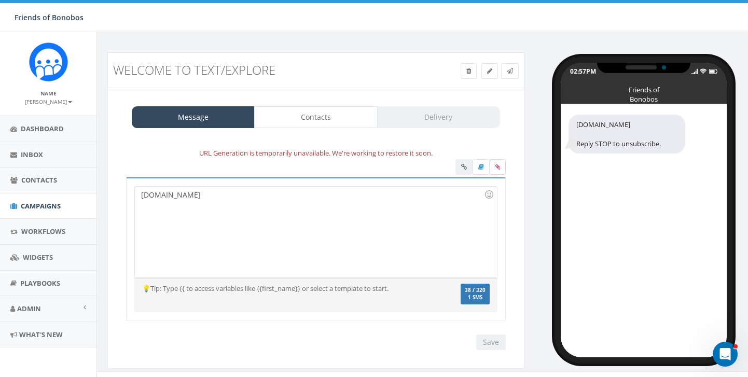
click at [499, 165] on icon at bounding box center [497, 167] width 5 height 6
click at [0, 0] on input "file" at bounding box center [0, 0] width 0 height 0
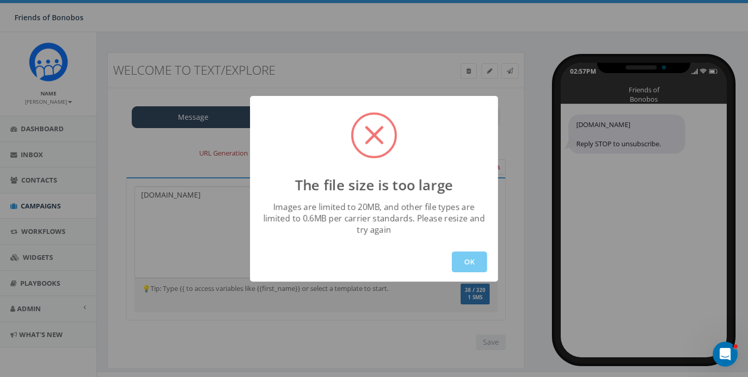
click at [459, 259] on button "OK" at bounding box center [469, 261] width 35 height 21
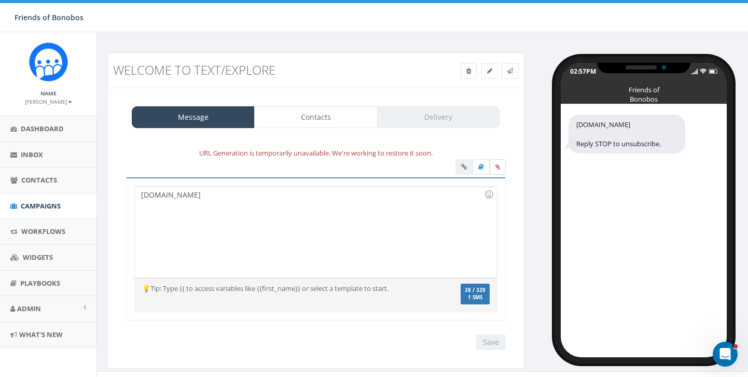
click at [495, 169] on icon at bounding box center [497, 167] width 5 height 6
click at [0, 0] on input "file" at bounding box center [0, 0] width 0 height 0
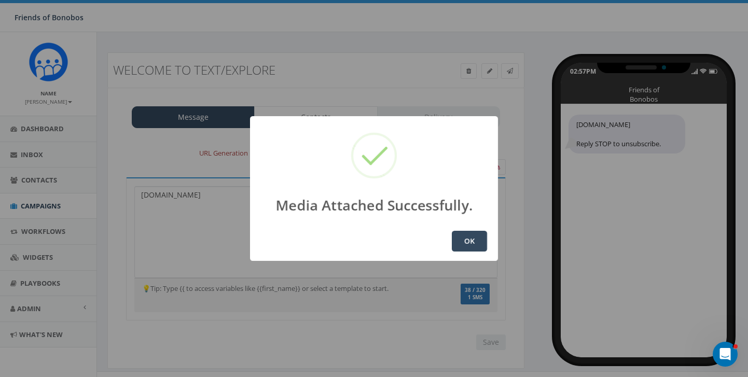
click at [474, 240] on button "OK" at bounding box center [469, 241] width 35 height 21
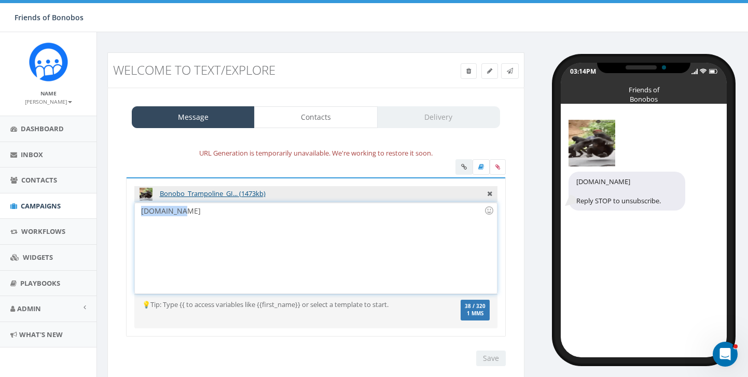
drag, startPoint x: 392, startPoint y: 242, endPoint x: 109, endPoint y: 176, distance: 290.8
click at [109, 175] on div "Message Contacts Delivery URL Generation is temporarily unavailable. We're work…" at bounding box center [315, 236] width 417 height 297
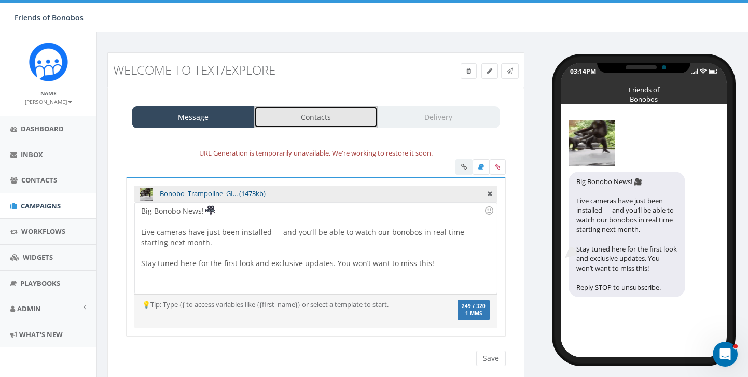
click at [317, 123] on link "Contacts" at bounding box center [315, 117] width 123 height 22
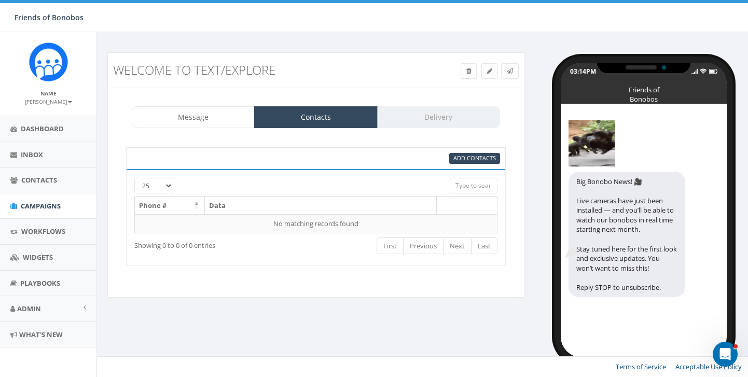
click at [474, 187] on input "search" at bounding box center [474, 186] width 48 height 16
type input "a"
type input "k"
click at [484, 152] on div "Add Contacts" at bounding box center [316, 158] width 380 height 22
click at [481, 157] on span "Add Contacts" at bounding box center [474, 158] width 43 height 8
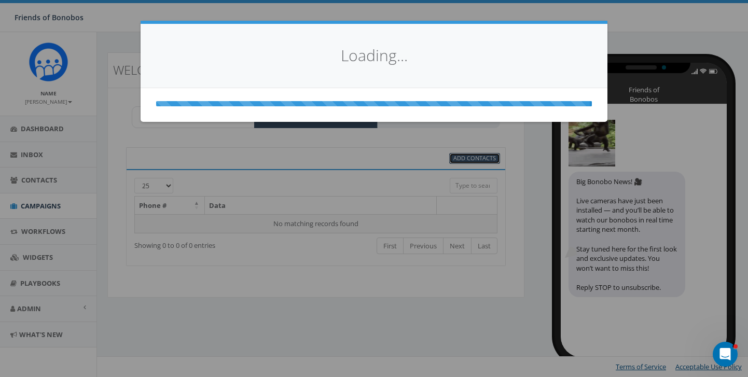
select select
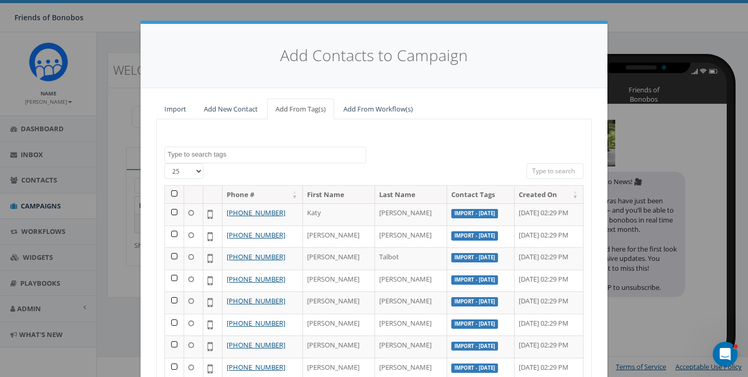
click at [247, 156] on textarea "Search" at bounding box center [266, 154] width 198 height 9
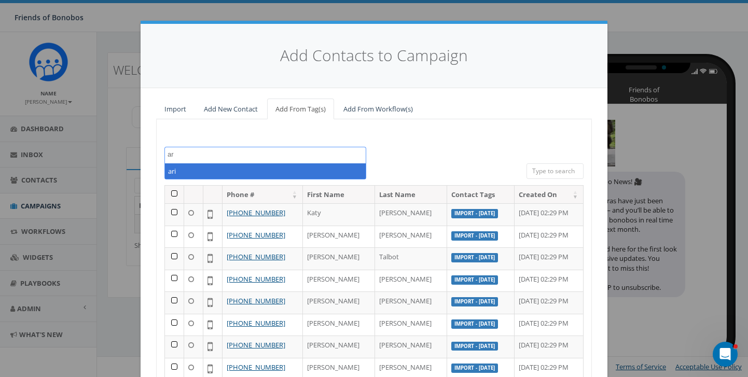
type textarea "a"
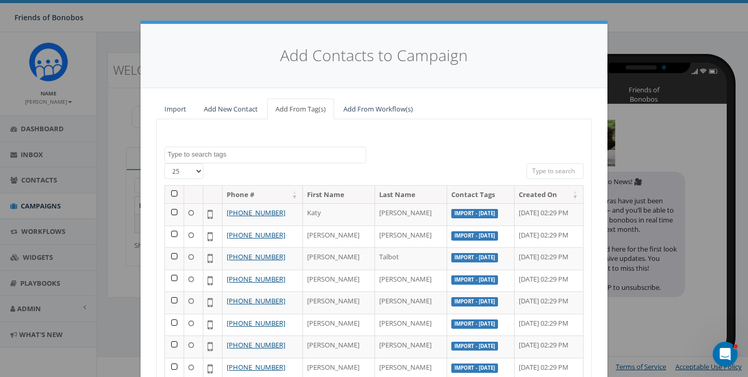
click at [272, 131] on div "classy classy_Back to the Wild classy_BonoboAdoptions classy_Bonobo Champs clas…" at bounding box center [374, 297] width 436 height 356
click at [376, 111] on link "Add From Workflow(s)" at bounding box center [378, 109] width 86 height 21
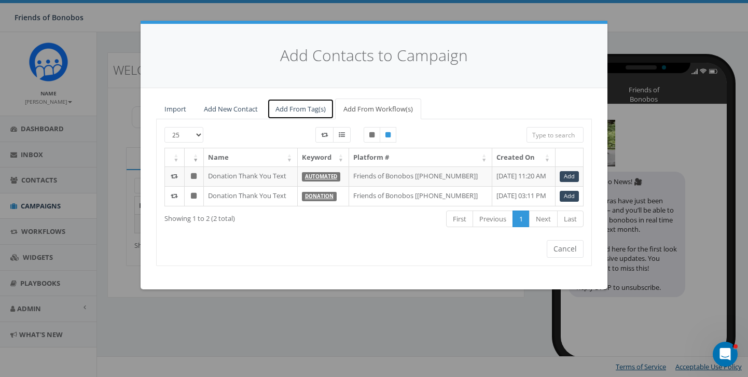
click at [314, 109] on link "Add From Tag(s)" at bounding box center [300, 109] width 67 height 21
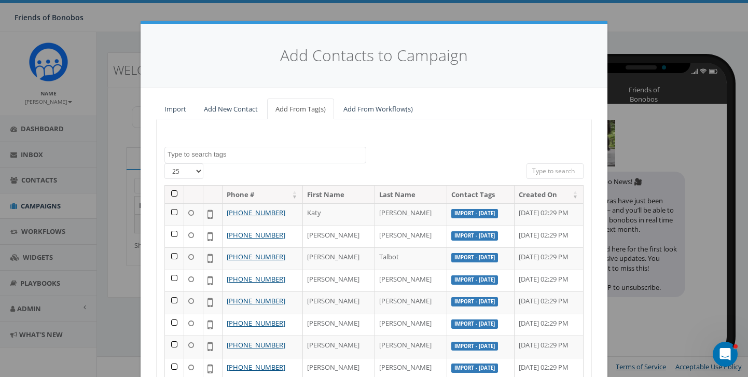
click at [544, 167] on input "search" at bounding box center [554, 171] width 57 height 16
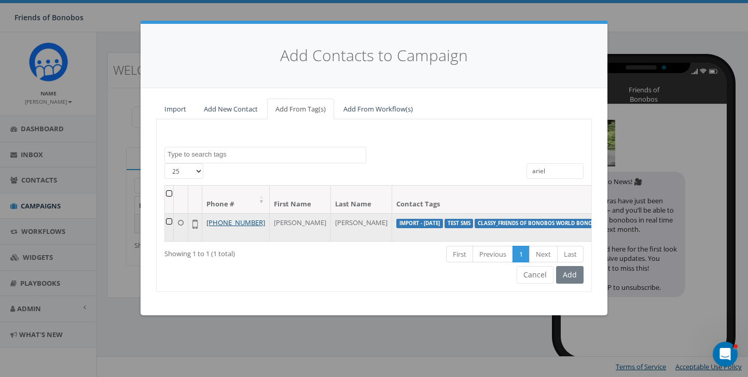
click at [168, 220] on td at bounding box center [169, 227] width 9 height 28
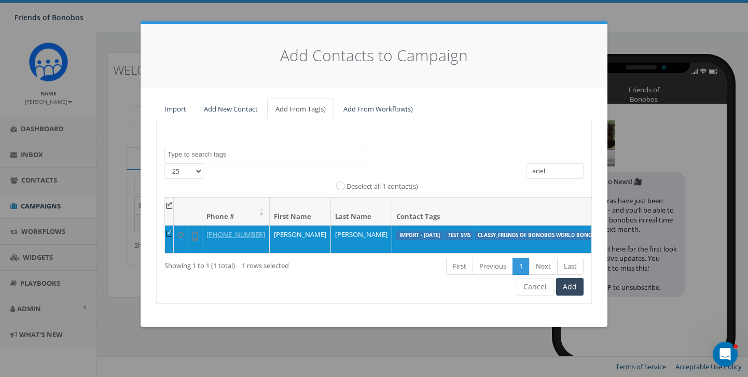
drag, startPoint x: 559, startPoint y: 171, endPoint x: 473, endPoint y: 164, distance: 86.3
click at [474, 166] on div "25 50 100 All 1 contact(s) on current page All 1 contact(s) filtered Deselect a…" at bounding box center [374, 180] width 434 height 34
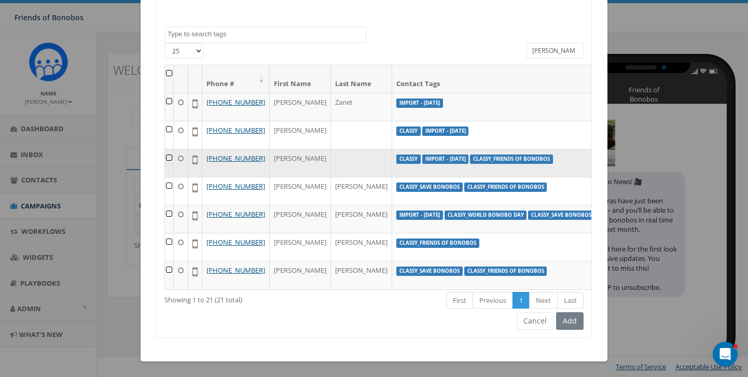
click at [169, 176] on td at bounding box center [169, 163] width 9 height 28
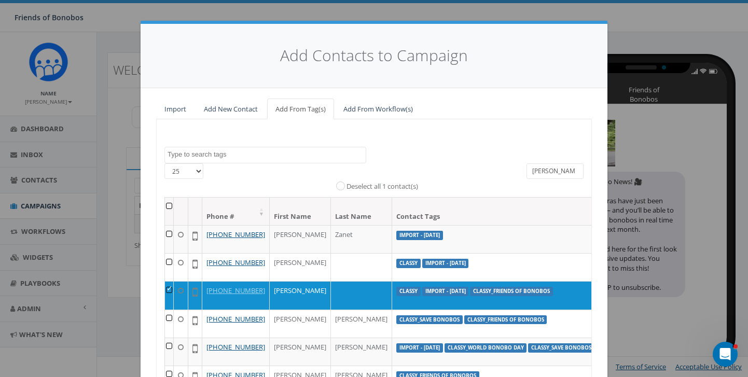
drag, startPoint x: 551, startPoint y: 174, endPoint x: 490, endPoint y: 167, distance: 61.0
click at [492, 171] on div "25 50 100 All 1 contact(s) on current page All 21 contact(s) filtered Deselect …" at bounding box center [374, 180] width 434 height 34
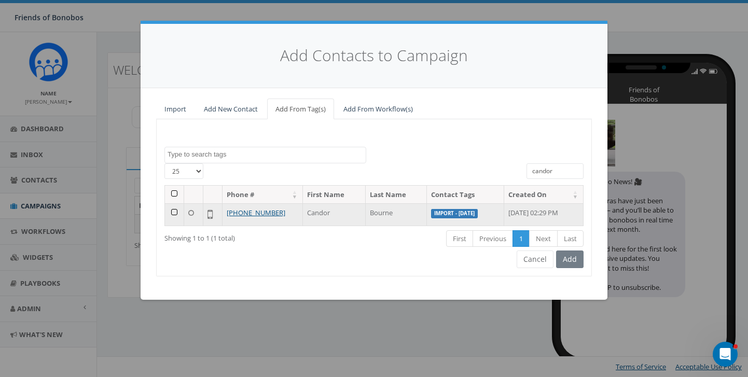
click at [173, 213] on td at bounding box center [174, 214] width 19 height 22
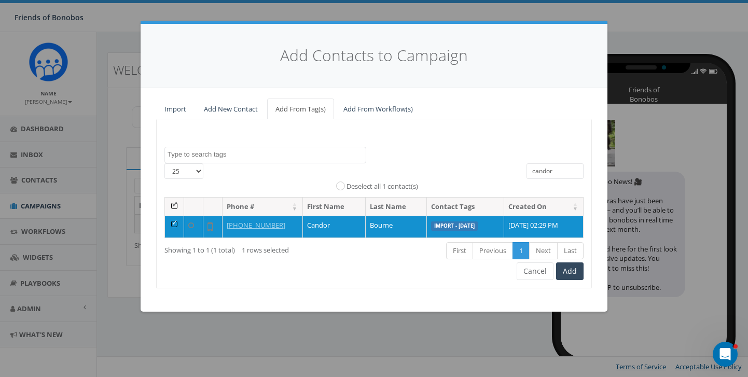
drag, startPoint x: 555, startPoint y: 167, endPoint x: 431, endPoint y: 159, distance: 124.7
click at [431, 159] on div "classy classy_Back to the Wild classy_BonoboAdoptions classy_Bonobo Champs clas…" at bounding box center [374, 203] width 436 height 169
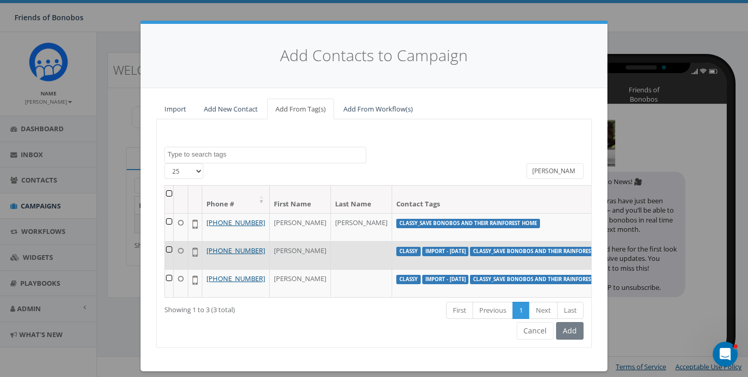
click at [169, 260] on td at bounding box center [169, 255] width 9 height 28
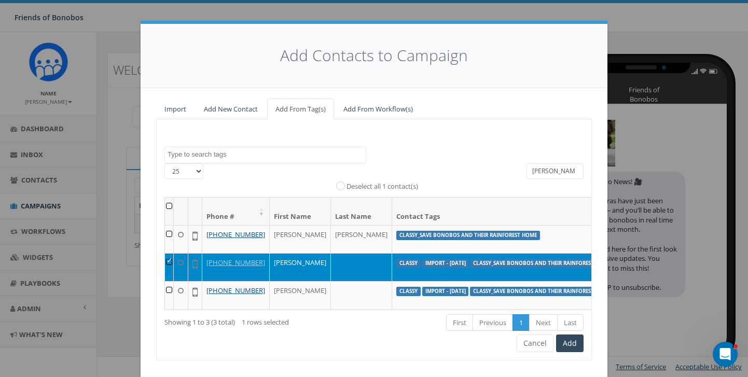
drag, startPoint x: 563, startPoint y: 173, endPoint x: 453, endPoint y: 171, distance: 109.9
click at [453, 171] on div "25 50 100 All 1 contact(s) on current page All 3 contact(s) filtered Deselect a…" at bounding box center [374, 180] width 434 height 34
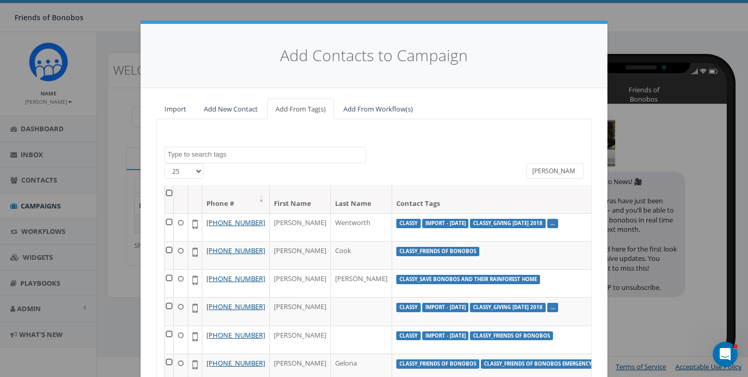
scroll to position [94, 0]
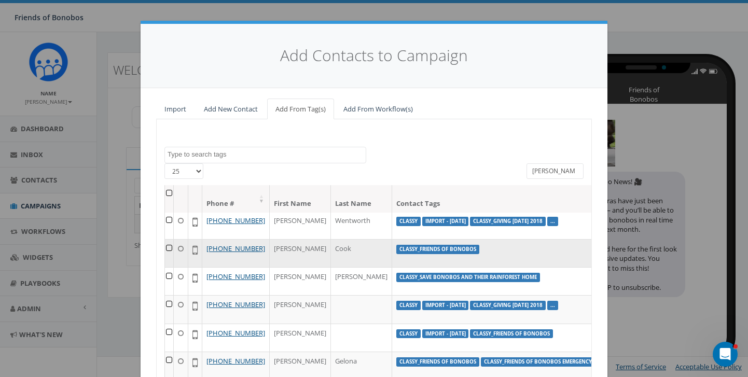
click at [168, 267] on td at bounding box center [169, 253] width 9 height 28
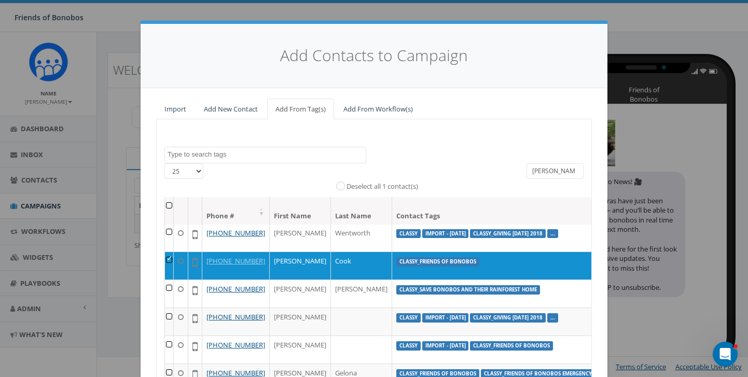
drag, startPoint x: 560, startPoint y: 173, endPoint x: 476, endPoint y: 164, distance: 84.5
click at [476, 164] on div "25 50 100 All 1 contact(s) on current page All 10 contact(s) filtered Deselect …" at bounding box center [374, 180] width 434 height 34
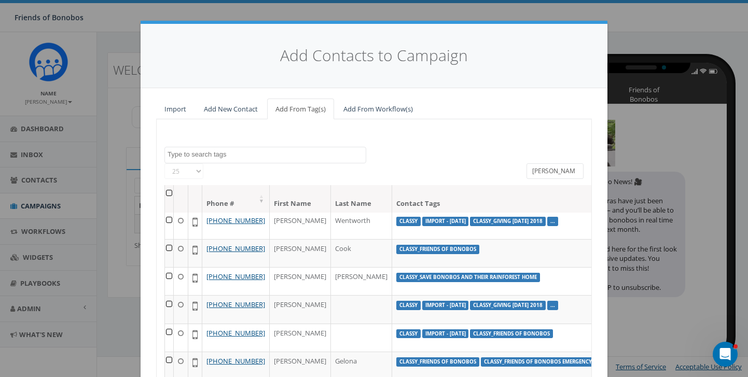
scroll to position [0, 0]
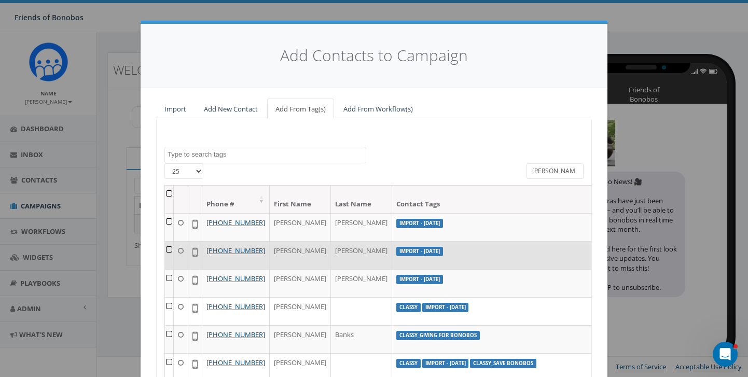
click at [170, 260] on td at bounding box center [169, 255] width 9 height 28
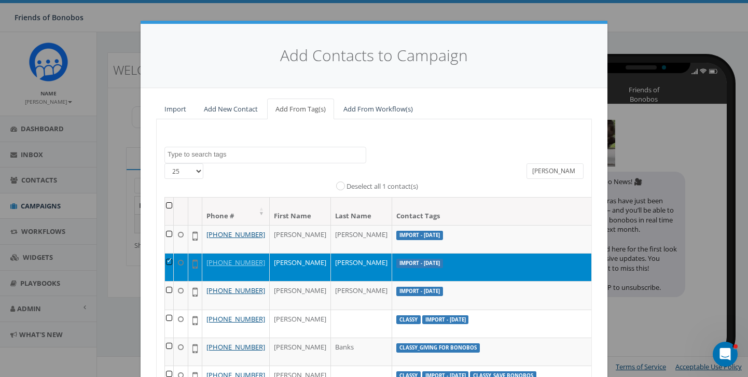
drag, startPoint x: 566, startPoint y: 171, endPoint x: 470, endPoint y: 163, distance: 95.7
click at [475, 166] on div "25 50 100 All 1 contact(s) on current page All 19 contact(s) filtered Deselect …" at bounding box center [374, 180] width 434 height 34
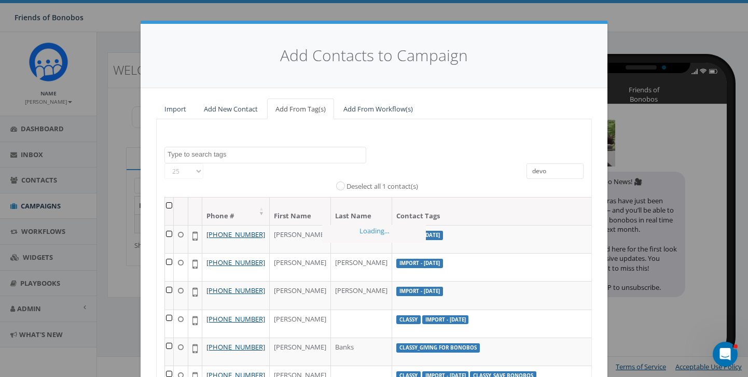
type input "devon"
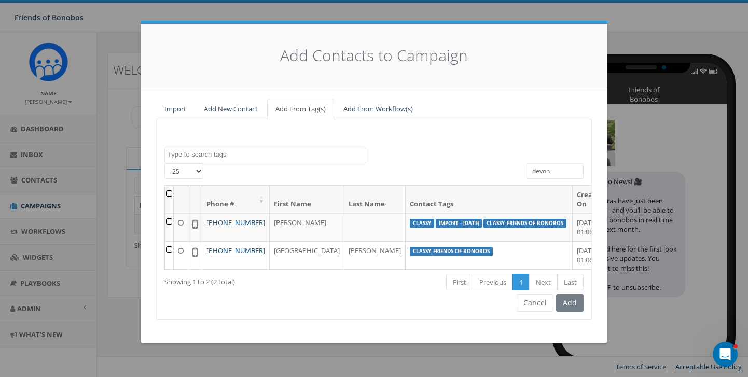
drag, startPoint x: 552, startPoint y: 173, endPoint x: 480, endPoint y: 173, distance: 72.6
click at [483, 173] on div "25 50 100 All 0 contact(s) on current page All 2 contact(s) filtered Deselect a…" at bounding box center [374, 174] width 434 height 22
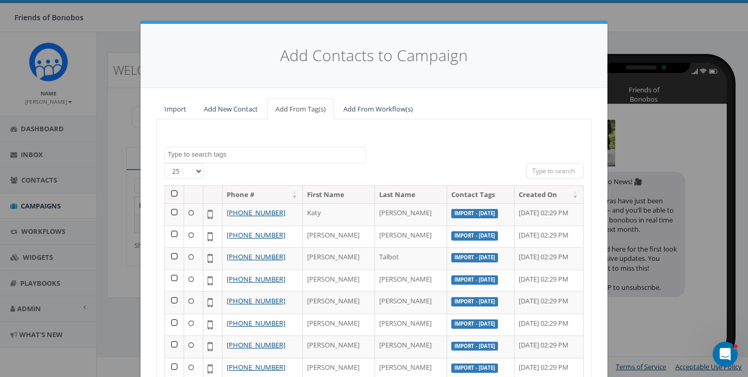
scroll to position [137, 0]
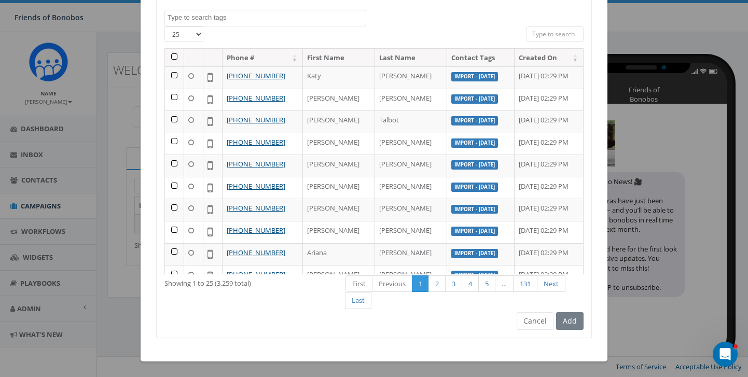
click at [577, 324] on div "Add" at bounding box center [568, 321] width 30 height 18
click at [570, 316] on div "Add" at bounding box center [568, 321] width 30 height 18
click at [571, 324] on div "Add" at bounding box center [568, 321] width 30 height 18
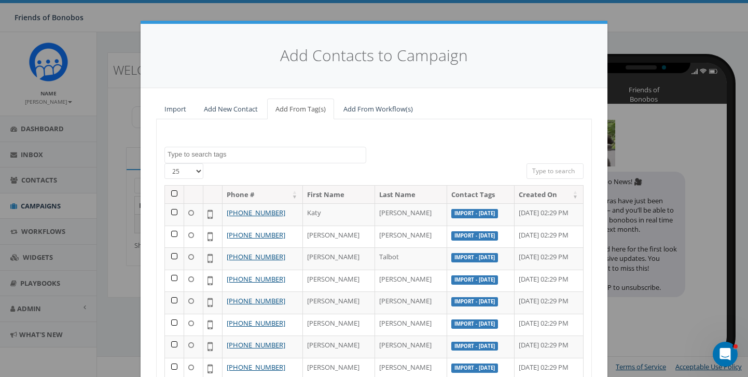
scroll to position [12, 0]
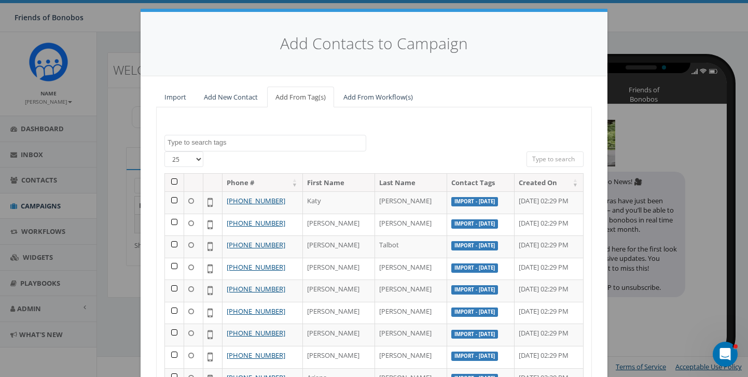
click at [544, 160] on input "search" at bounding box center [554, 159] width 57 height 16
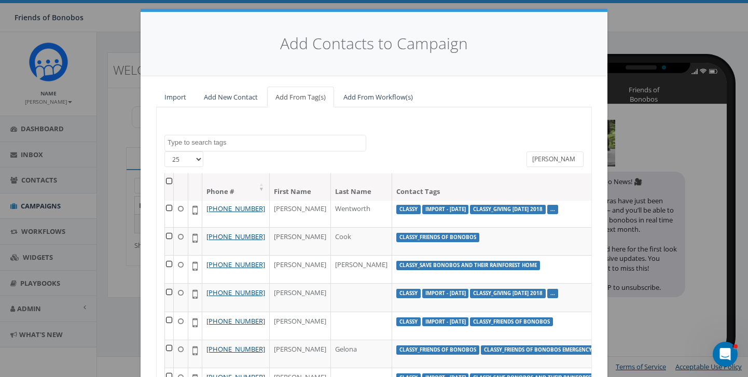
scroll to position [119, 0]
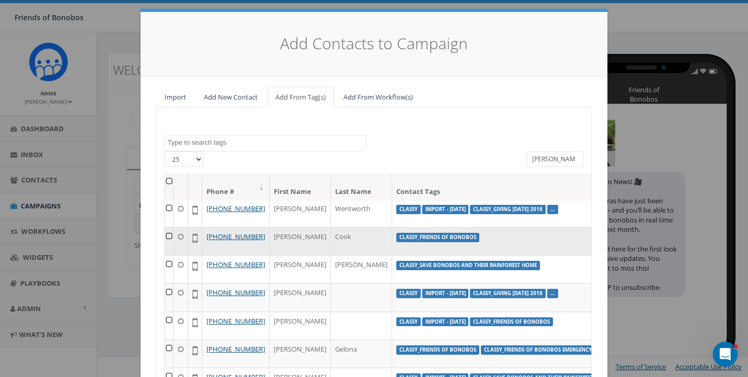
type input "kathleen"
click at [169, 241] on td at bounding box center [169, 241] width 9 height 28
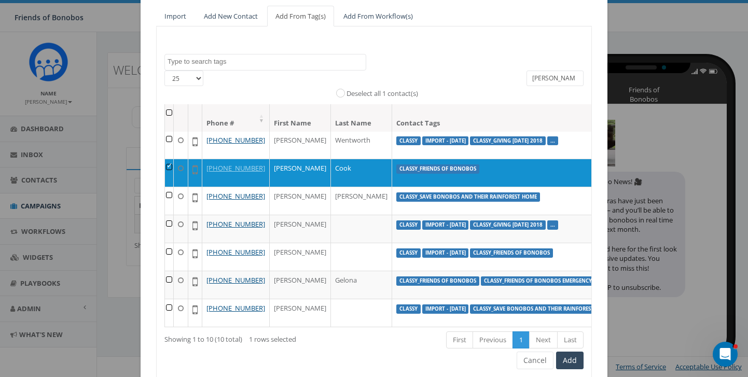
scroll to position [132, 0]
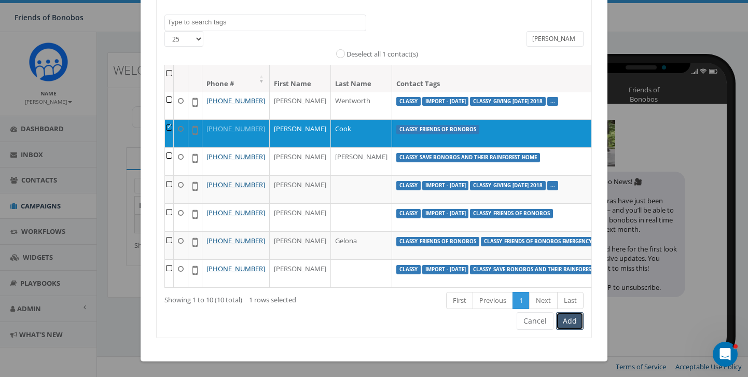
click at [570, 314] on button "Add" at bounding box center [569, 321] width 27 height 18
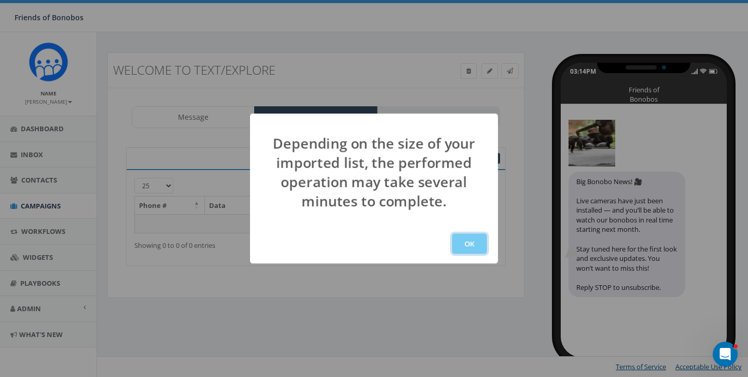
click at [469, 244] on button "OK" at bounding box center [469, 243] width 35 height 21
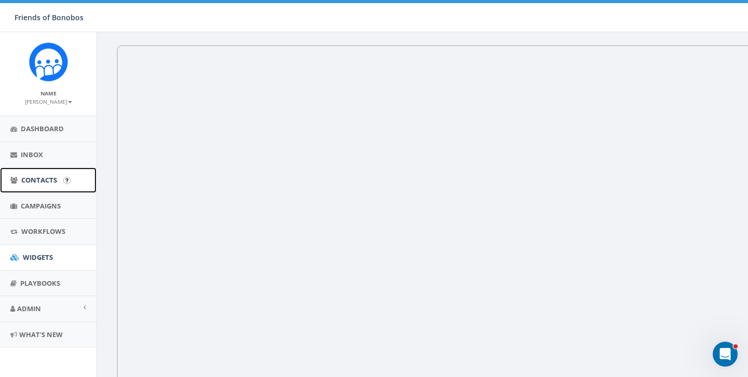
click at [41, 177] on span "Contacts" at bounding box center [39, 179] width 36 height 9
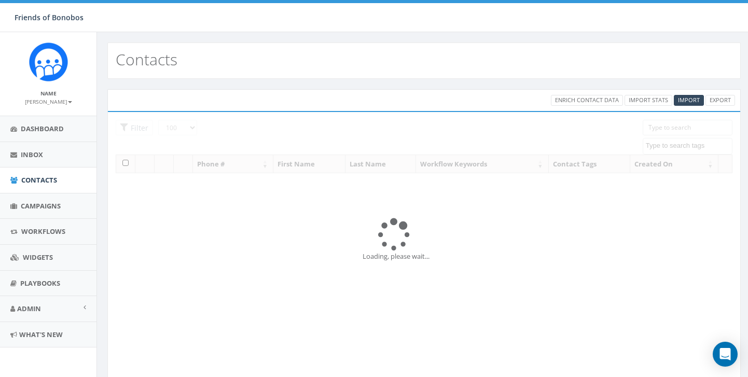
select select "100"
select select
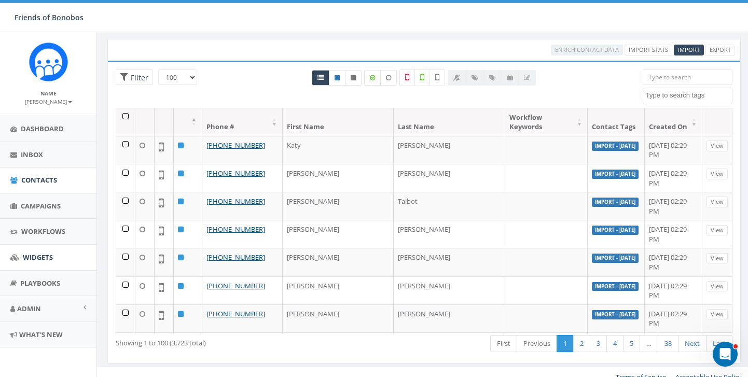
scroll to position [60, 0]
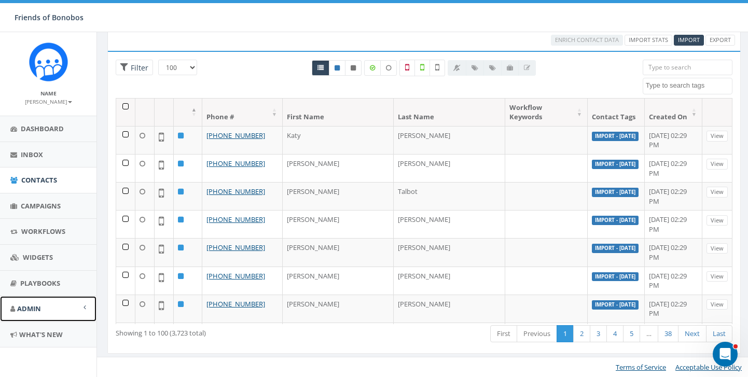
click at [83, 306] on link "Admin" at bounding box center [48, 308] width 96 height 25
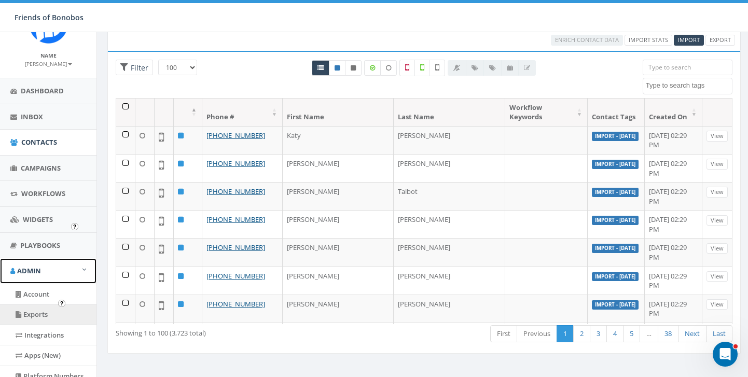
scroll to position [0, 0]
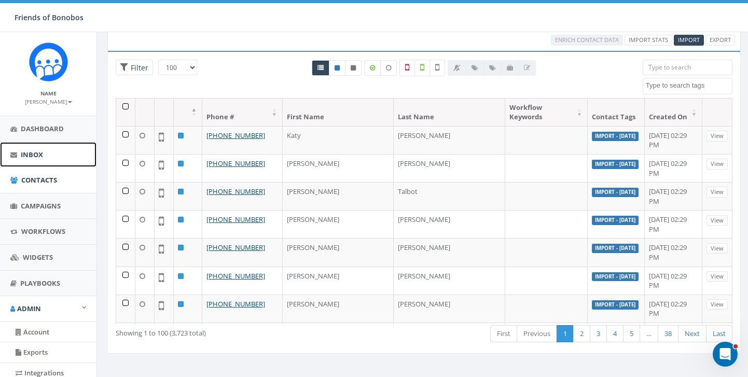
click at [32, 153] on span "Inbox" at bounding box center [32, 154] width 22 height 9
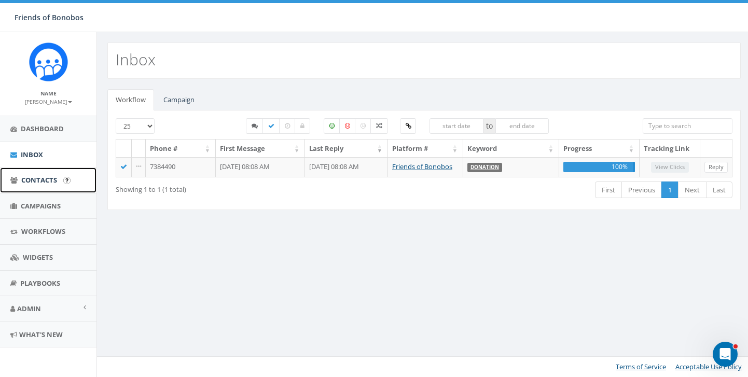
click at [30, 186] on link "Contacts" at bounding box center [48, 179] width 96 height 25
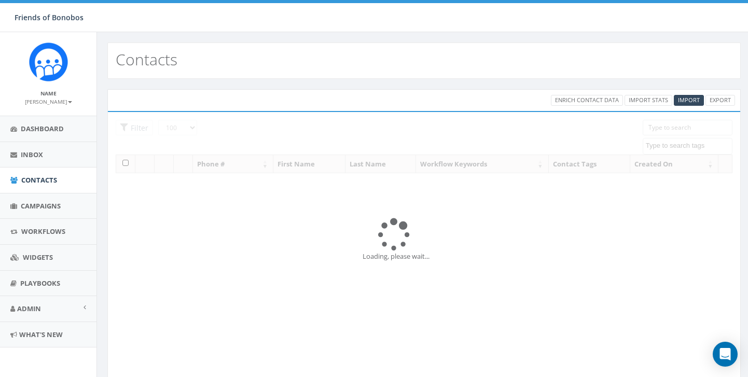
select select "100"
select select
click at [47, 133] on link "Dashboard" at bounding box center [48, 128] width 96 height 25
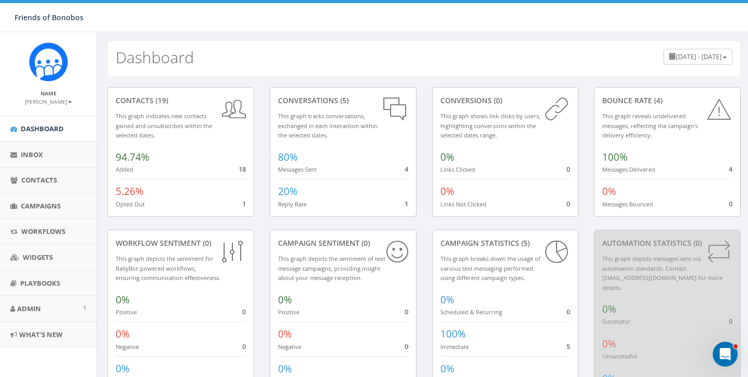
scroll to position [3, 0]
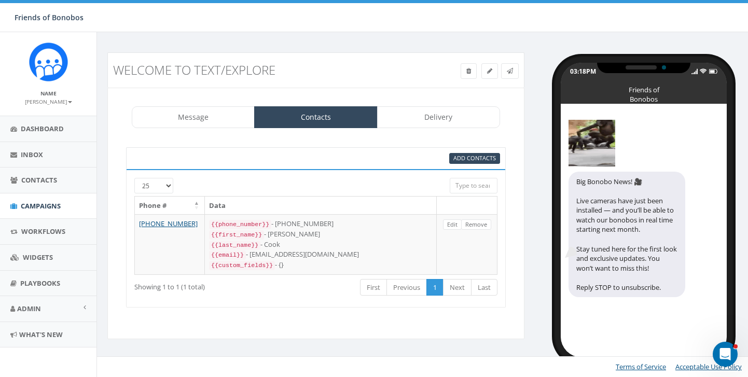
click at [472, 186] on input "search" at bounding box center [474, 186] width 48 height 16
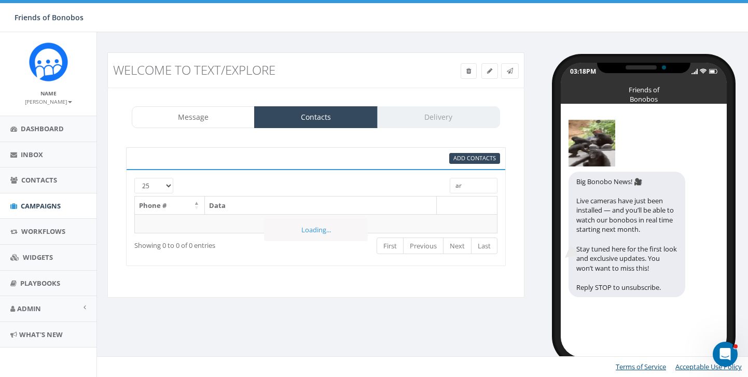
type input "a"
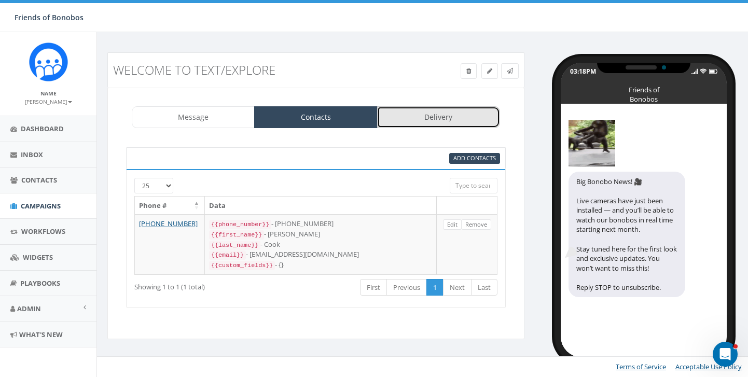
click at [436, 122] on link "Delivery" at bounding box center [438, 117] width 123 height 22
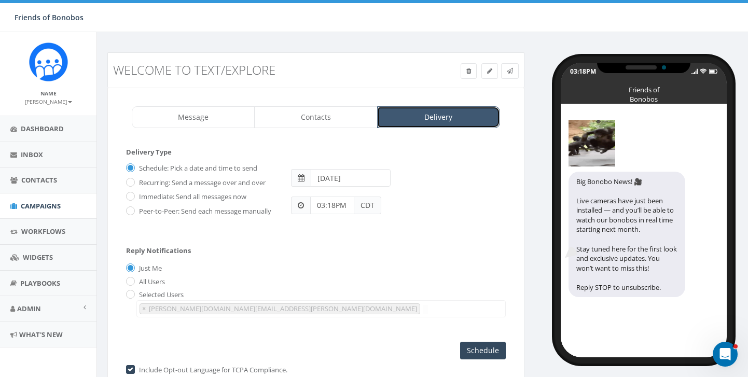
scroll to position [49, 0]
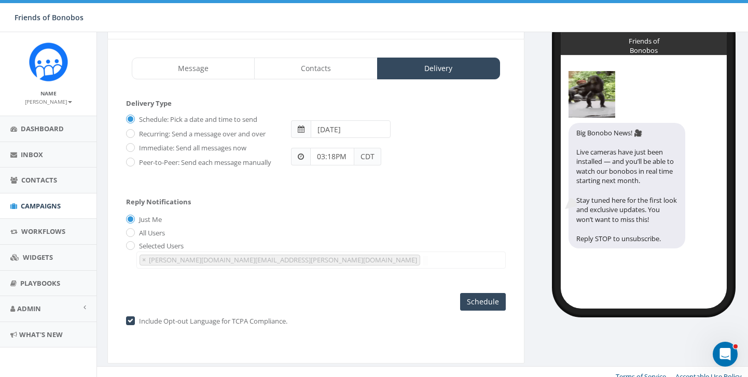
click at [368, 160] on span "CDT" at bounding box center [367, 157] width 27 height 18
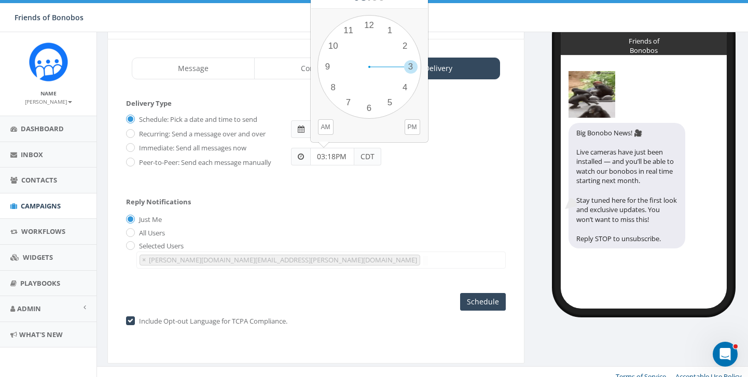
click at [317, 157] on input "03:18PM" at bounding box center [332, 157] width 44 height 18
click at [405, 90] on div "1 2 3 4 5 6 7 8 9 10 11 12 00 05 10 15 20 25 30 35 40 45 50 55" at bounding box center [369, 67] width 104 height 104
click at [410, 87] on div "1 2 3 4 5 6 7 8 9 10 11 12 00 05 10 15 20 25 30 35 40 45 50 55" at bounding box center [369, 67] width 104 height 104
type input "04:20PM"
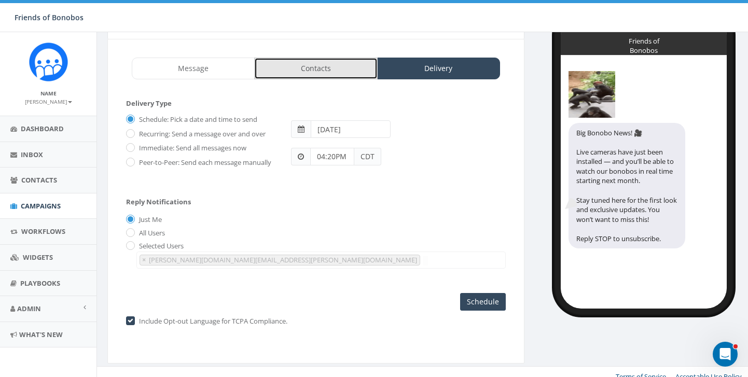
click at [277, 60] on link "Contacts" at bounding box center [315, 69] width 123 height 22
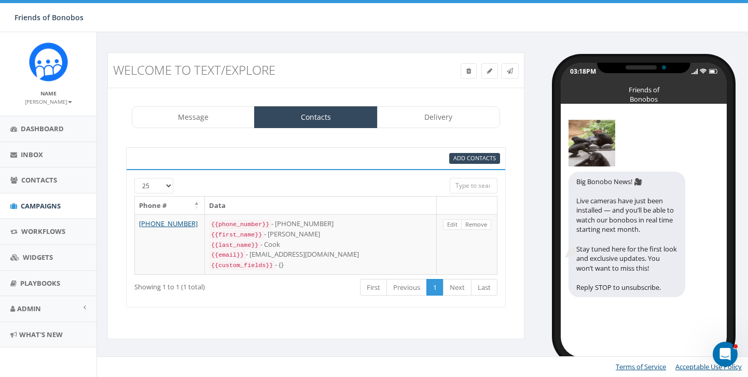
click at [461, 163] on div "Add Contacts" at bounding box center [316, 158] width 380 height 22
click at [461, 160] on span "Add Contacts" at bounding box center [474, 158] width 43 height 8
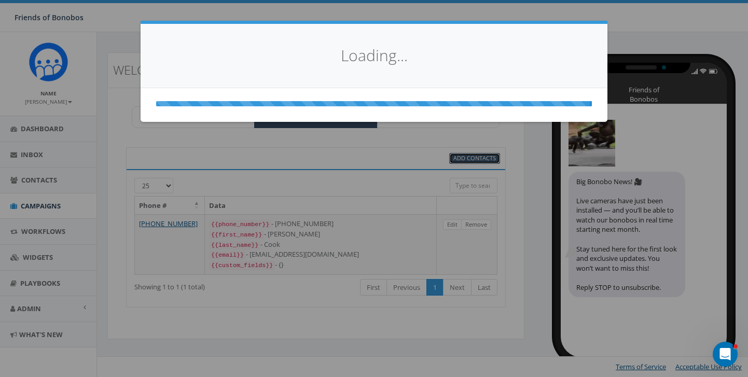
select select
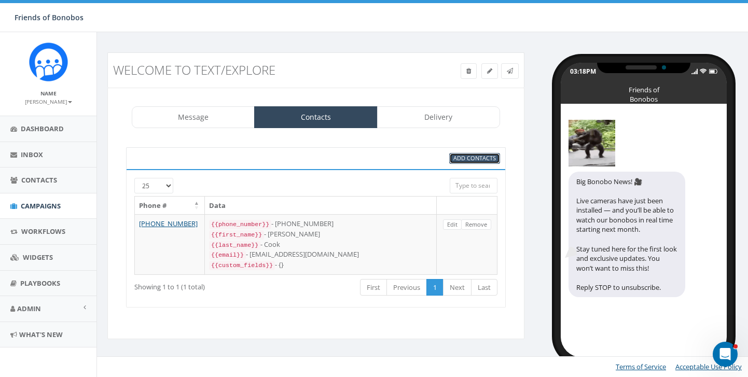
click at [473, 160] on span "Add Contacts" at bounding box center [474, 158] width 43 height 8
select select
click at [476, 160] on span "Add Contacts" at bounding box center [474, 158] width 43 height 8
select select
click at [468, 159] on span "Add Contacts" at bounding box center [474, 158] width 43 height 8
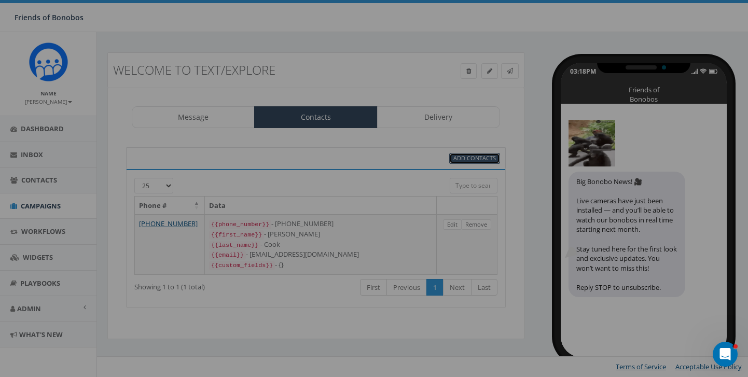
select select
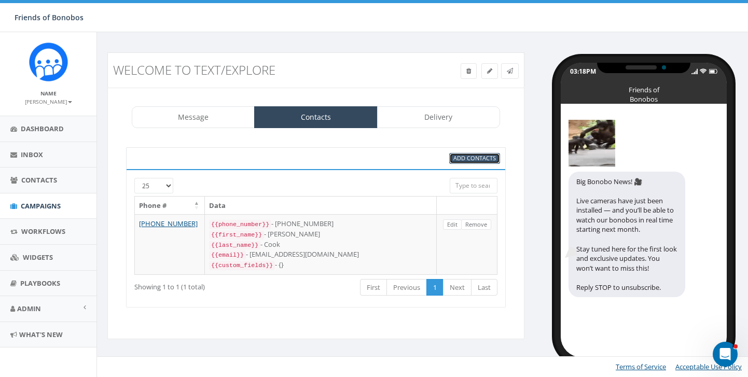
click at [455, 160] on span "Add Contacts" at bounding box center [474, 158] width 43 height 8
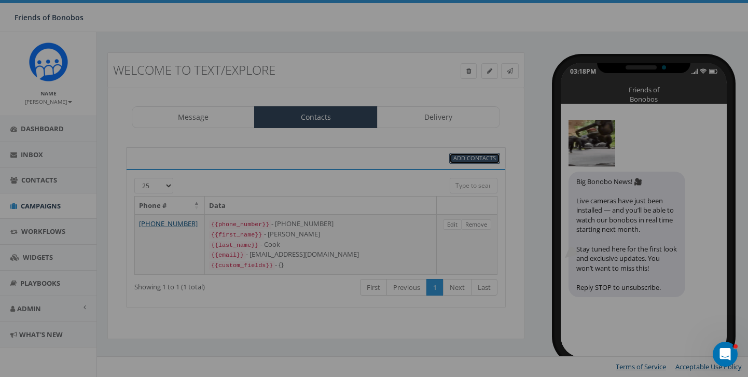
select select
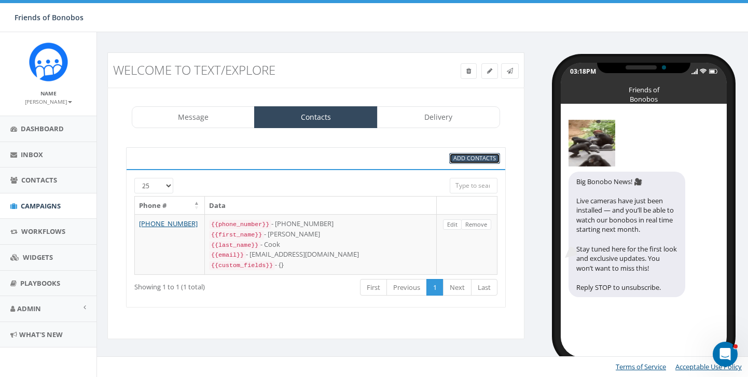
click at [455, 160] on span "Add Contacts" at bounding box center [474, 158] width 43 height 8
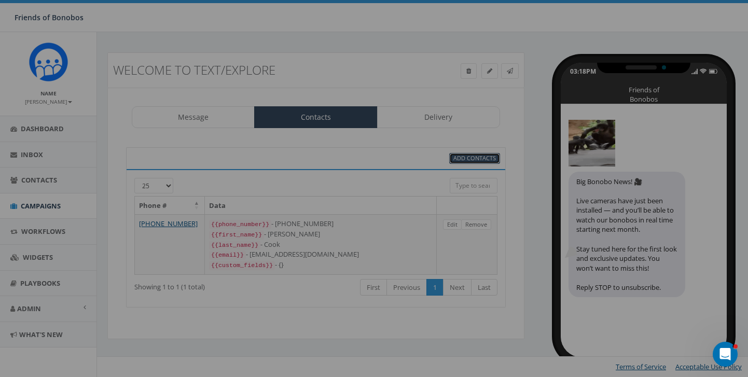
select select
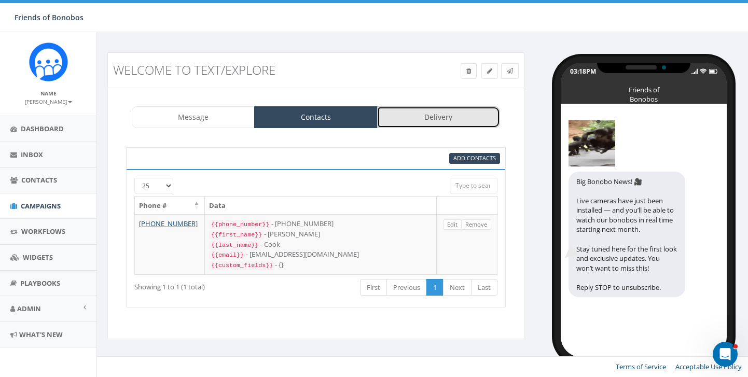
click at [456, 116] on link "Delivery" at bounding box center [438, 117] width 123 height 22
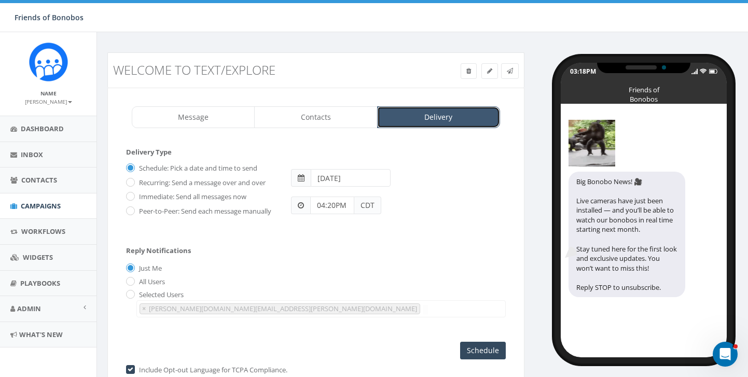
scroll to position [58, 0]
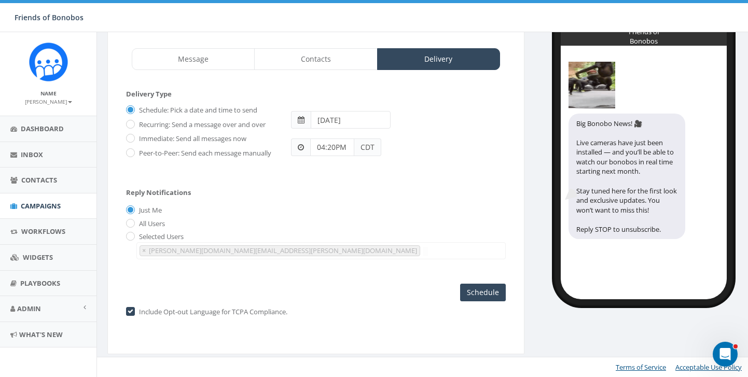
click at [366, 148] on span "CDT" at bounding box center [367, 147] width 27 height 18
click at [316, 151] on input "04:20PM" at bounding box center [332, 147] width 44 height 18
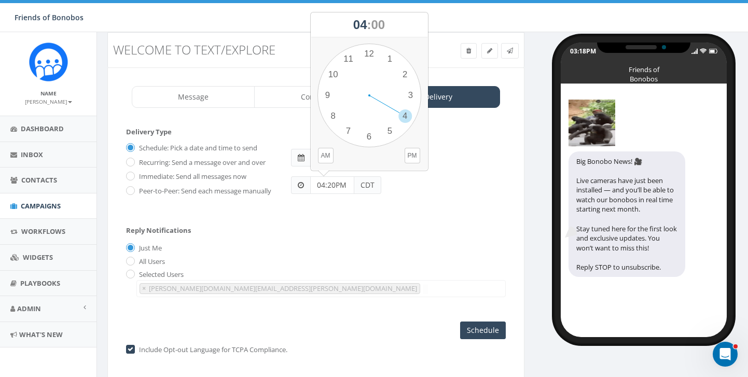
scroll to position [13, 0]
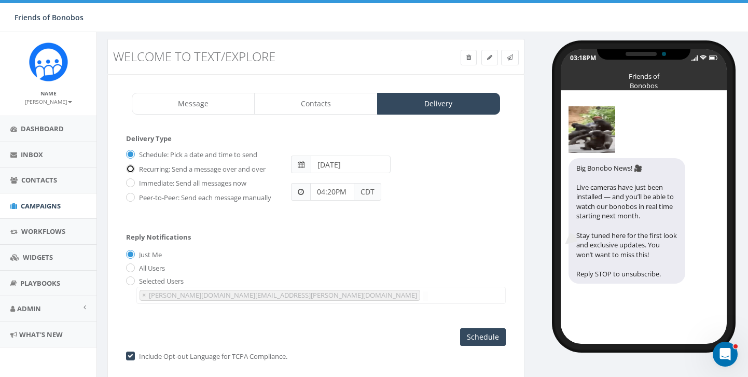
click at [129, 166] on input "Recurring: Send a message over and over" at bounding box center [129, 169] width 7 height 7
radio input "true"
click at [136, 150] on label "Schedule: Pick a date and time to send" at bounding box center [196, 155] width 121 height 10
click at [130, 152] on input "Schedule: Pick a date and time to send" at bounding box center [129, 155] width 7 height 7
radio input "true"
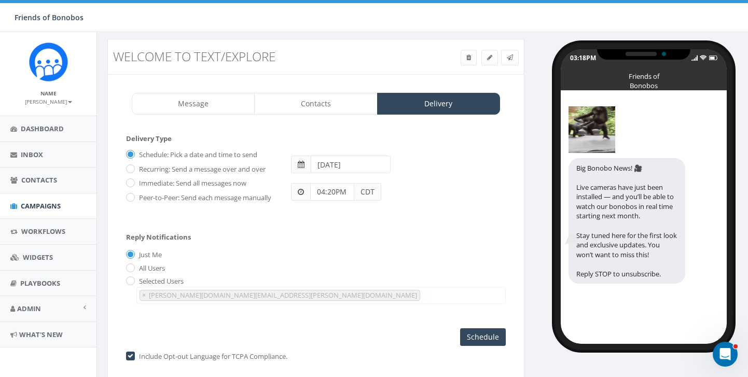
click at [366, 192] on span "CDT" at bounding box center [367, 192] width 27 height 18
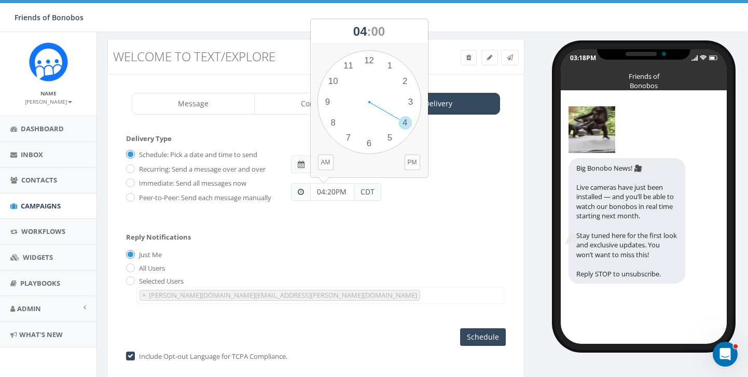
click at [323, 191] on input "04:20PM" at bounding box center [332, 192] width 44 height 18
click at [409, 103] on div "1 2 3 4 5 6 7 8 9 10 11 12 00 05 10 15 20 25 30 35 40 45 50 55" at bounding box center [369, 102] width 104 height 104
click at [403, 124] on div "1 2 3 4 5 6 7 8 9 10 11 12 00 05 10 15 20 25 30 35 40 45 50 55" at bounding box center [369, 102] width 104 height 104
type input "03:20PM"
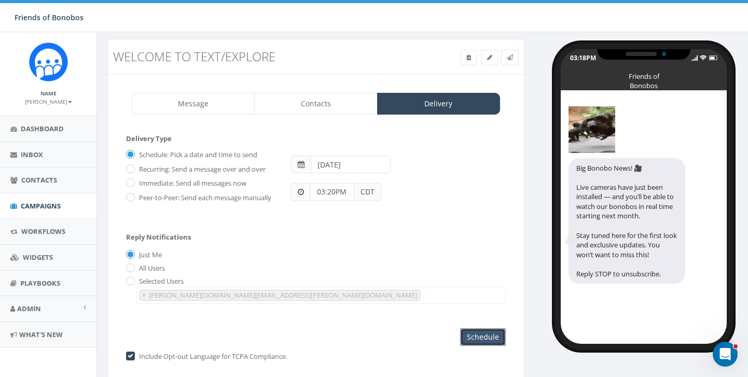
click at [483, 336] on input "Schedule" at bounding box center [483, 337] width 46 height 18
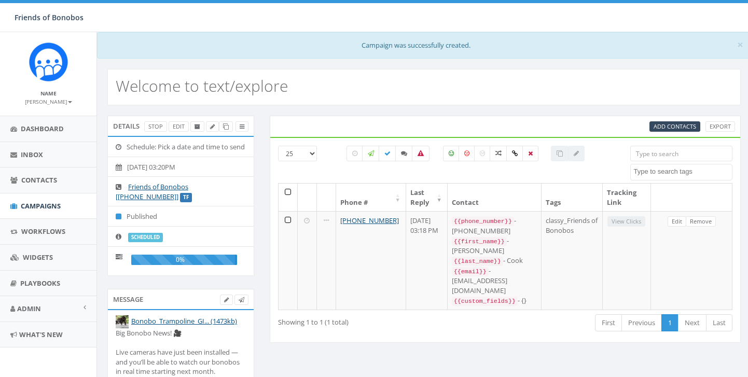
select select
